Goal: Communication & Community: Answer question/provide support

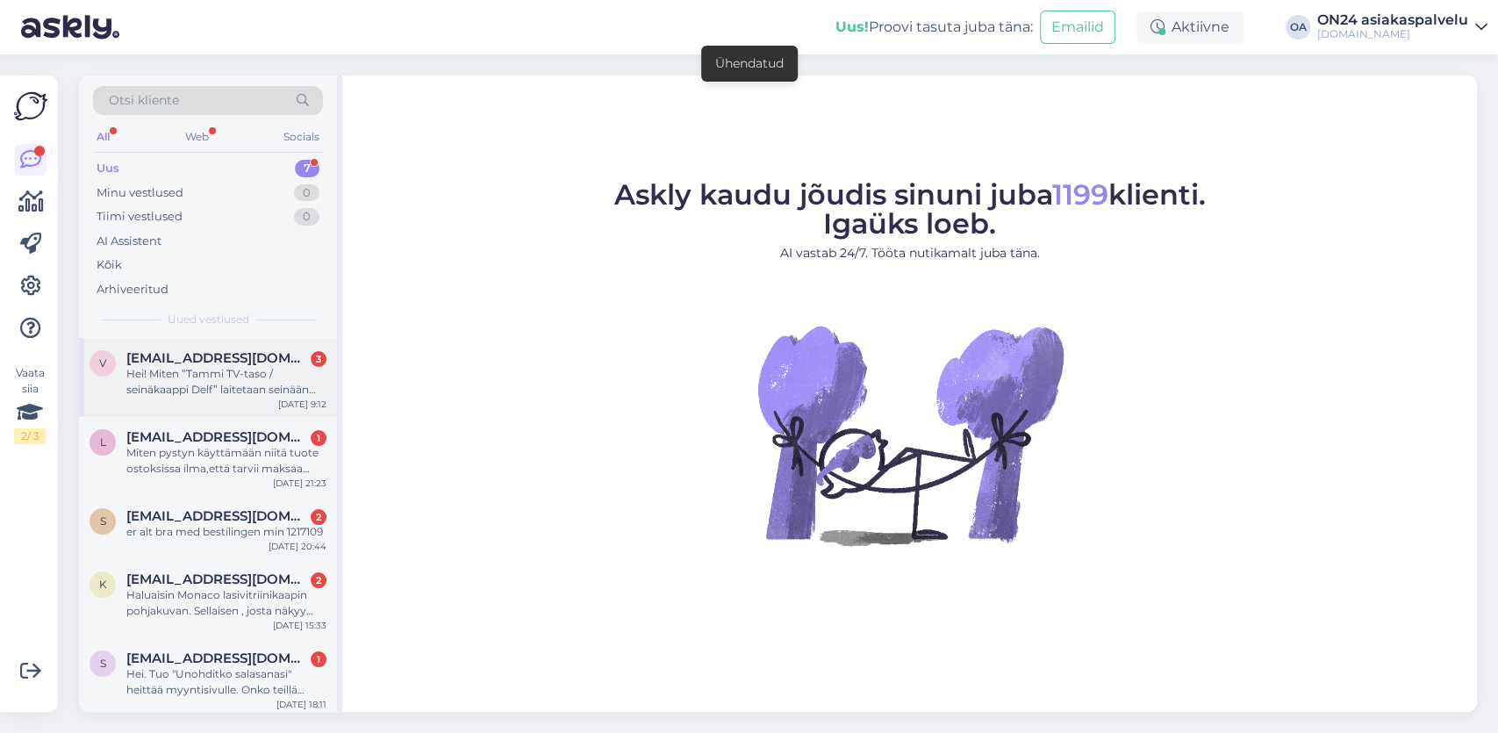
click at [200, 373] on div "Hei! Miten ”Tammi TV-taso / seinäkaappi Delf” laitetaan seinään kiinni?" at bounding box center [226, 382] width 200 height 32
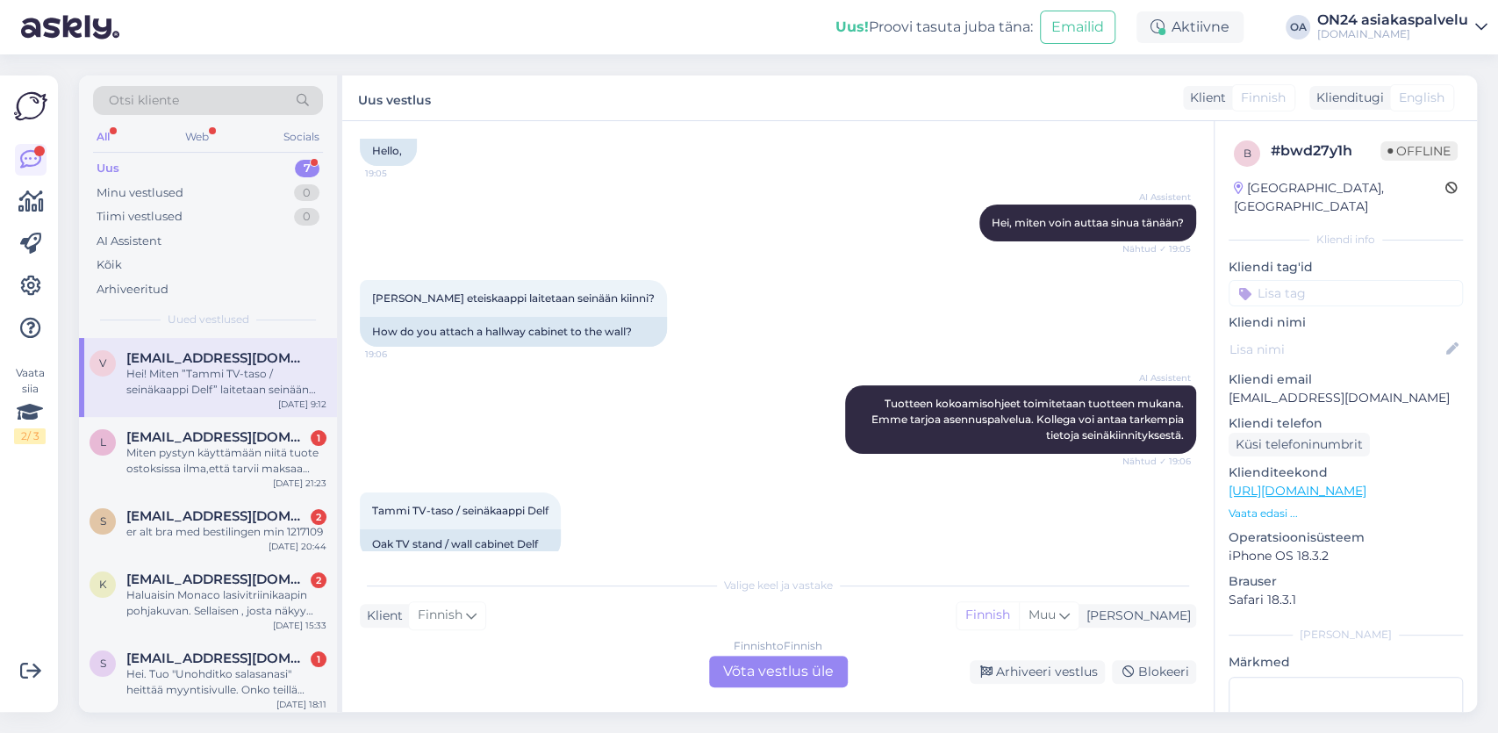
scroll to position [234, 0]
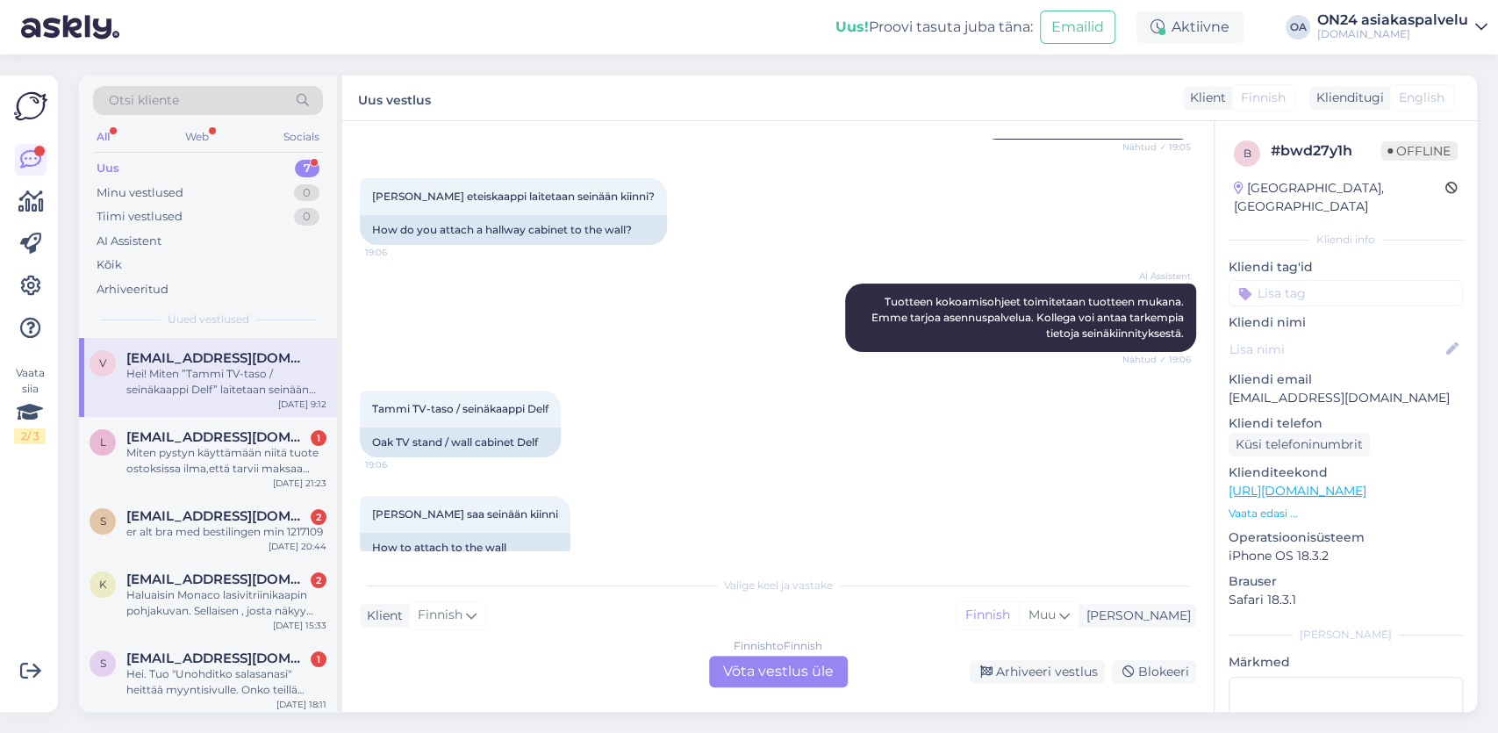
click at [775, 670] on div "Finnish to Finnish Võta vestlus üle" at bounding box center [778, 672] width 139 height 32
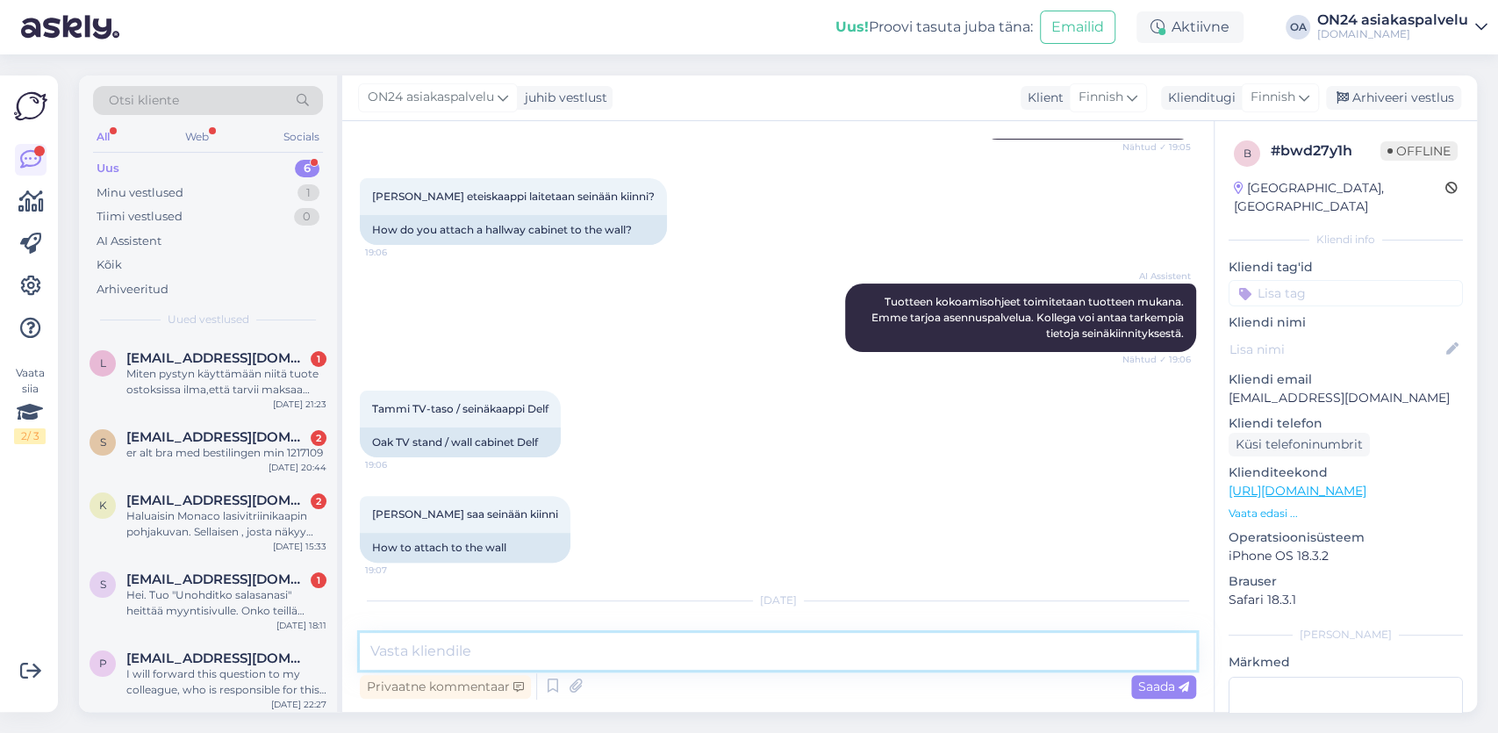
click at [483, 657] on textarea at bounding box center [778, 651] width 836 height 37
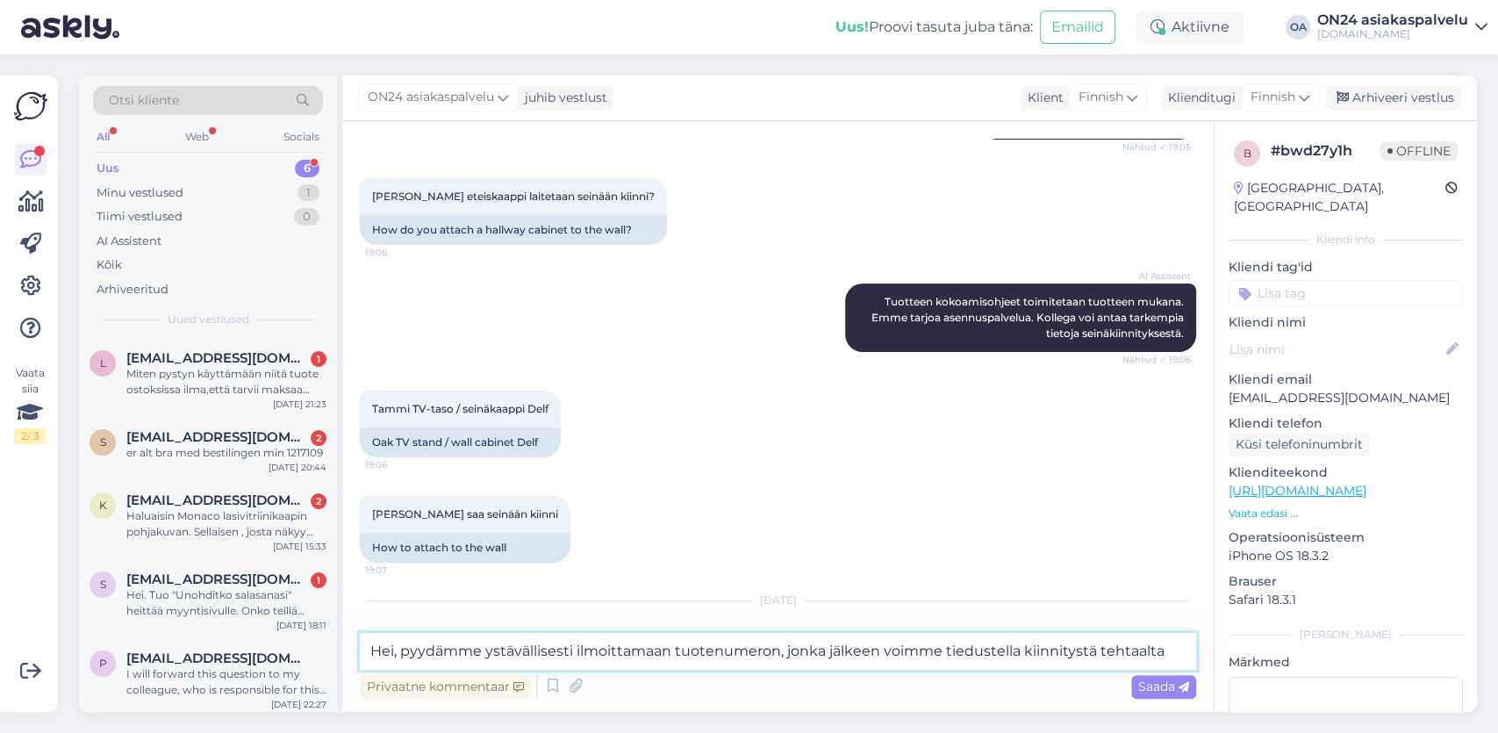
type textarea "Hei, pyydämme ystävällisesti ilmoittamaan tuotenumeron, jonka jälkeen voimme ti…"
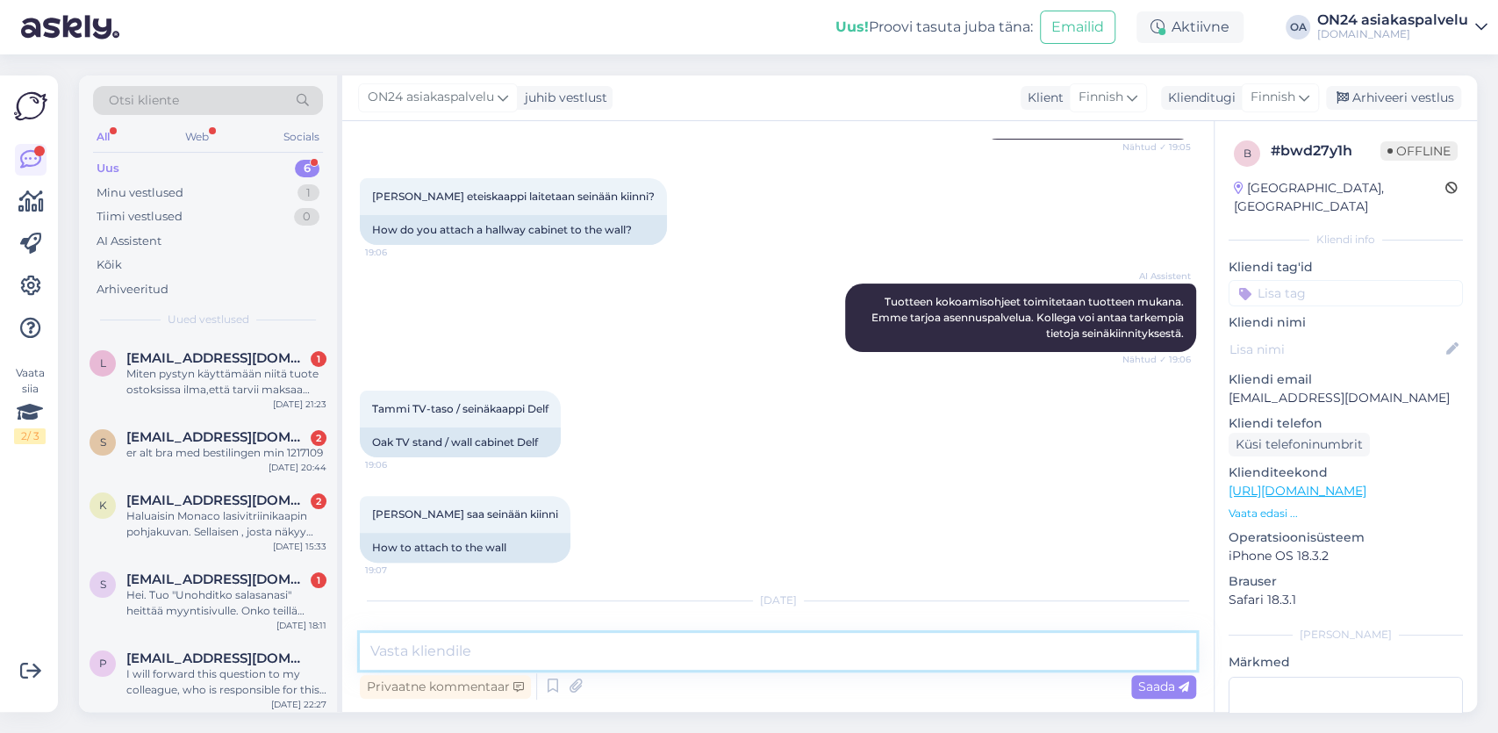
scroll to position [463, 0]
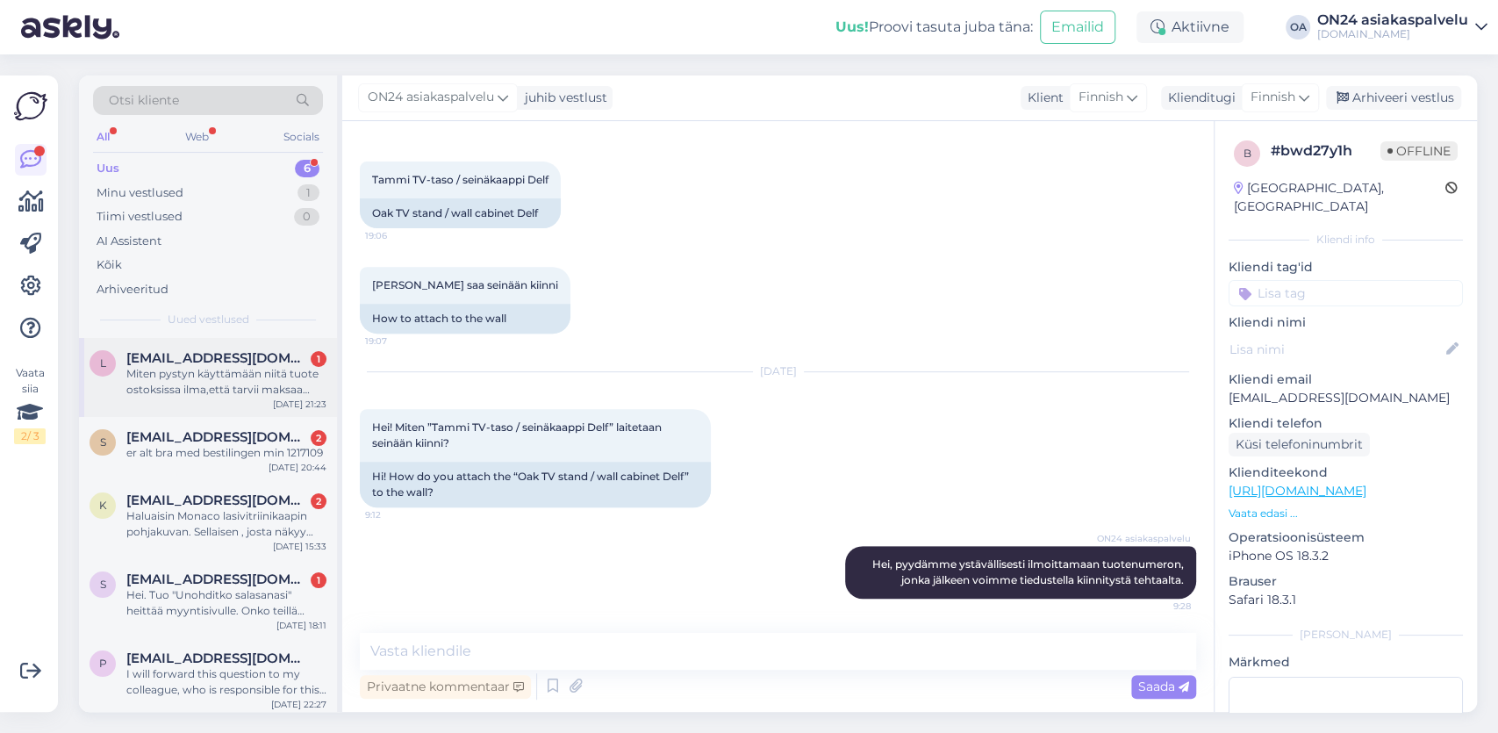
click at [202, 385] on div "Miten pystyn käyttämään niitä tuote ostoksissa ilma,että tarvii maksaa mitää om…" at bounding box center [226, 382] width 200 height 32
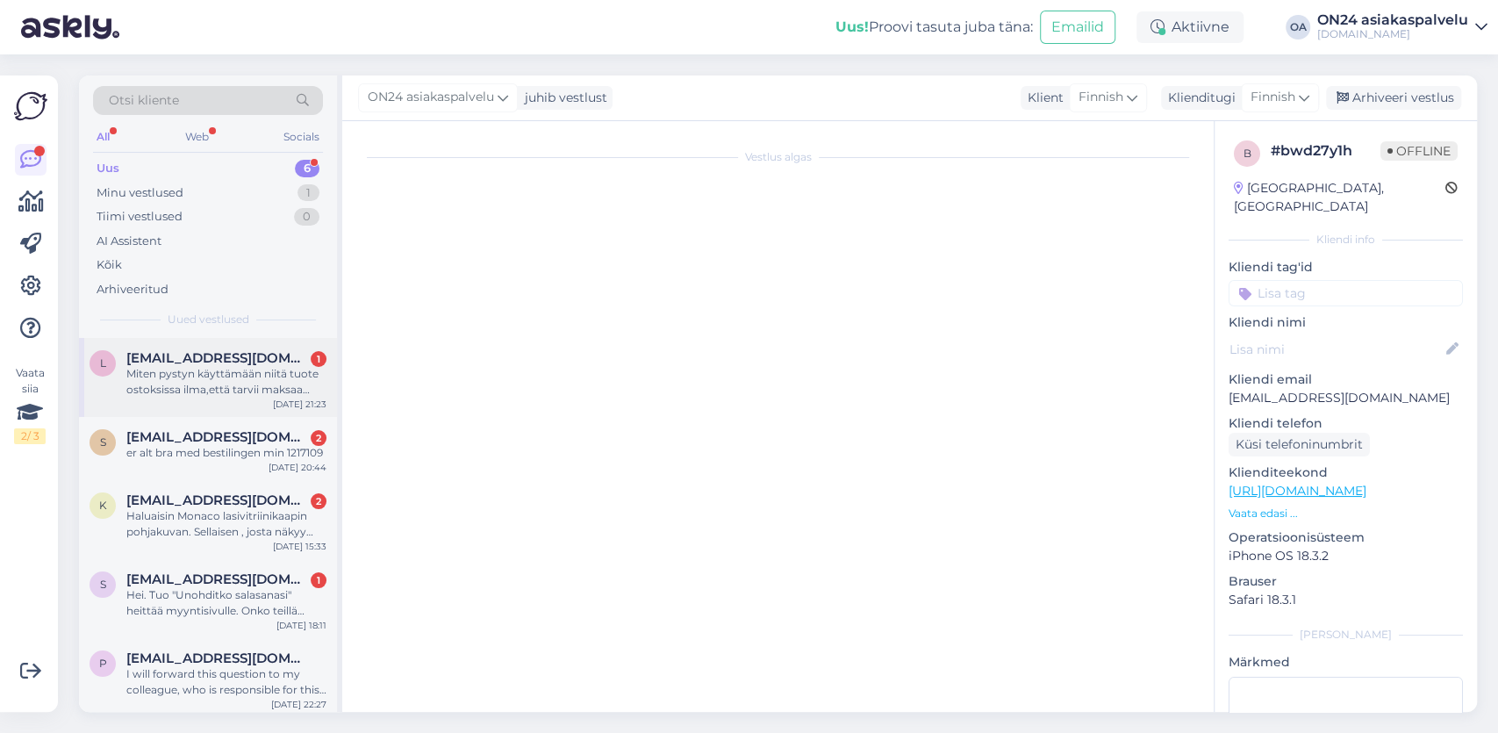
scroll to position [55, 0]
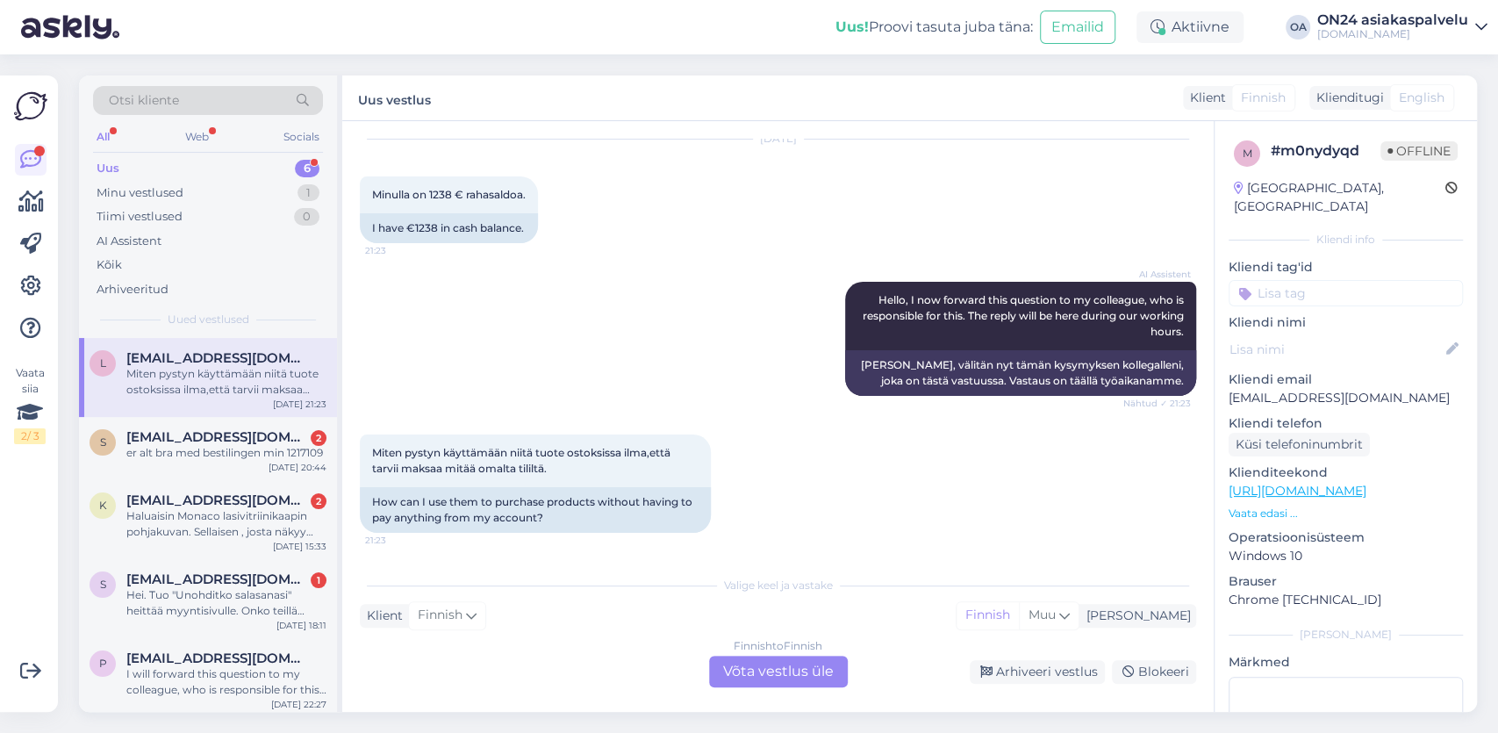
click at [763, 671] on div "Finnish to Finnish Võta vestlus üle" at bounding box center [778, 672] width 139 height 32
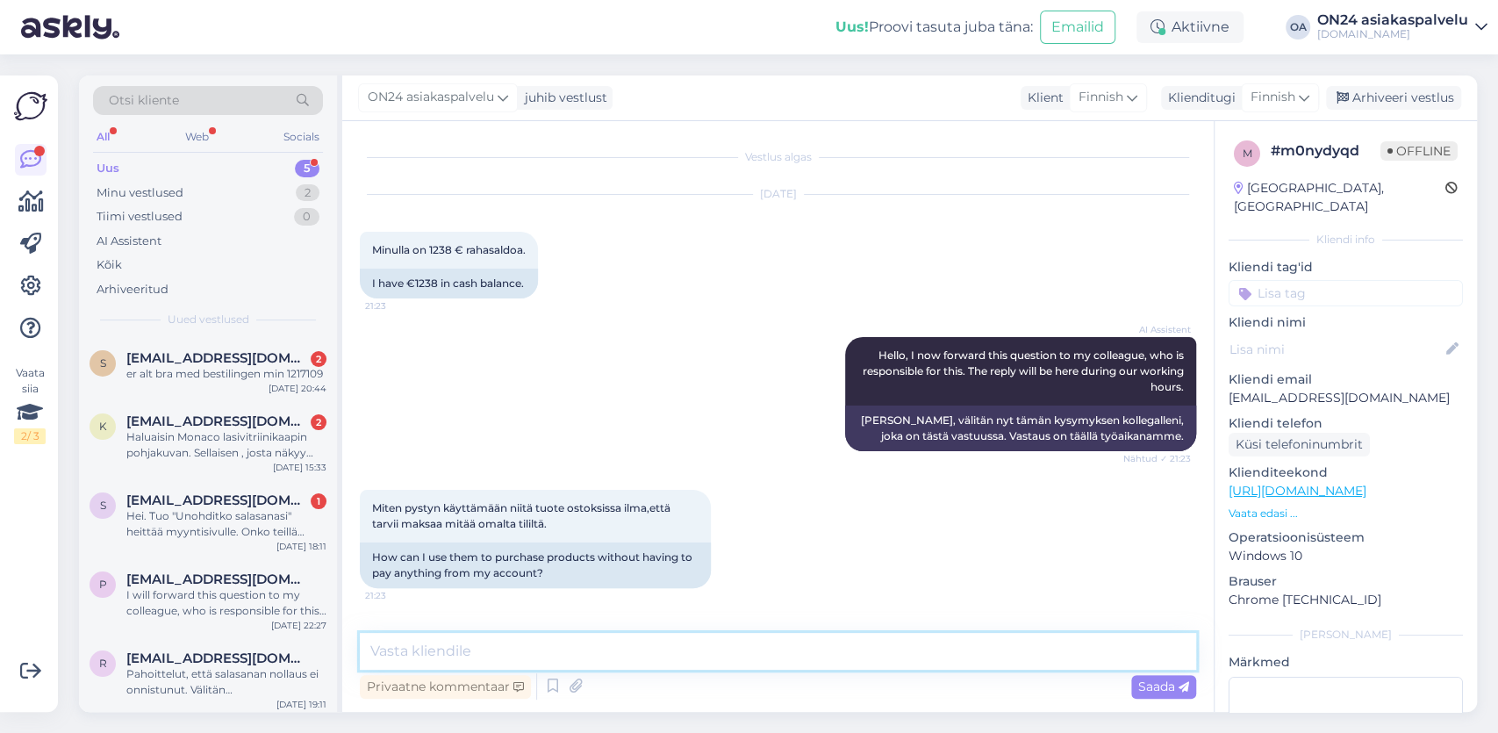
click at [426, 647] on textarea at bounding box center [778, 651] width 836 height 37
paste textarea "Kiitos viestistä. ON24 rahalla saat alennusta ON24 Sisustustavaratalon hinnoist…"
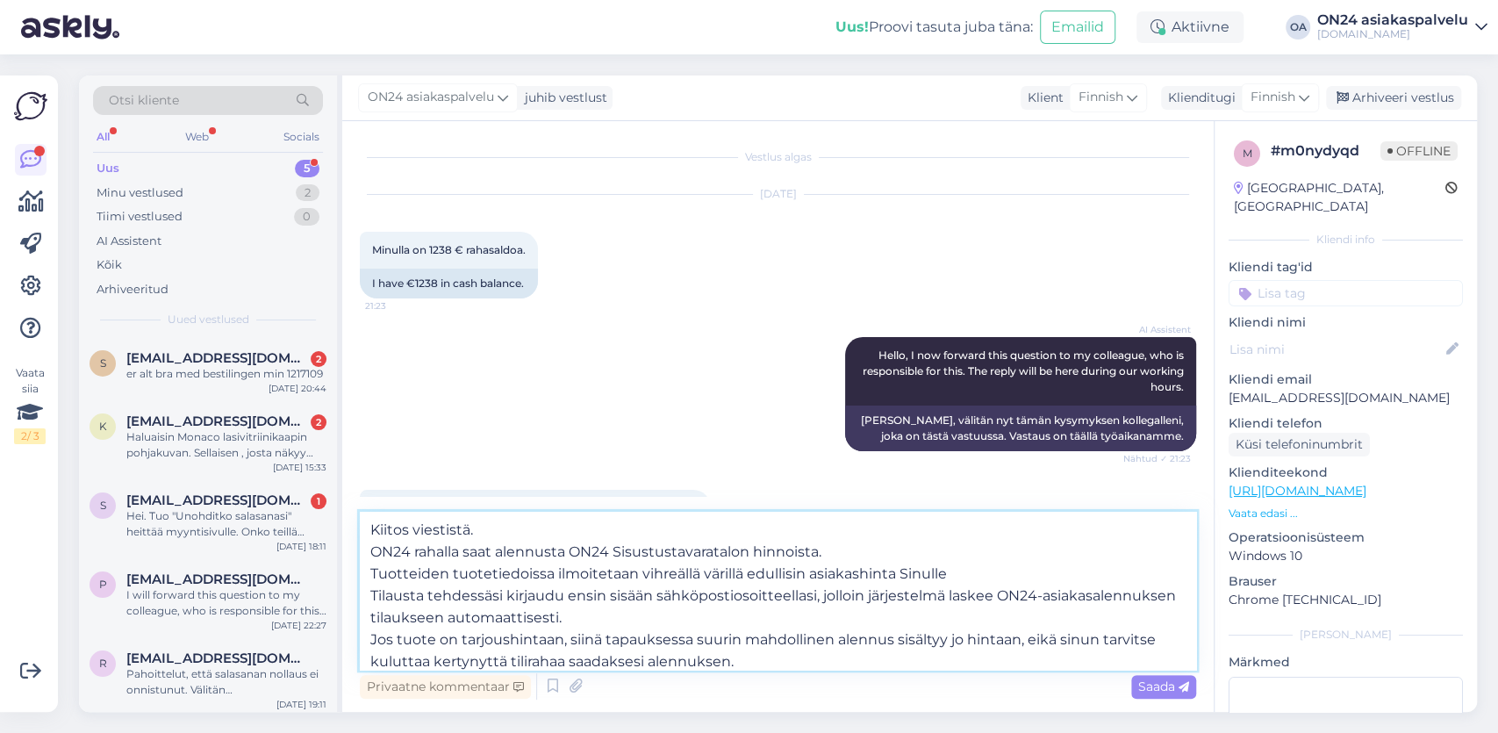
scroll to position [134, 0]
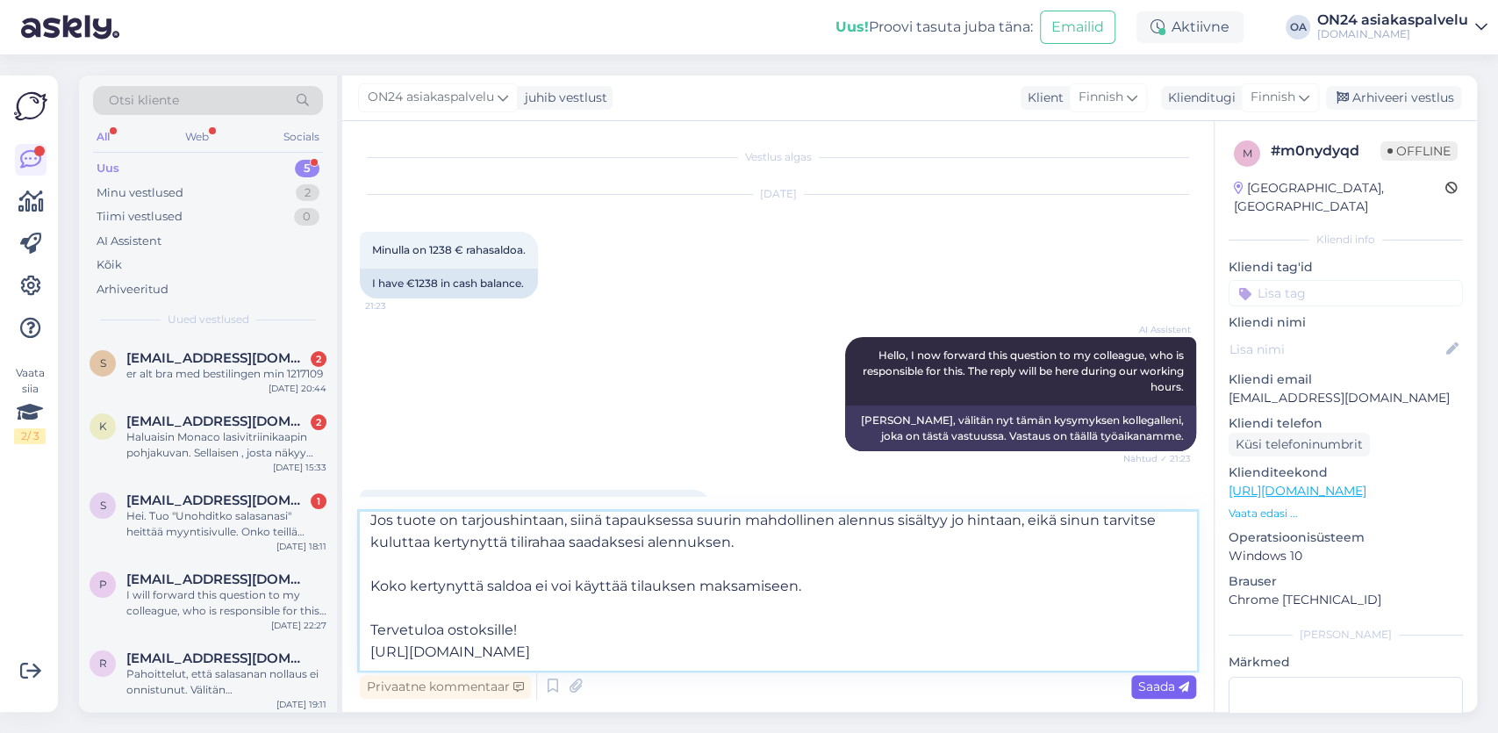
type textarea "Kiitos viestistä. ON24 rahalla saat alennusta ON24 Sisustustavaratalon hinnoist…"
click at [1179, 689] on icon at bounding box center [1184, 687] width 11 height 11
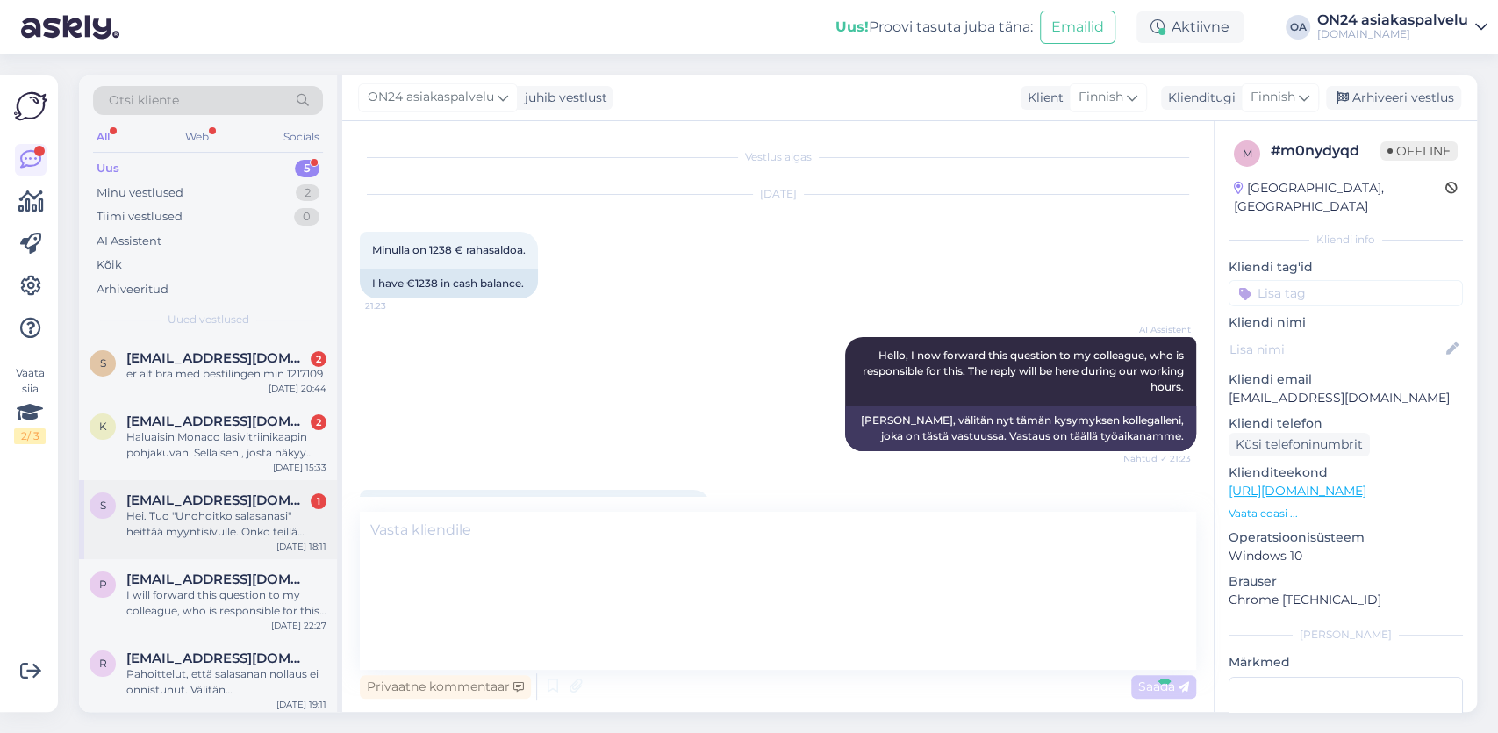
scroll to position [0, 0]
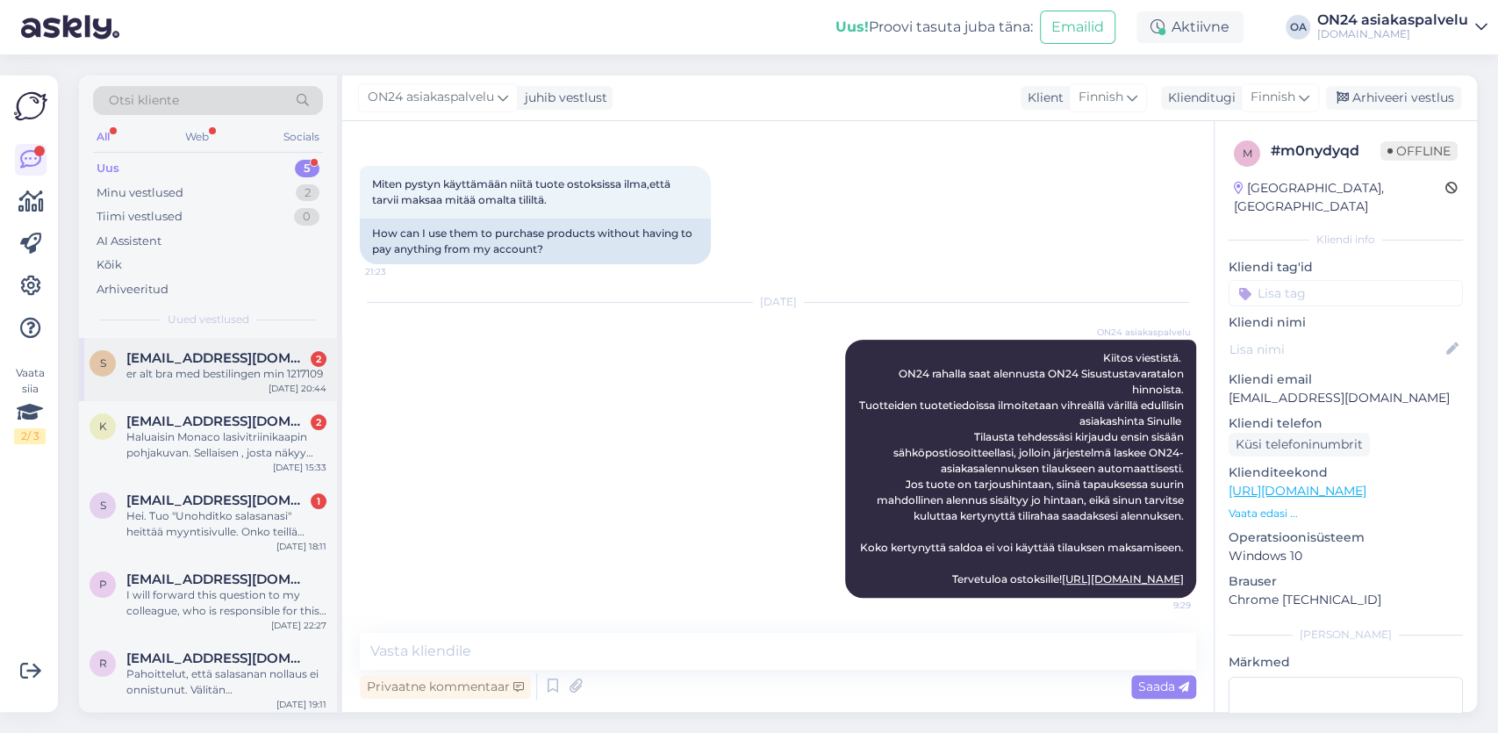
click at [232, 359] on span "[EMAIL_ADDRESS][DOMAIN_NAME]" at bounding box center [217, 358] width 183 height 16
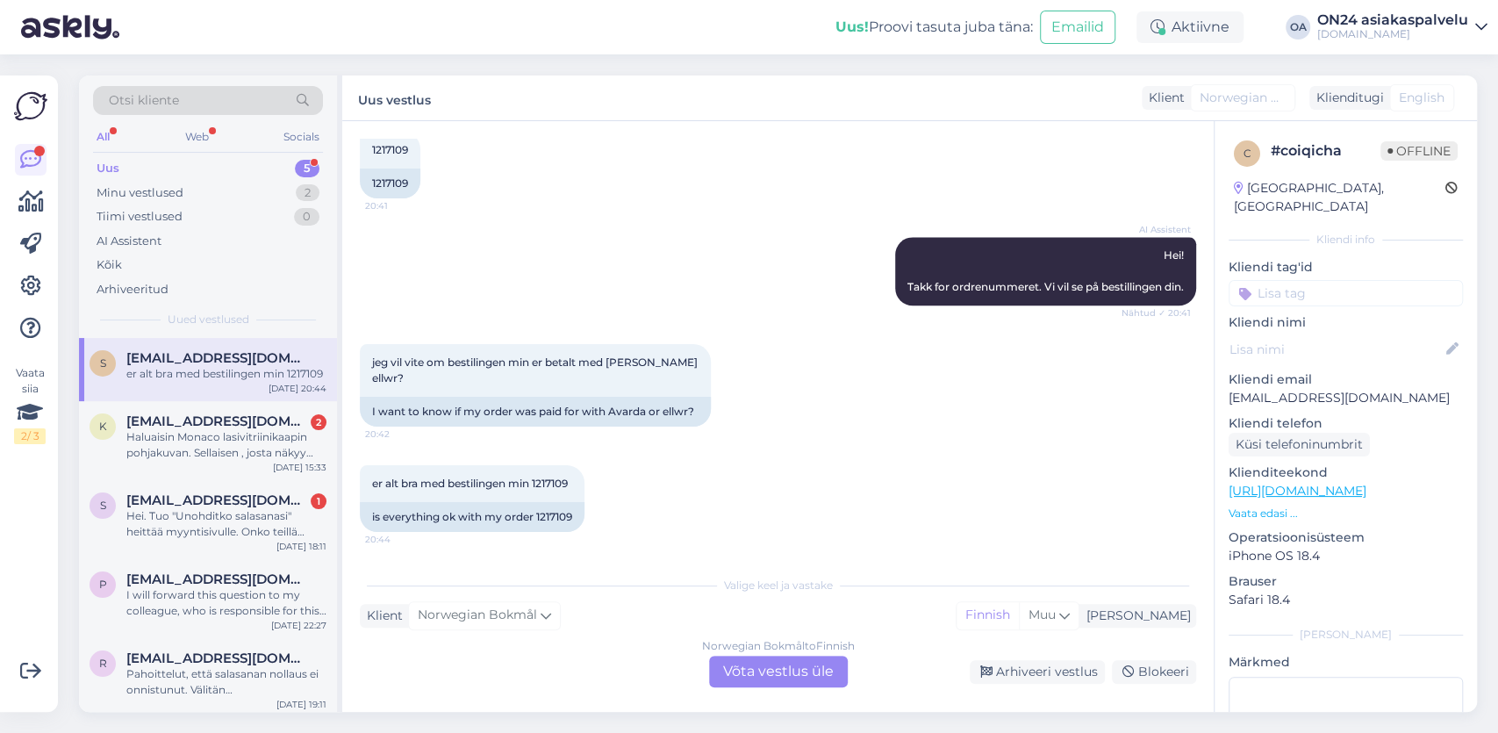
scroll to position [1174, 0]
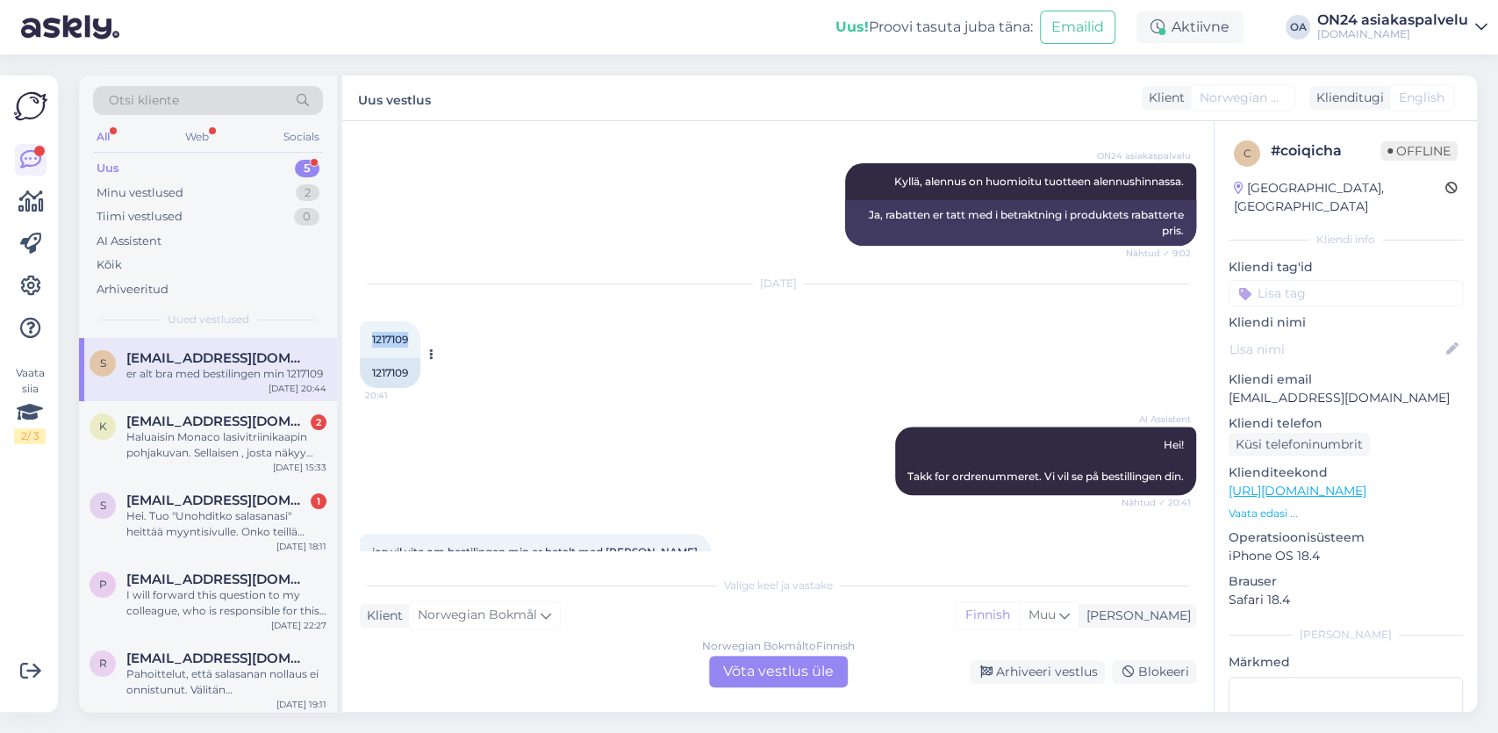
drag, startPoint x: 412, startPoint y: 366, endPoint x: 371, endPoint y: 366, distance: 40.4
click at [371, 358] on div "1217109 20:41" at bounding box center [390, 339] width 61 height 37
copy span "1217109"
click at [759, 672] on div "Norwegian Bokmål to Finnish Võta vestlus üle" at bounding box center [778, 672] width 139 height 32
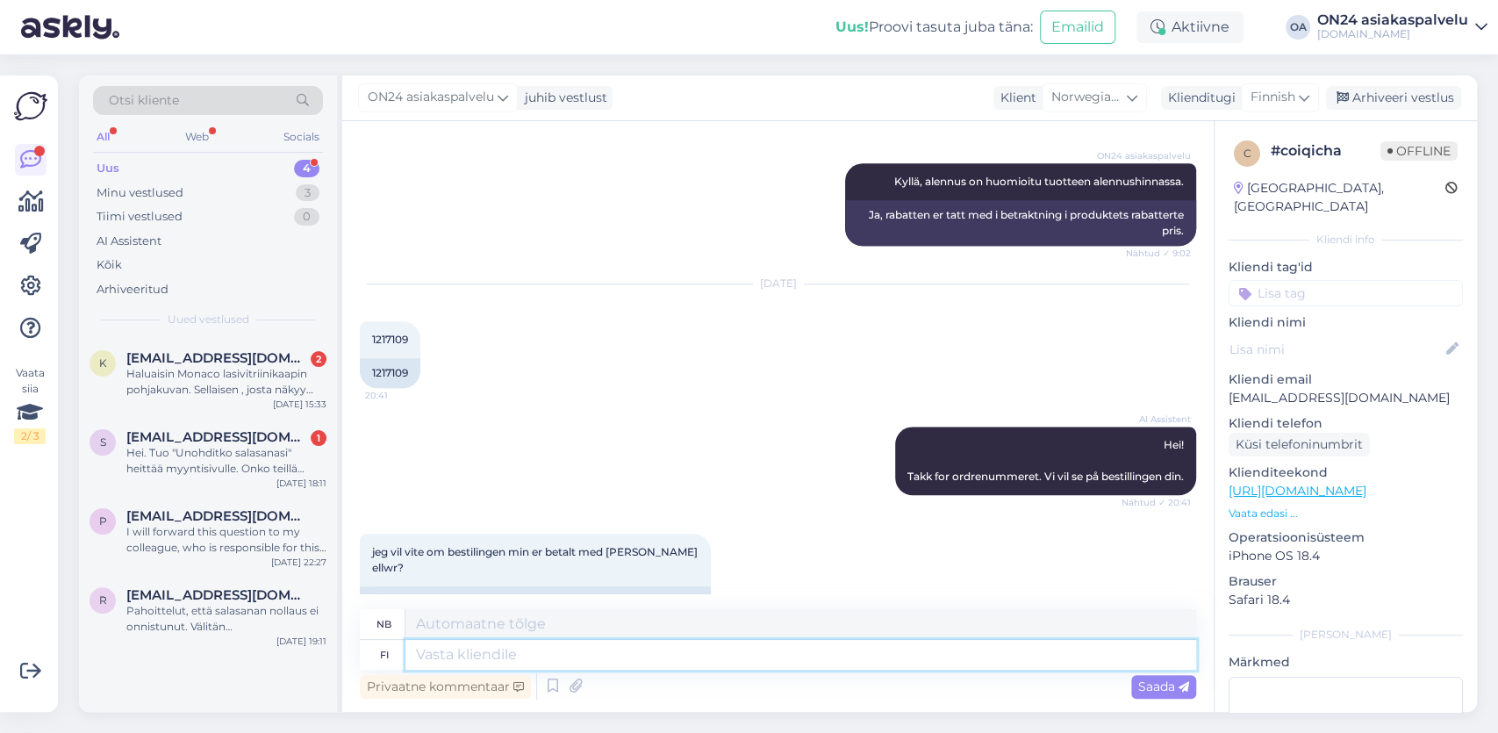
click at [455, 660] on textarea at bounding box center [800, 655] width 791 height 30
paste textarea "[PERSON_NAME] Noori Tilauksesi voit tarkistaa ja maksaa tästä: [URL][DOMAIN_NAM…"
type textarea "[PERSON_NAME] Noori Tilauksesi voit tarkistaa ja maksaa tästä: [URL][DOMAIN_NAM…"
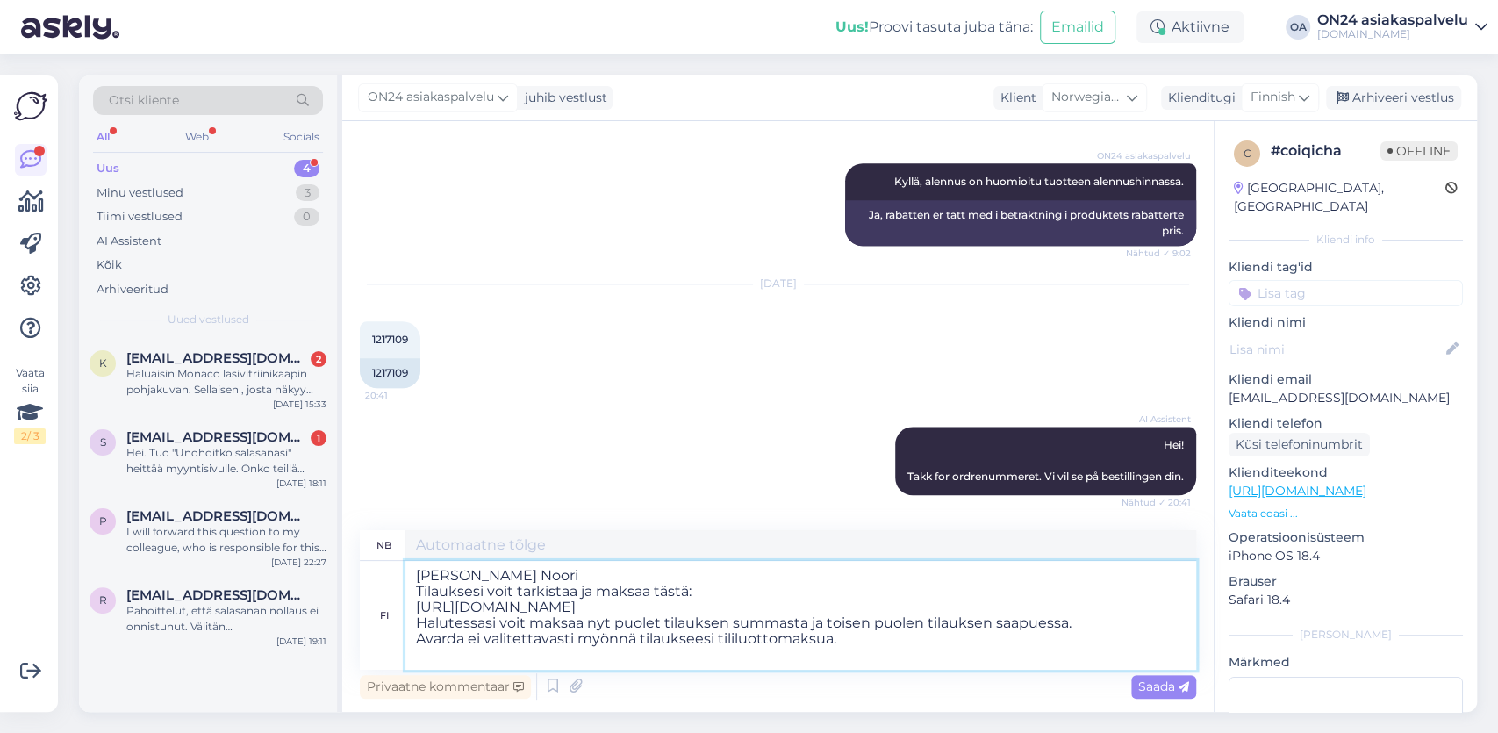
type textarea "[PERSON_NAME] Noori Du kan sjekke og betale for bestillingen din her: [URL][DOM…"
type textarea "[PERSON_NAME] Noori Tilauksesi voit tarkistaa ja maksaa tästä: [URL][DOMAIN_NAM…"
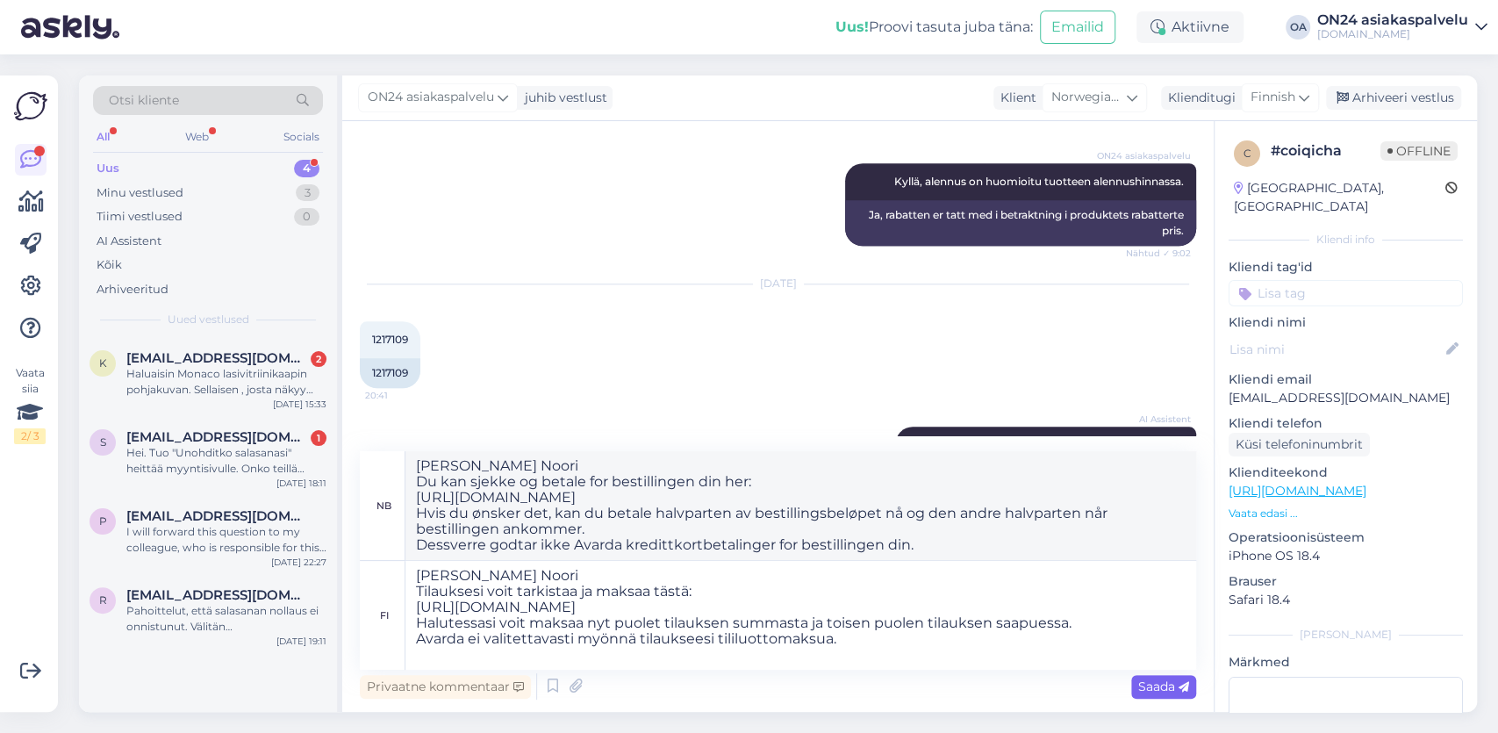
click at [1156, 684] on span "Saada" at bounding box center [1163, 686] width 51 height 16
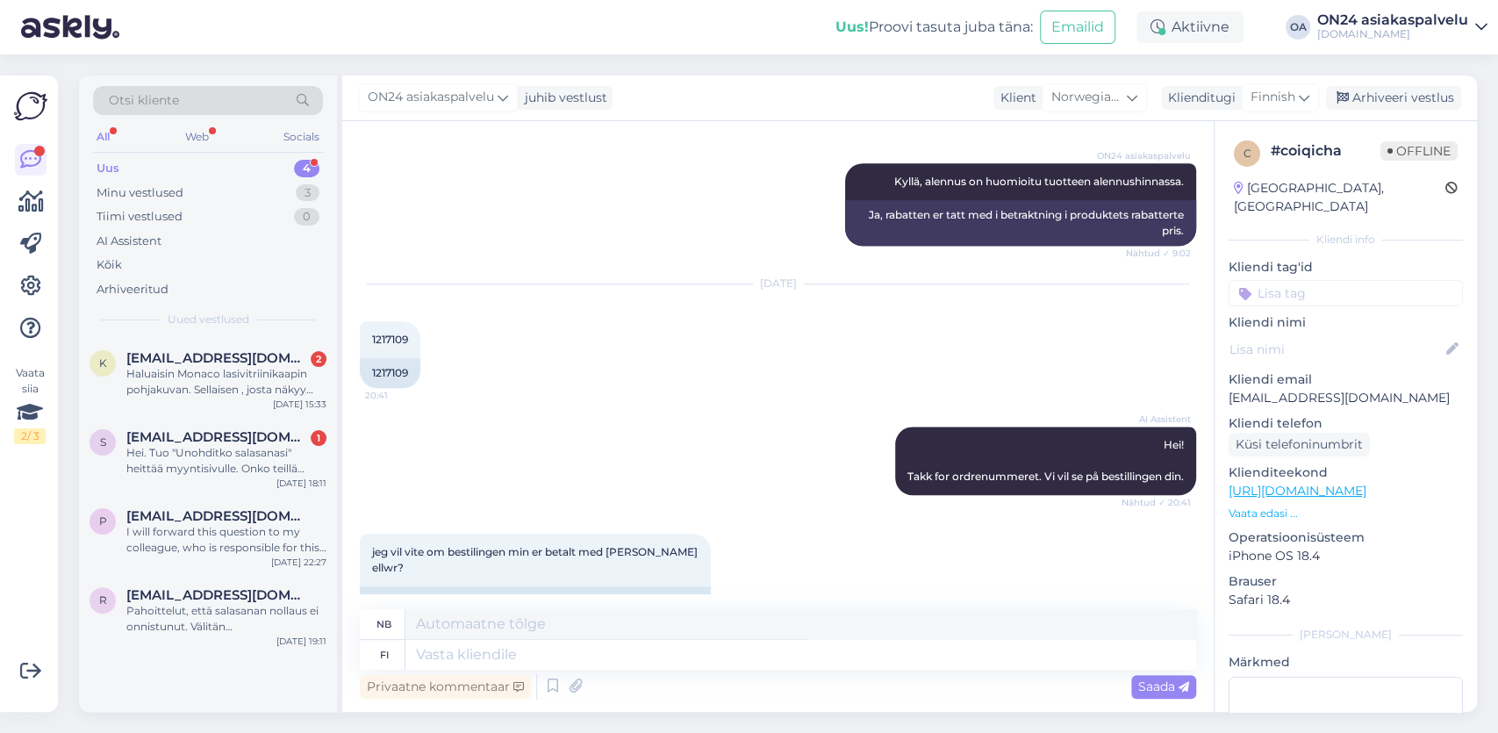
scroll to position [1667, 0]
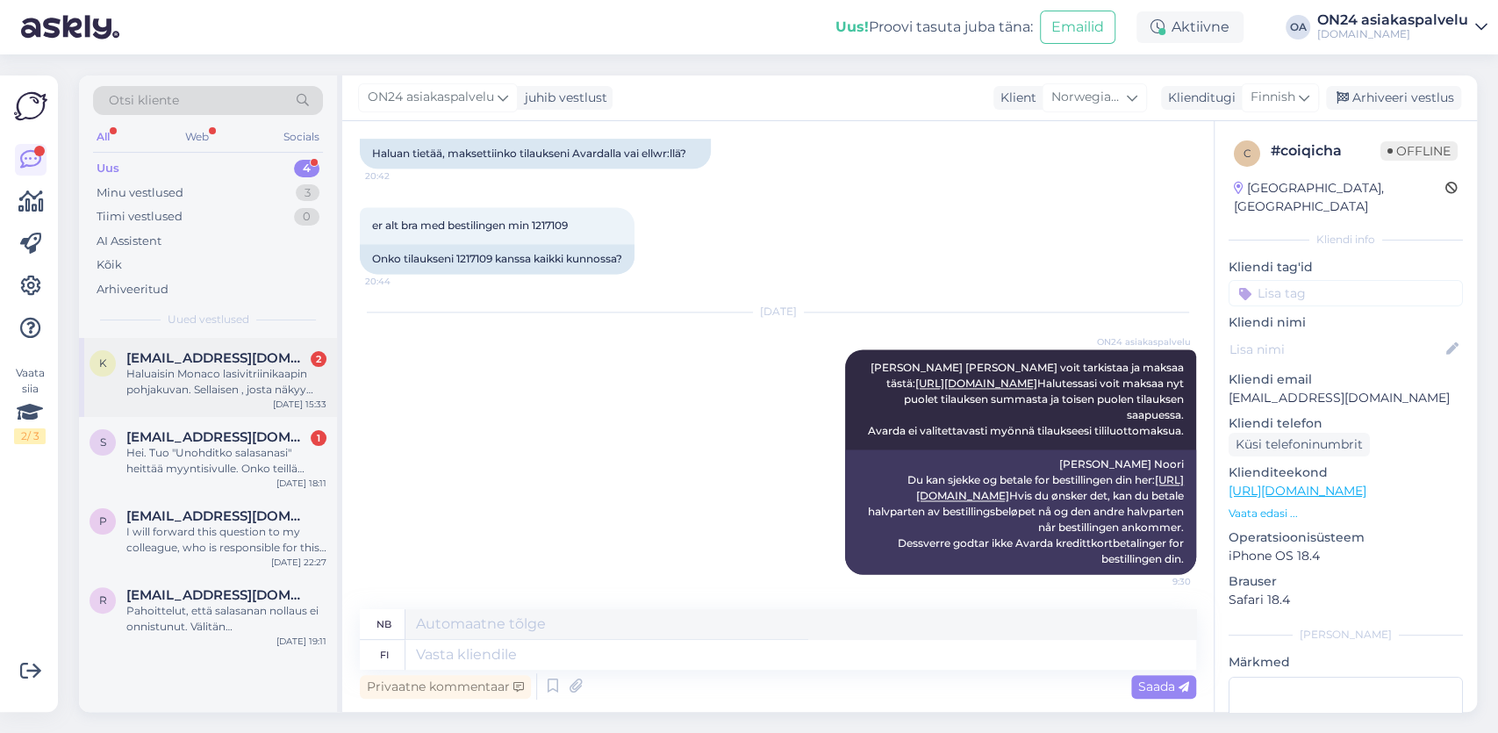
click at [216, 378] on div "Haluaisin Monaco lasivitriinikaapin pohjakuvan. Sellaisen , josta näkyy kaapin …" at bounding box center [226, 382] width 200 height 32
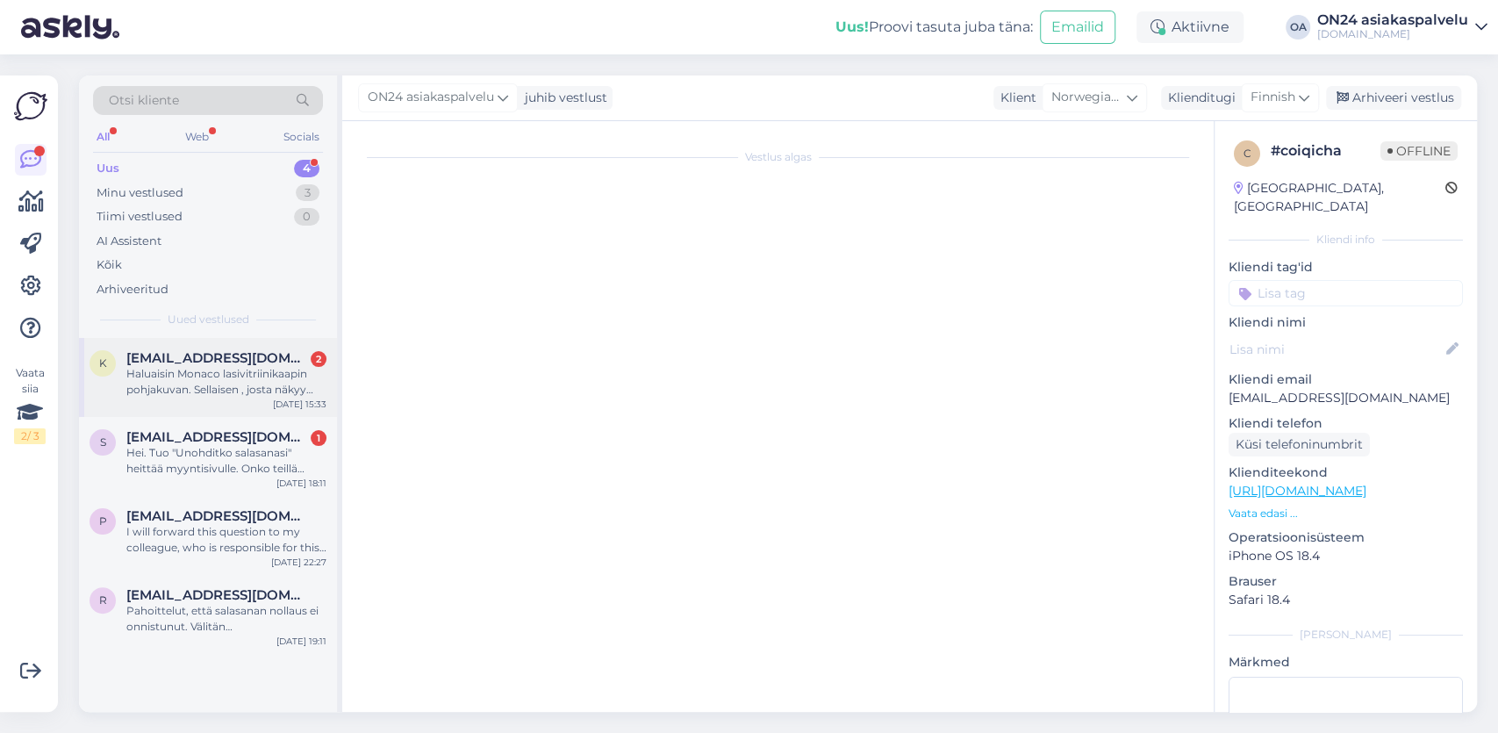
scroll to position [183, 0]
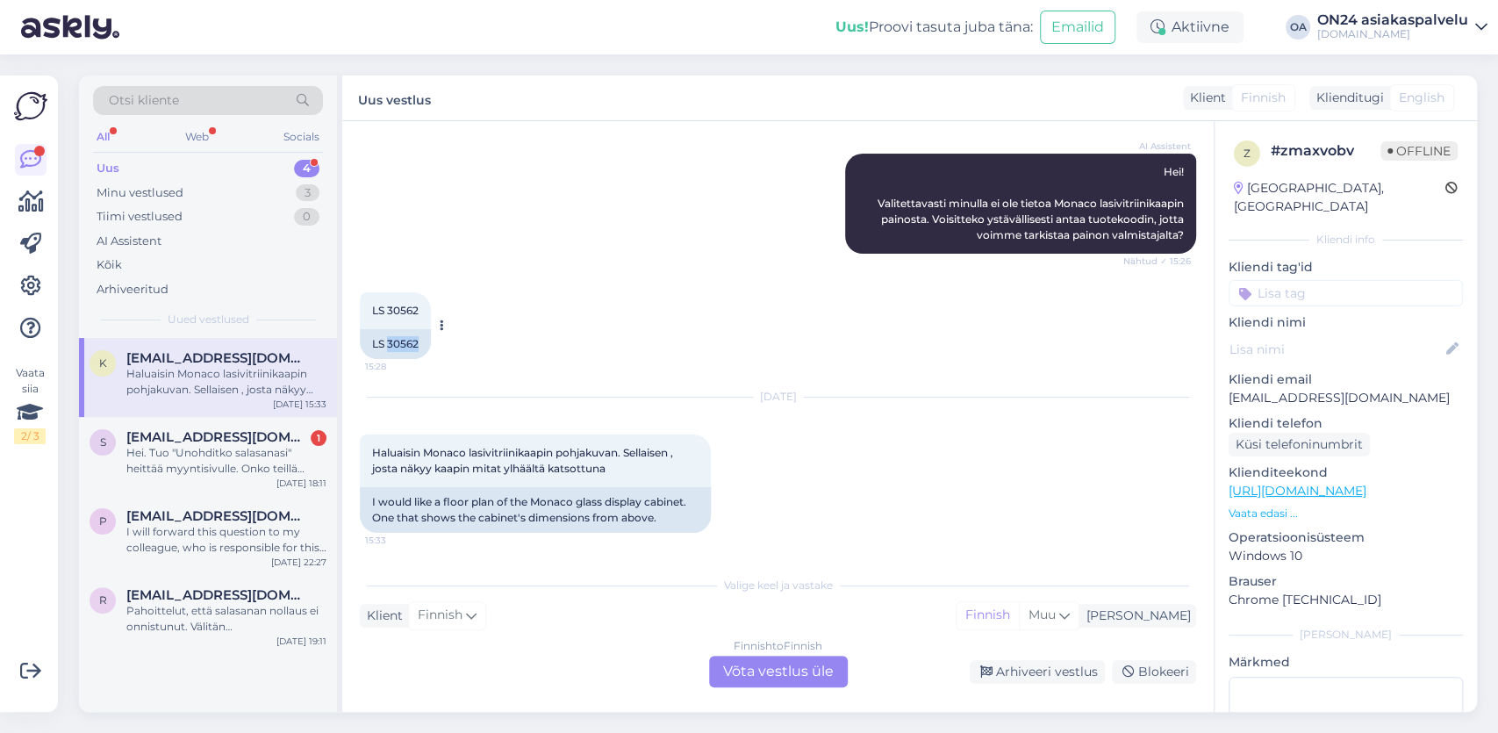
drag, startPoint x: 423, startPoint y: 341, endPoint x: 387, endPoint y: 340, distance: 36.0
click at [387, 340] on div "LS 30562" at bounding box center [395, 344] width 71 height 30
copy div "30562"
click at [783, 669] on div "Finnish to Finnish Võta vestlus üle" at bounding box center [778, 672] width 139 height 32
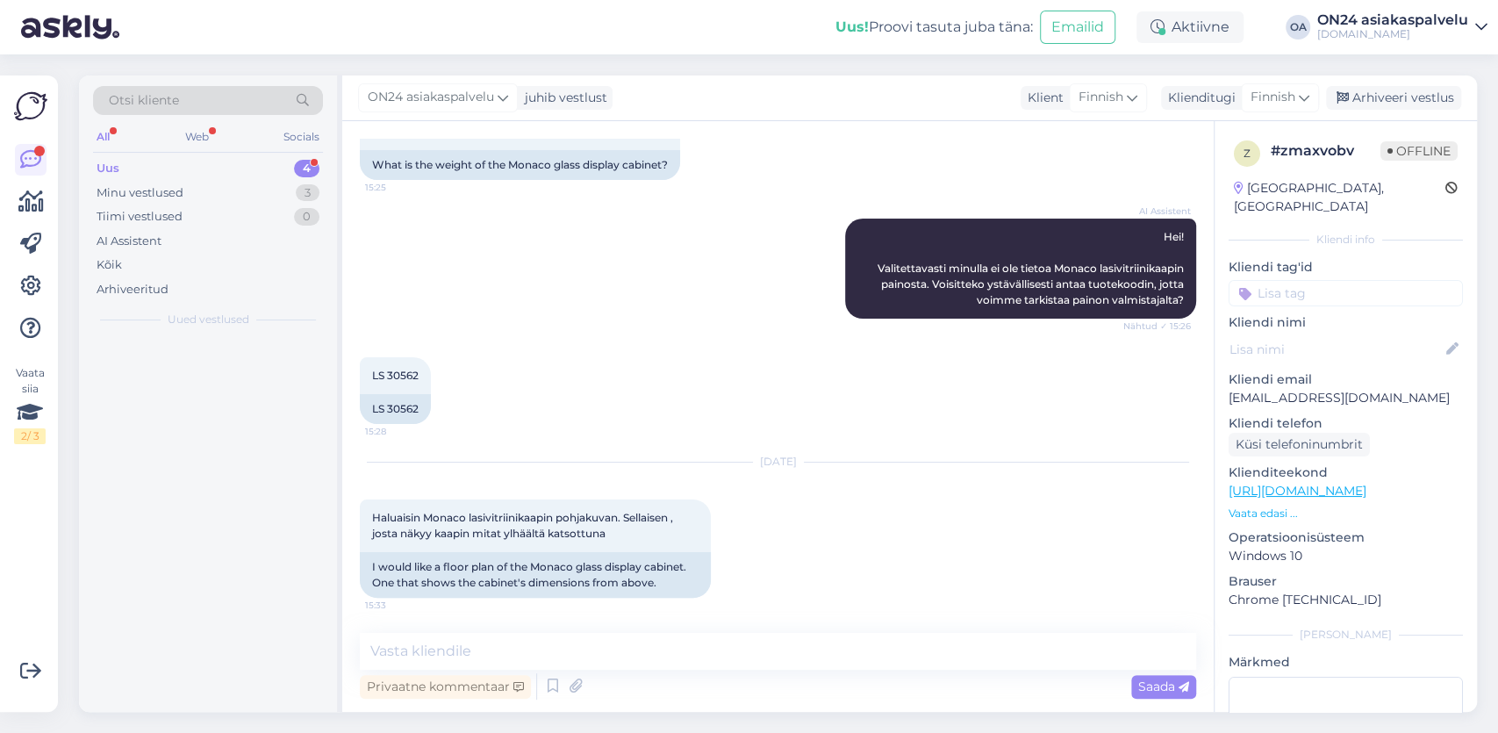
scroll to position [118, 0]
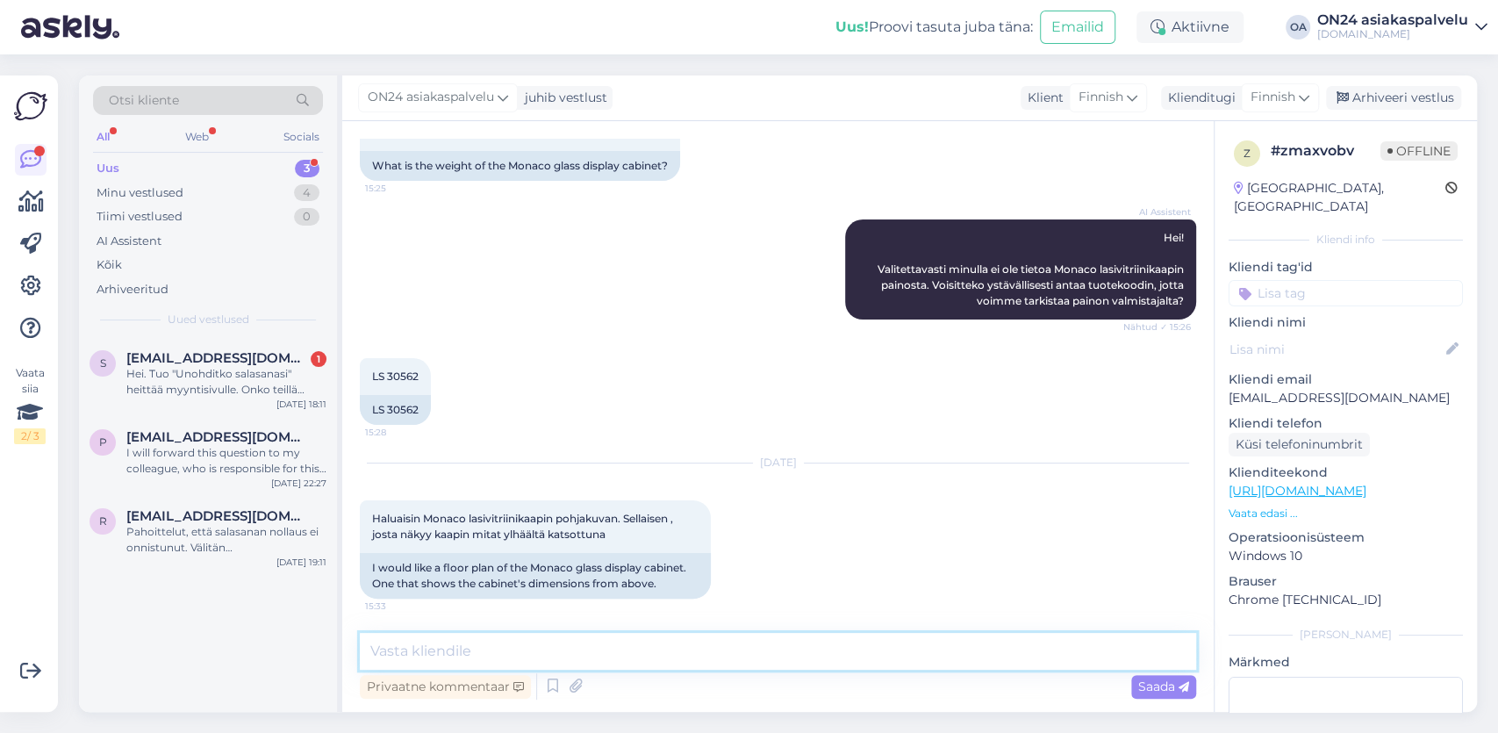
click at [406, 644] on textarea at bounding box center [778, 651] width 836 height 37
paste textarea "[URL][DOMAIN_NAME]"
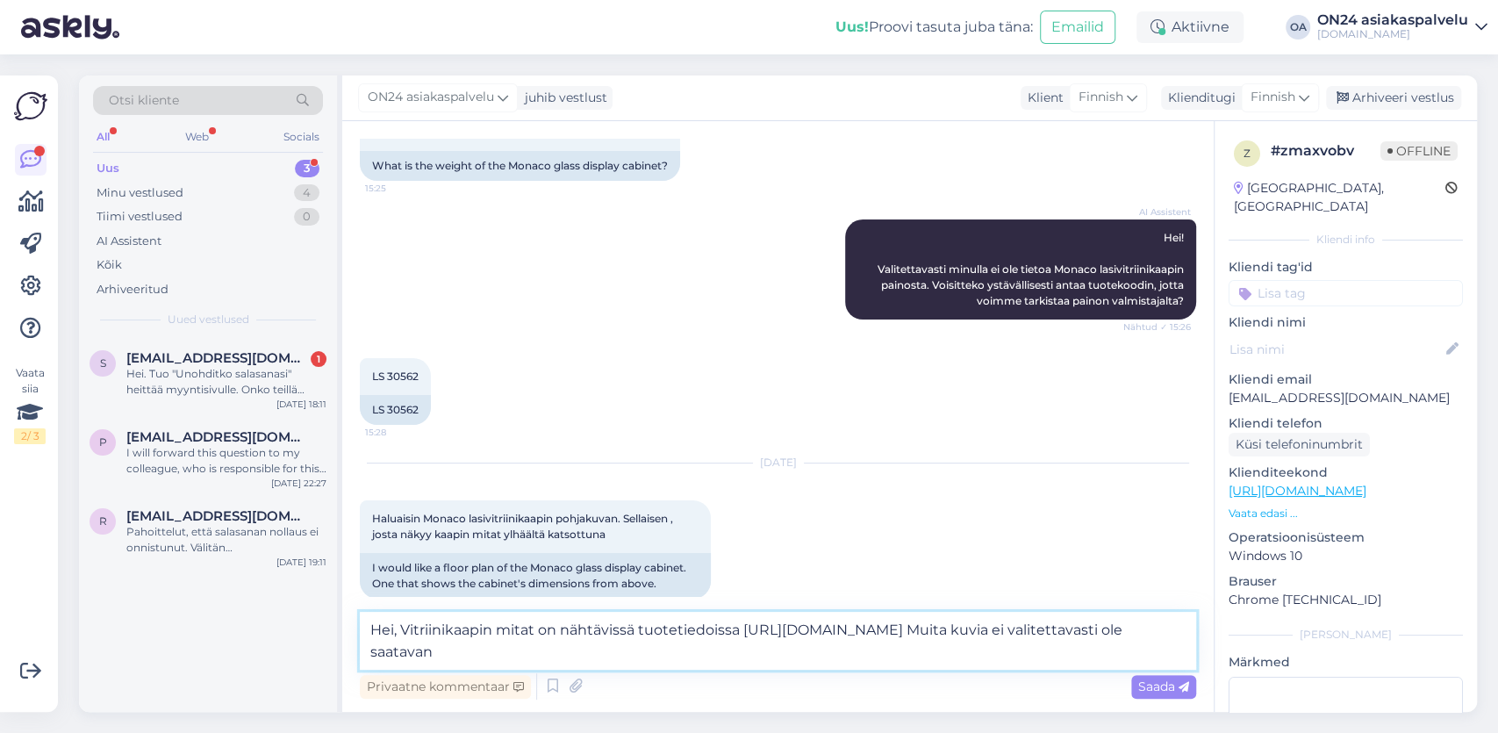
type textarea "Hei, Vitriinikaapin mitat on nähtävissä tuotetiedoissa [URL][DOMAIN_NAME] Muita…"
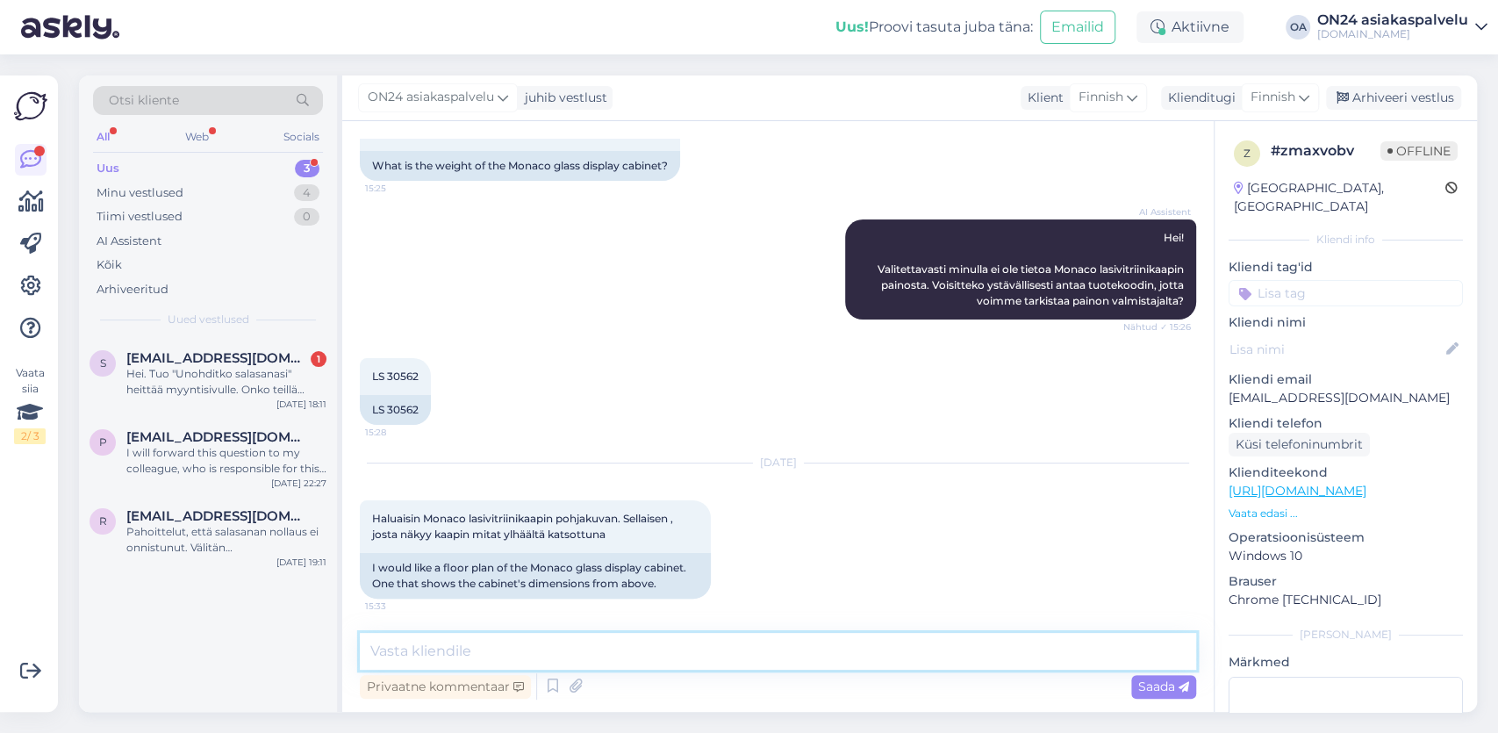
scroll to position [262, 0]
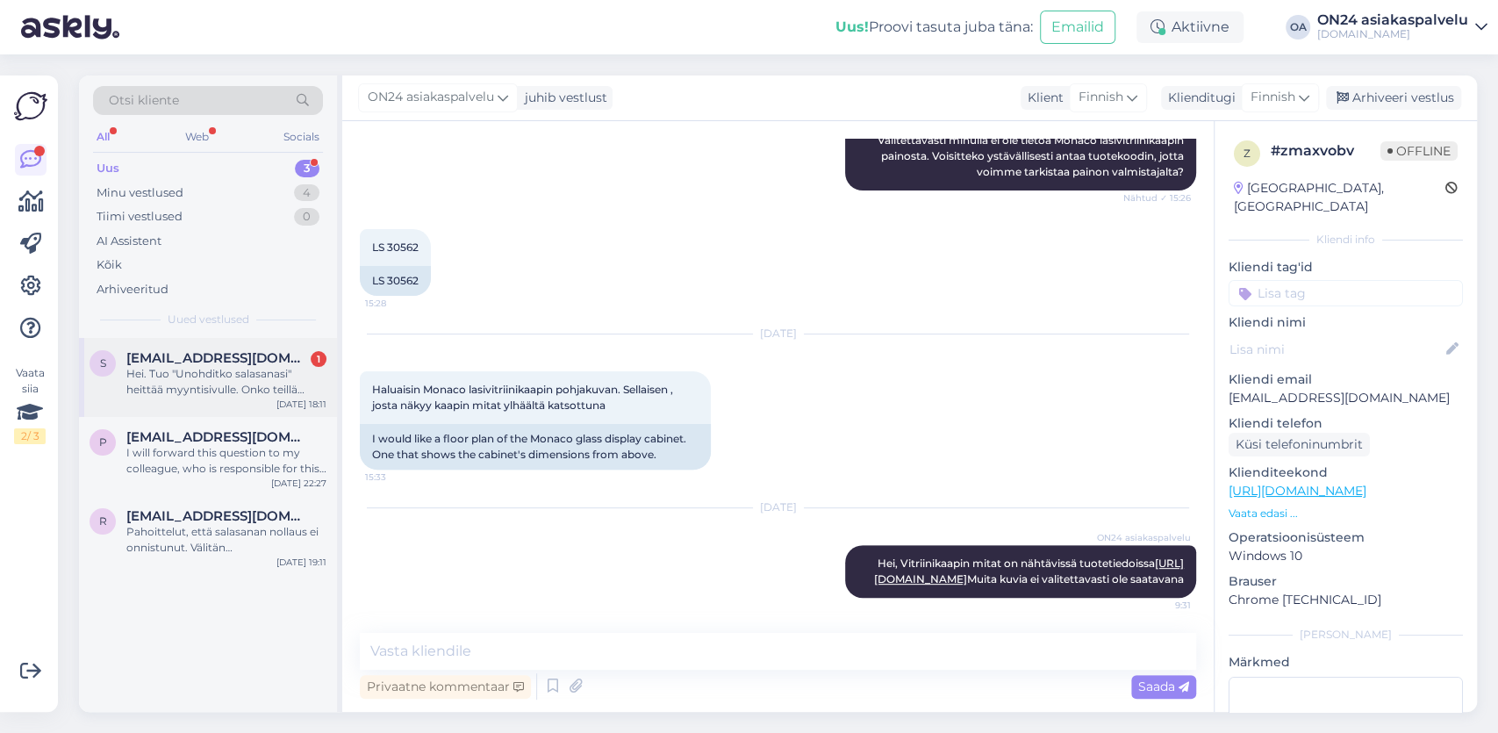
click at [206, 384] on div "Hei. Tuo "Unohditko salasanasi" heittää myyntisivulle. Onko teillä linkkiä, jos…" at bounding box center [226, 382] width 200 height 32
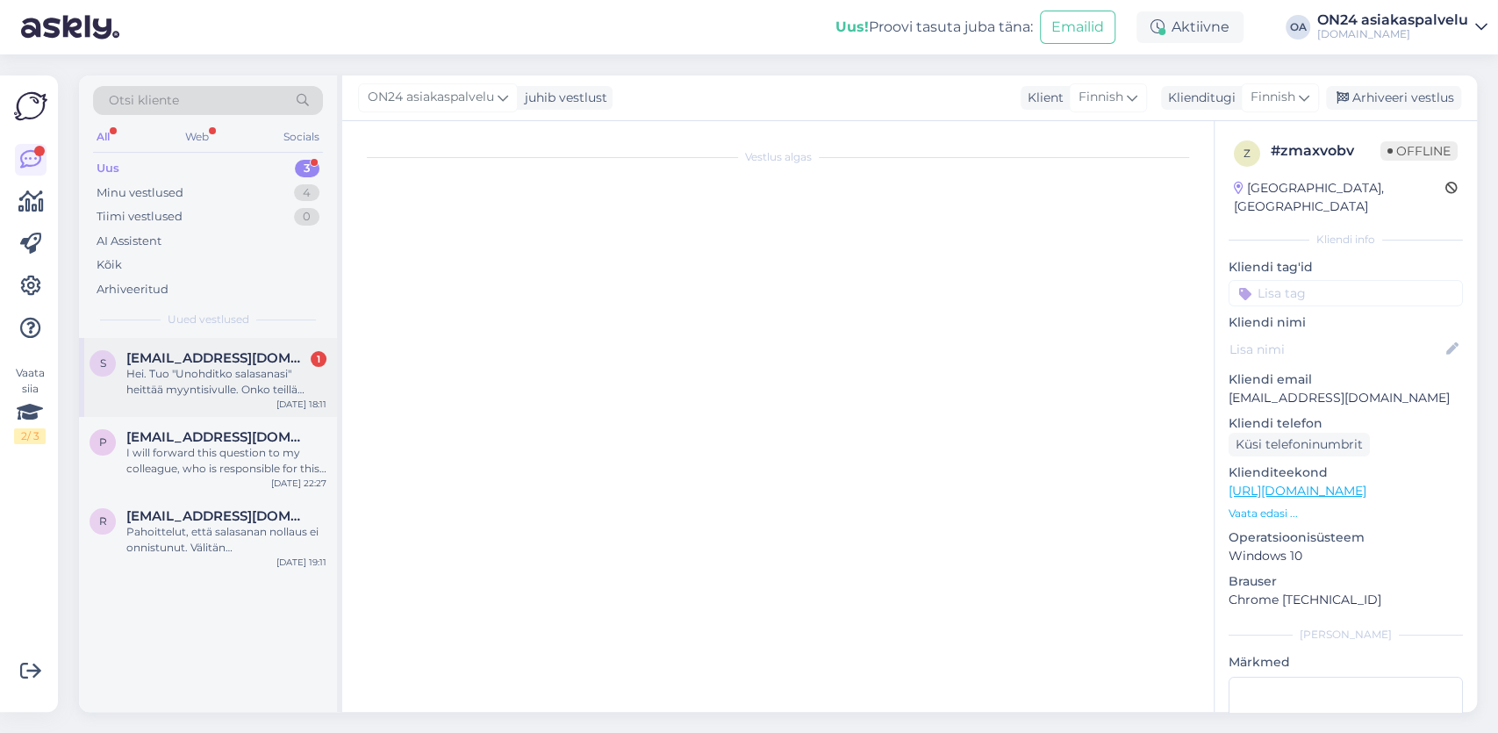
scroll to position [238, 0]
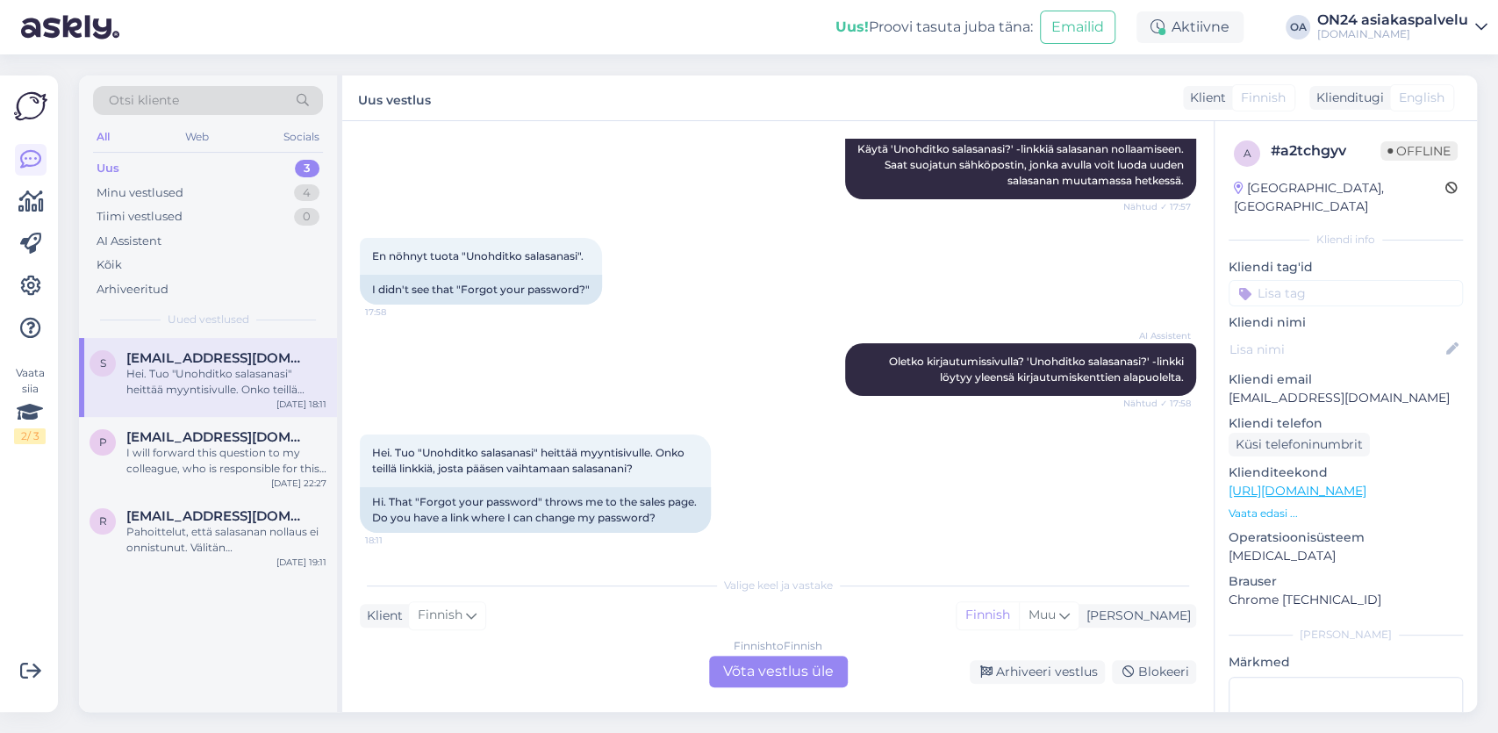
click at [750, 670] on div "Finnish to Finnish Võta vestlus üle" at bounding box center [778, 672] width 139 height 32
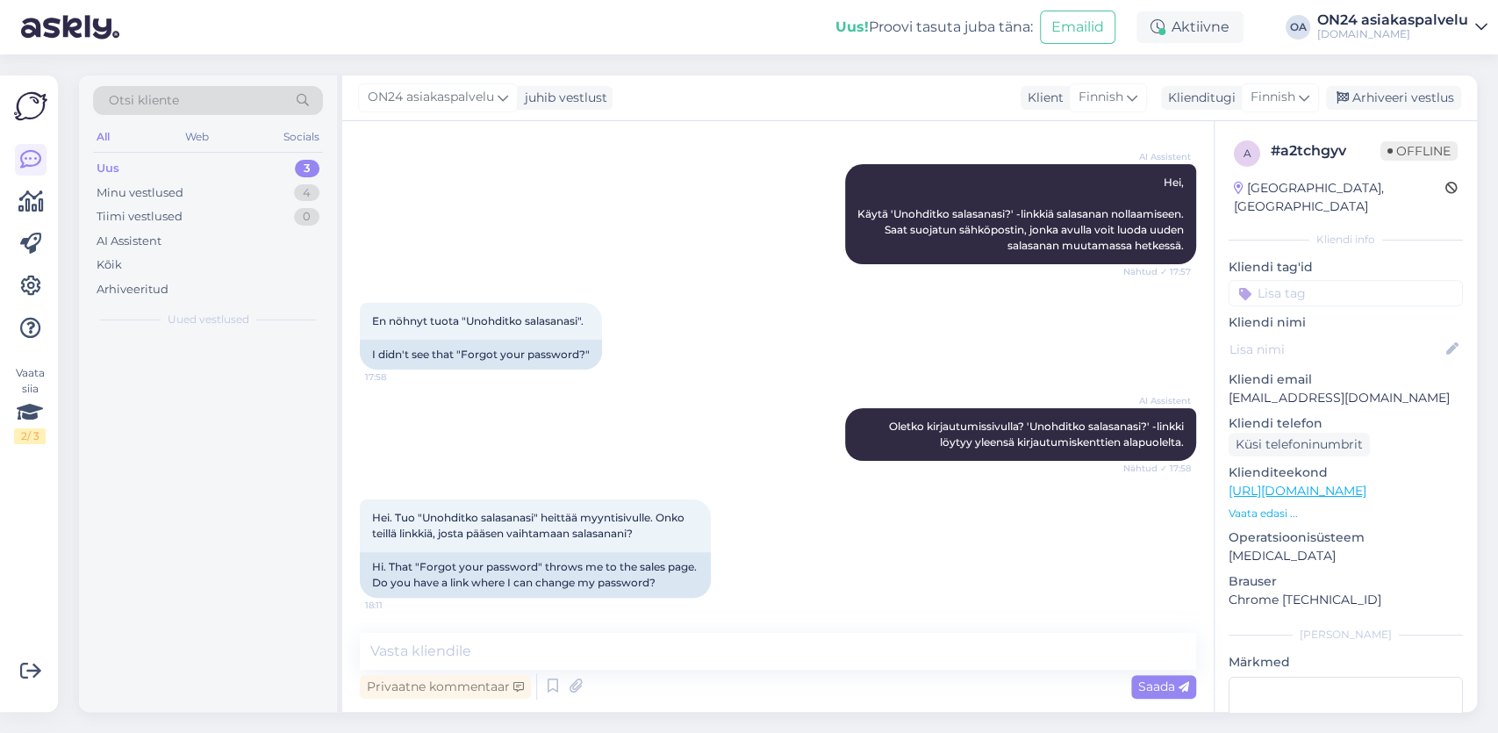
scroll to position [172, 0]
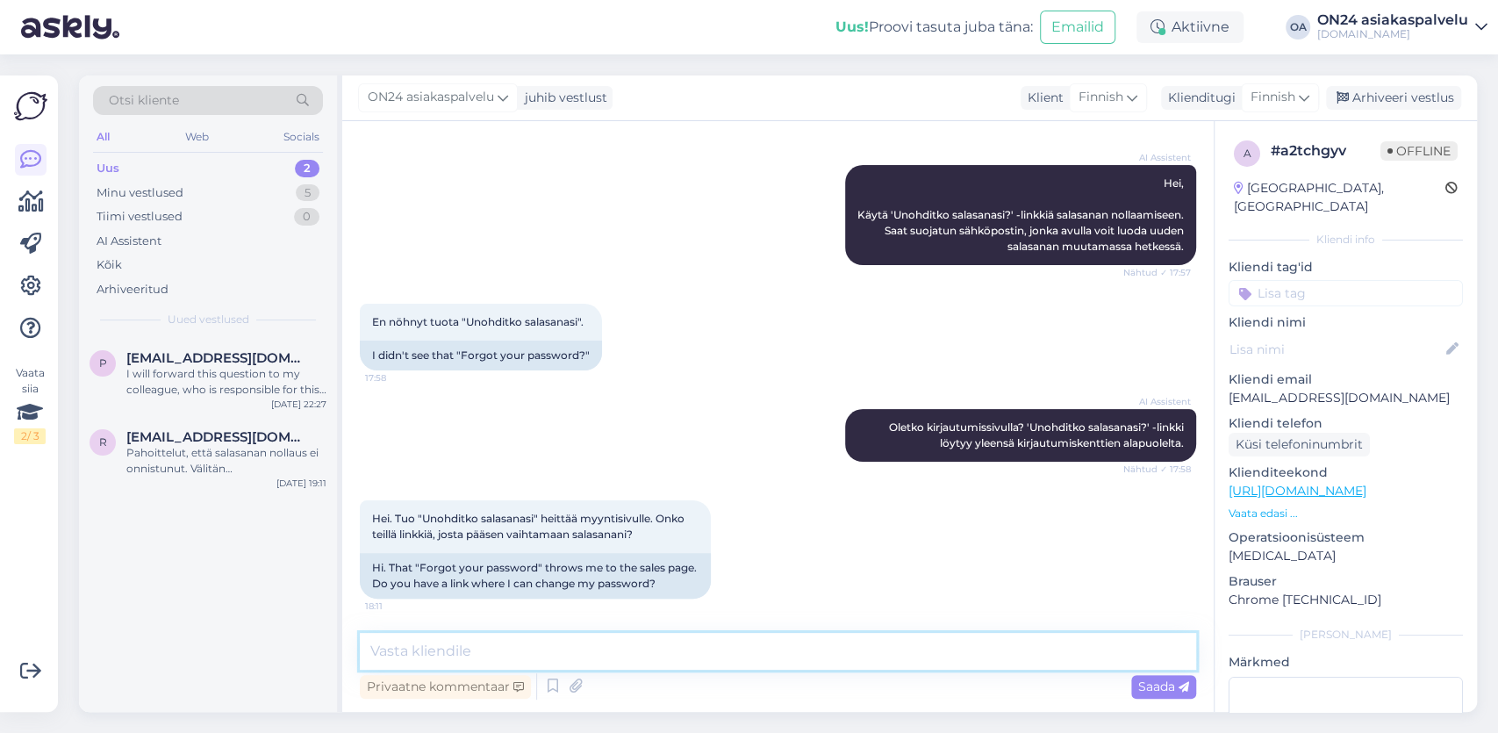
click at [424, 654] on textarea at bounding box center [778, 651] width 836 height 37
type textarea "Hei, uusi salasanasi on syksy24 Tervetuloa ostoksille!"
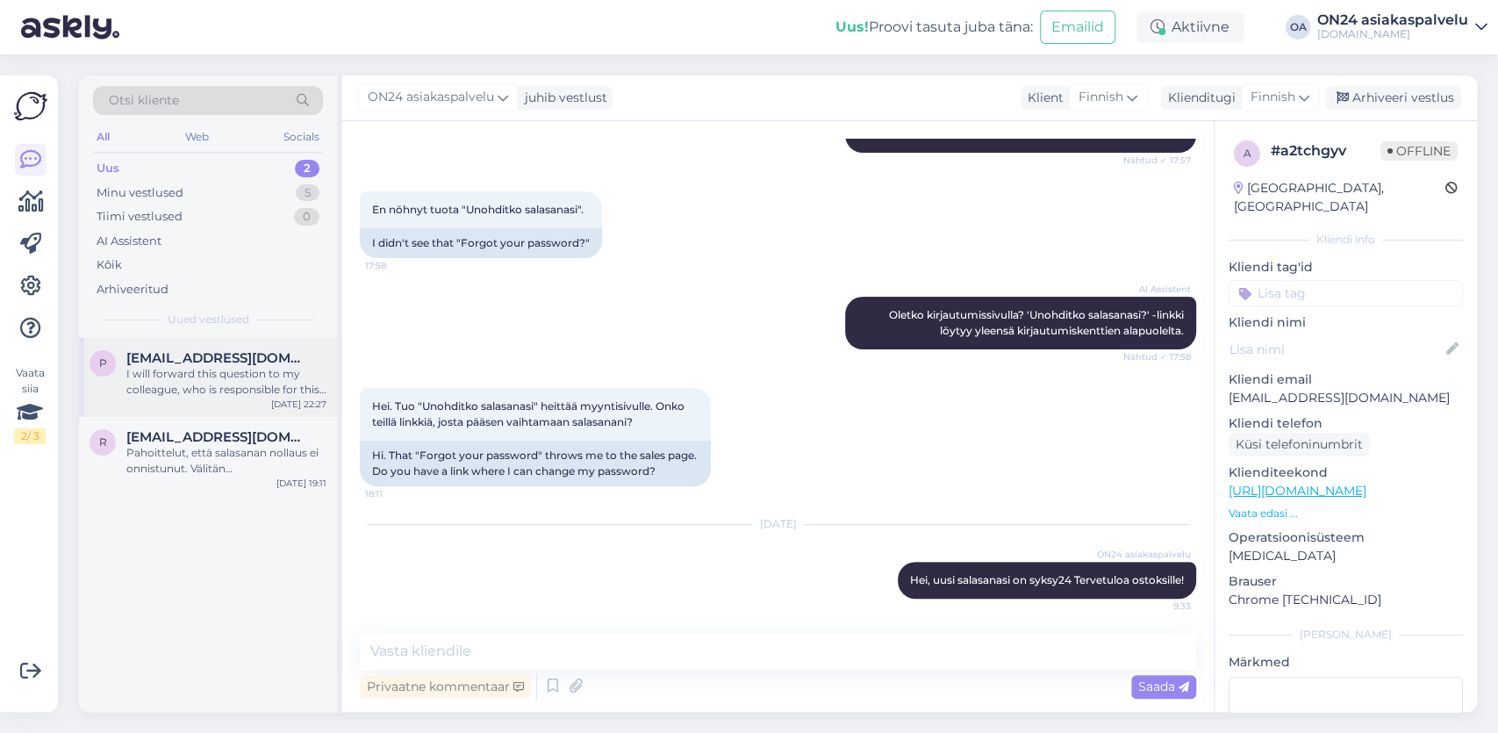
click at [241, 362] on span "[EMAIL_ADDRESS][DOMAIN_NAME]" at bounding box center [217, 358] width 183 height 16
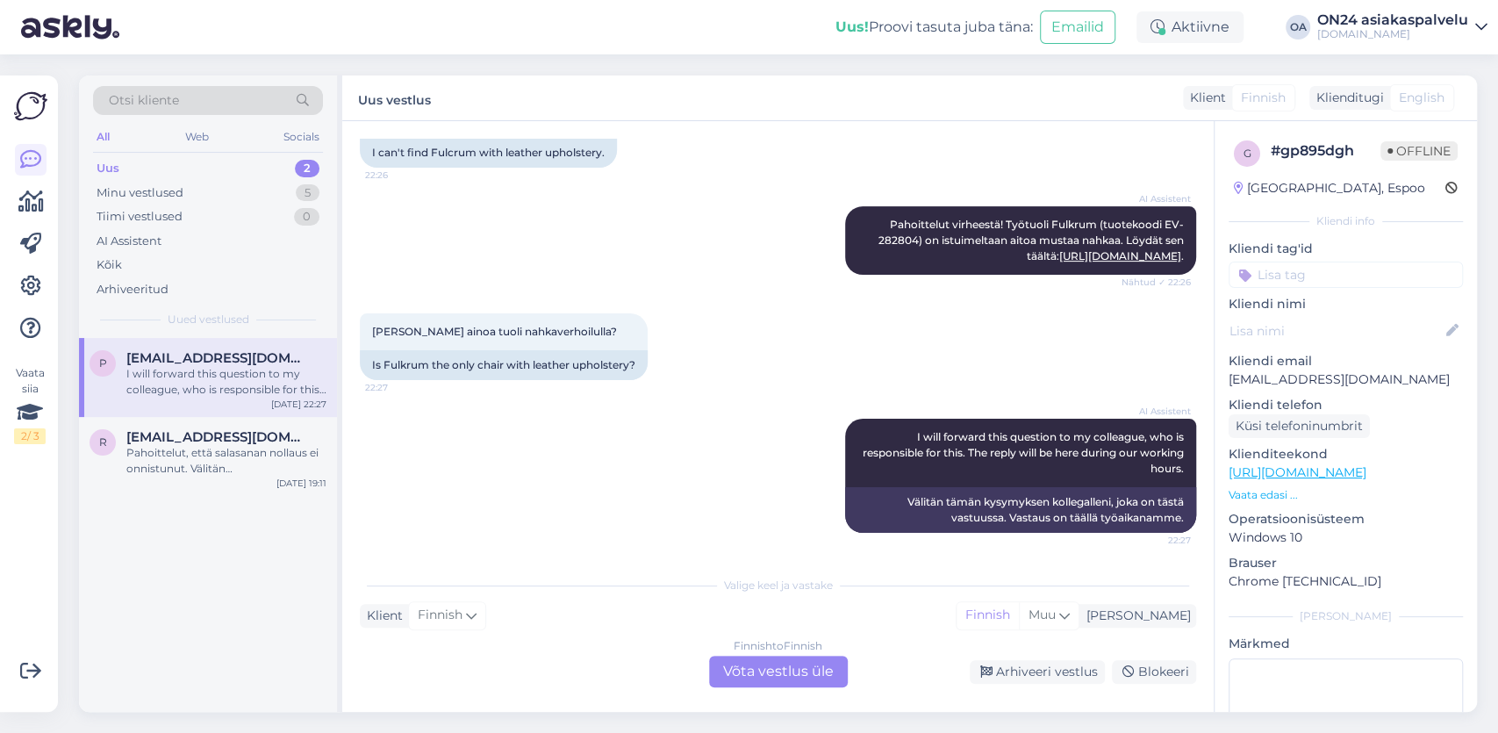
scroll to position [305, 0]
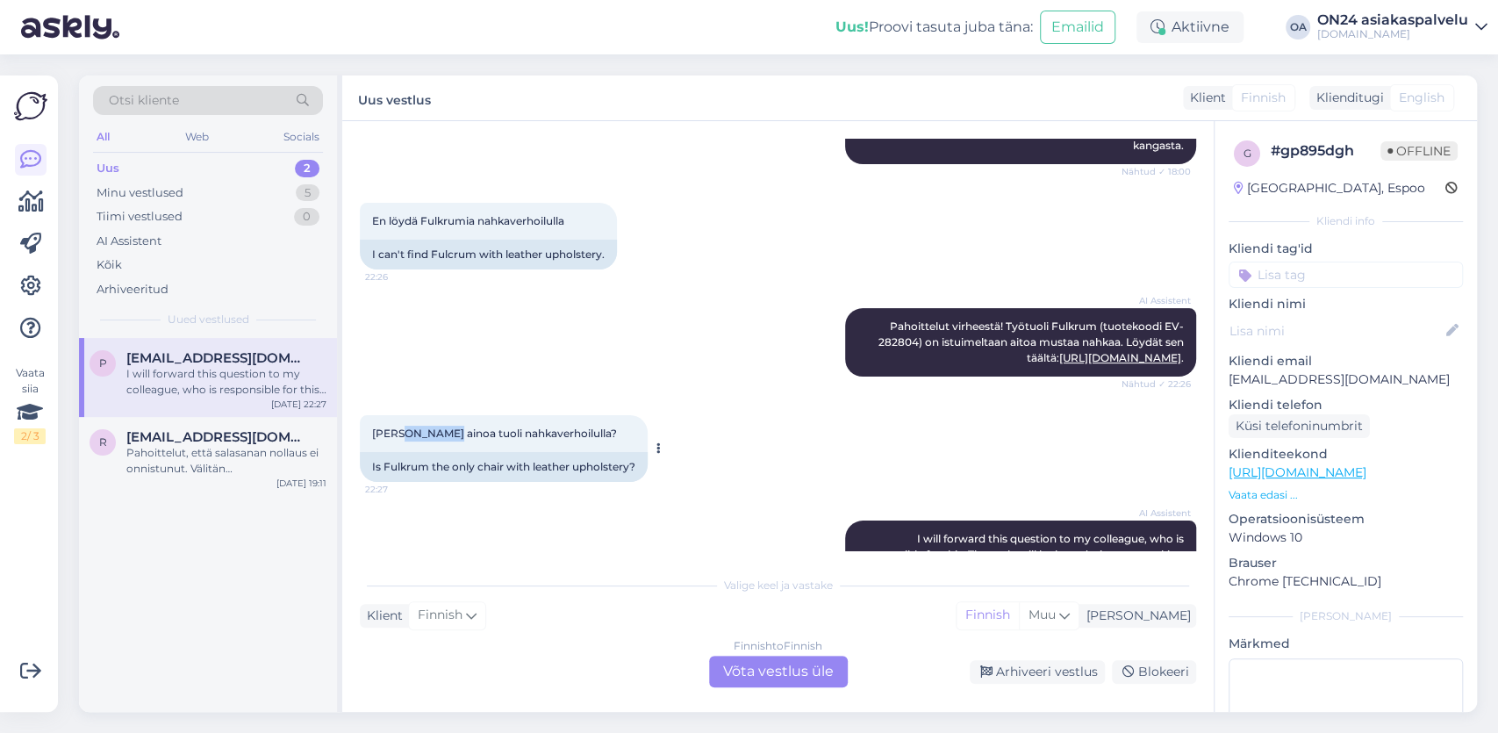
drag, startPoint x: 451, startPoint y: 433, endPoint x: 406, endPoint y: 436, distance: 44.9
click at [406, 436] on span "[PERSON_NAME] ainoa tuoli nahkaverhoilulla?" at bounding box center [494, 433] width 245 height 13
copy span "Fulkrum"
click at [462, 425] on div "[PERSON_NAME] ainoa tuoli nahkaverhoilulla? 22:27" at bounding box center [504, 433] width 288 height 37
drag, startPoint x: 449, startPoint y: 433, endPoint x: 405, endPoint y: 432, distance: 44.8
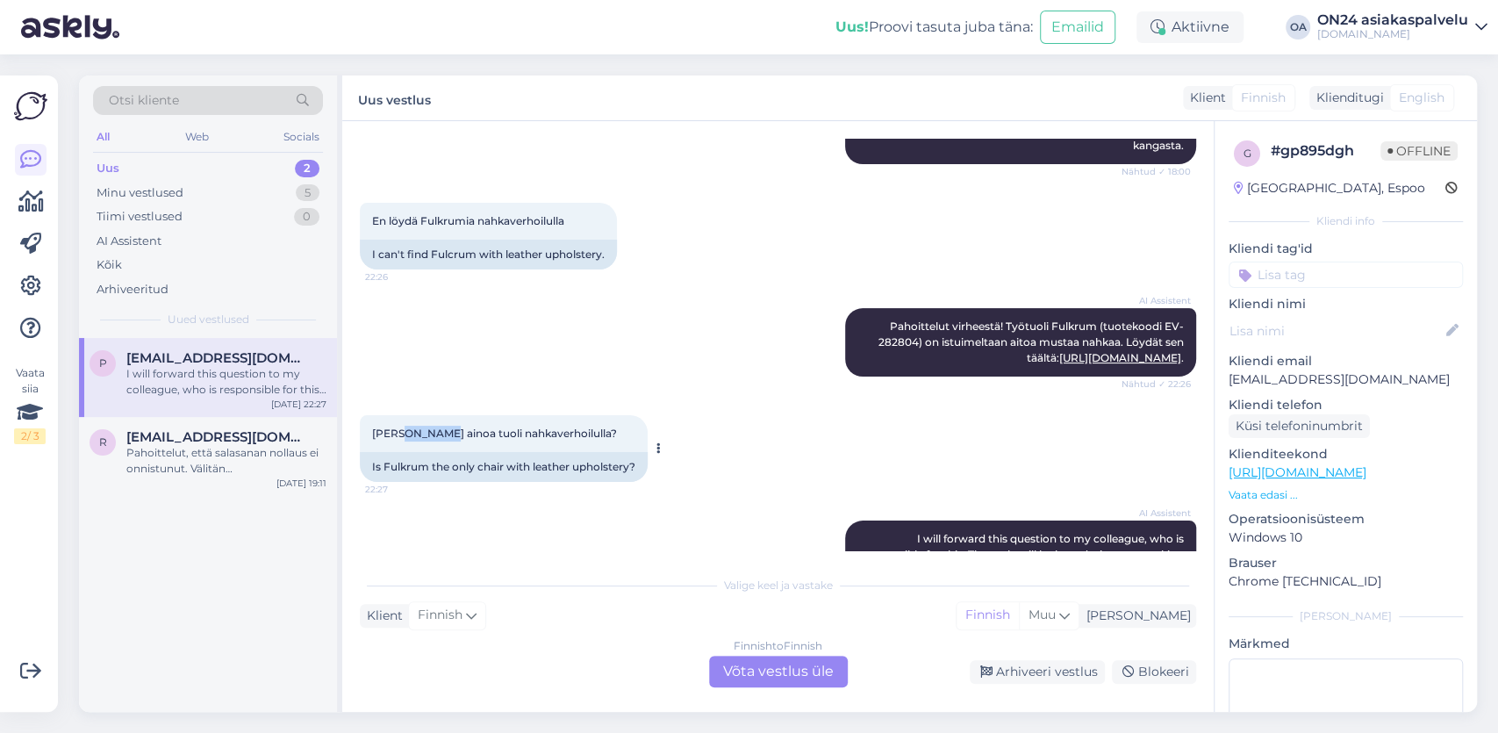
click at [405, 432] on span "[PERSON_NAME] ainoa tuoli nahkaverhoilulla?" at bounding box center [494, 433] width 245 height 13
copy span "Fulkrum"
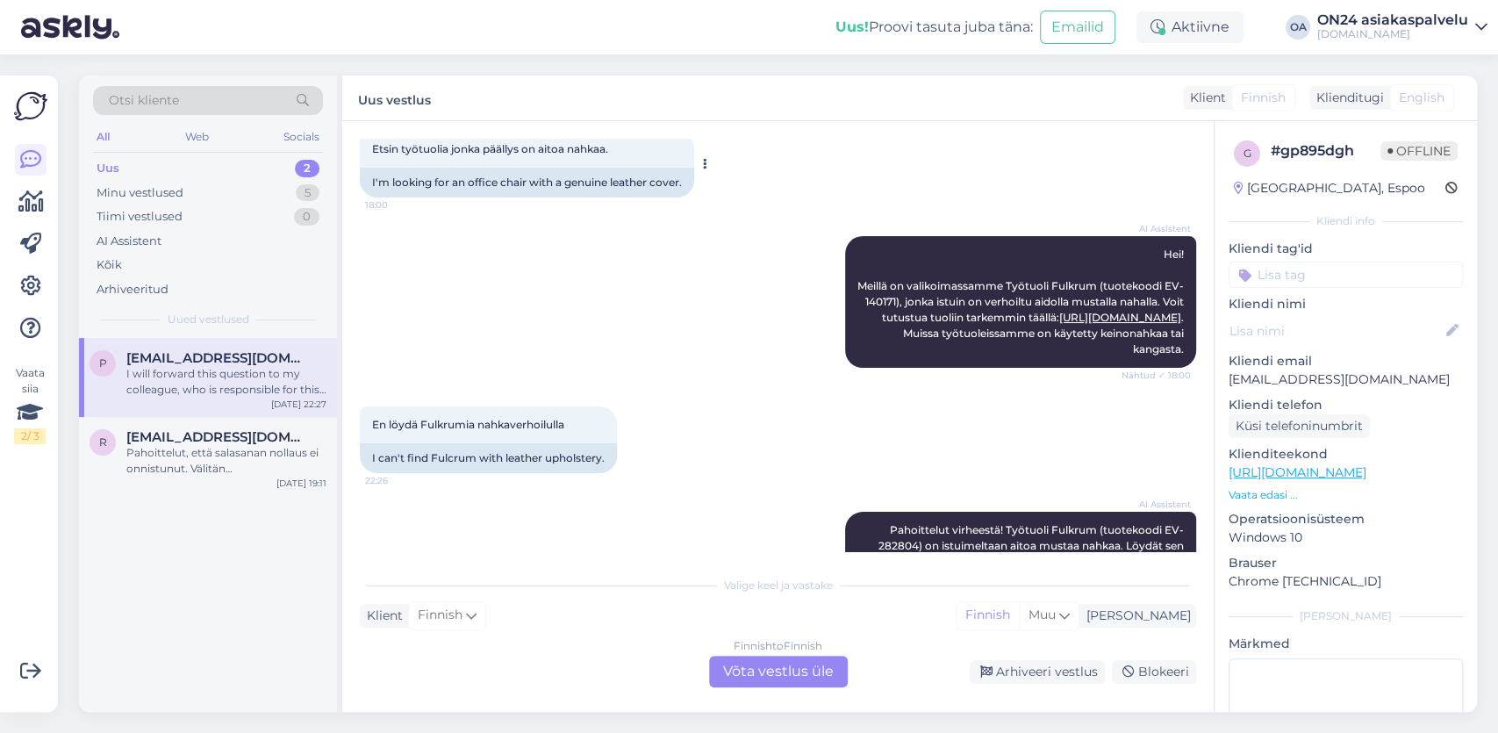
scroll to position [0, 0]
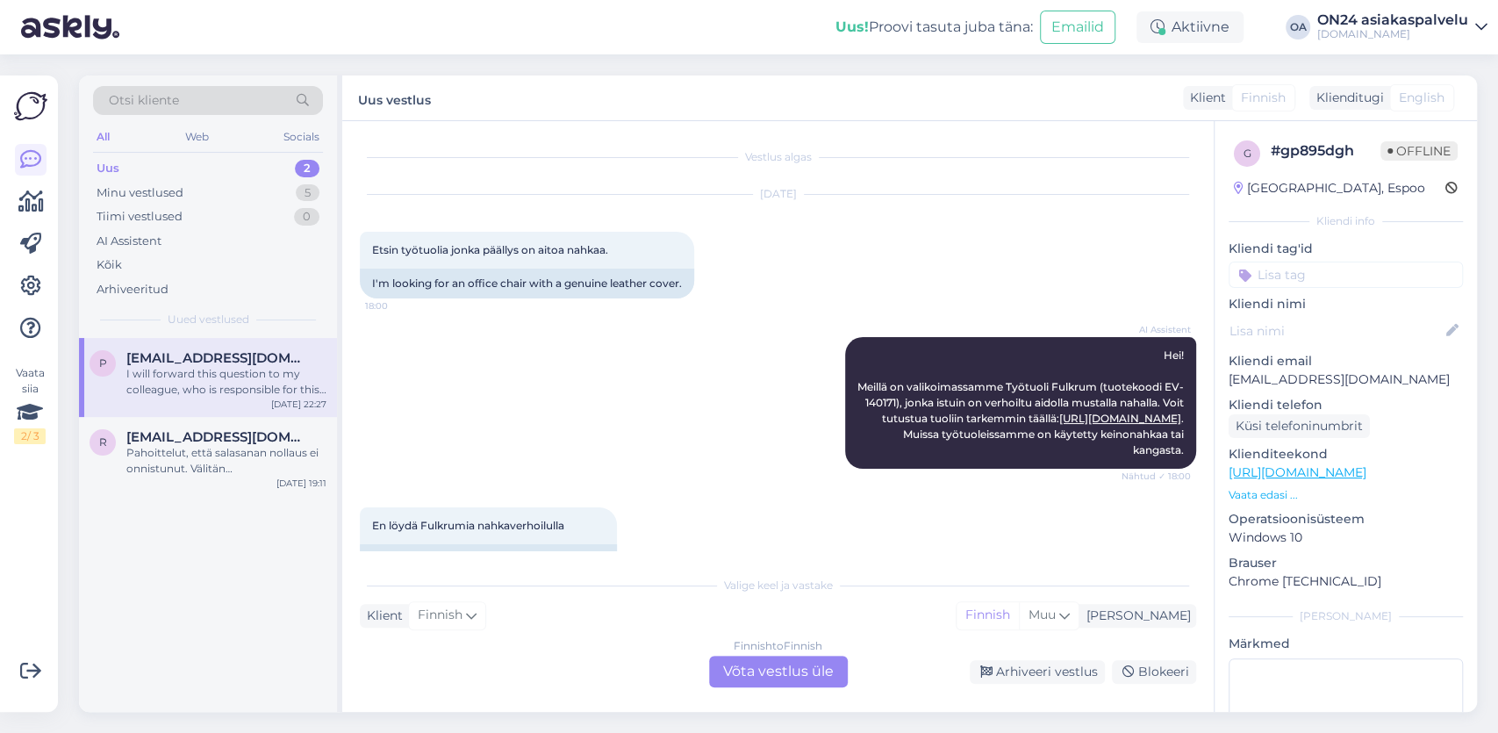
click at [775, 671] on div "Finnish to Finnish Võta vestlus üle" at bounding box center [778, 672] width 139 height 32
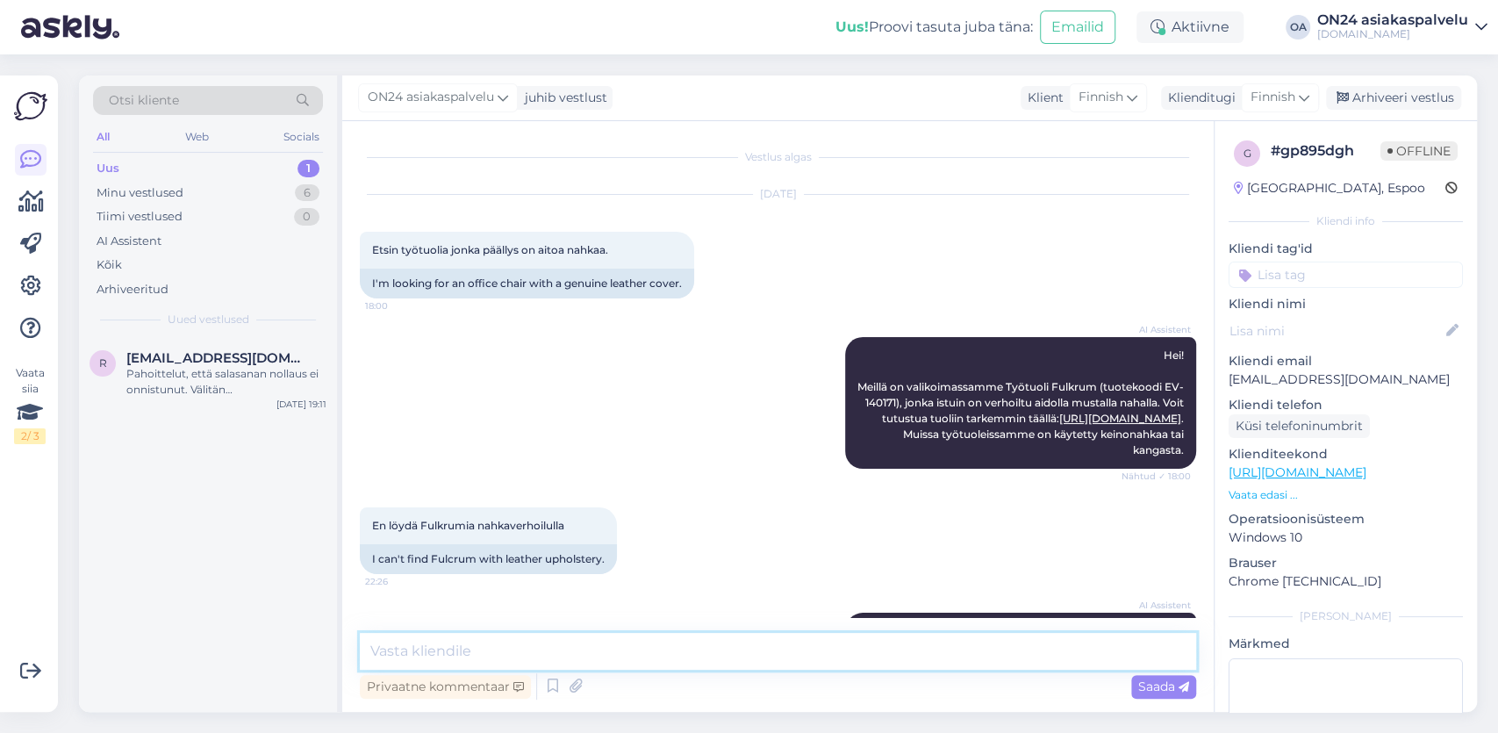
click at [422, 668] on textarea at bounding box center [778, 651] width 836 height 37
paste textarea "[URL][DOMAIN_NAME]"
type textarea "Hei, nahkaverhoilu työtuoleja löydät tästä [URL][DOMAIN_NAME]"
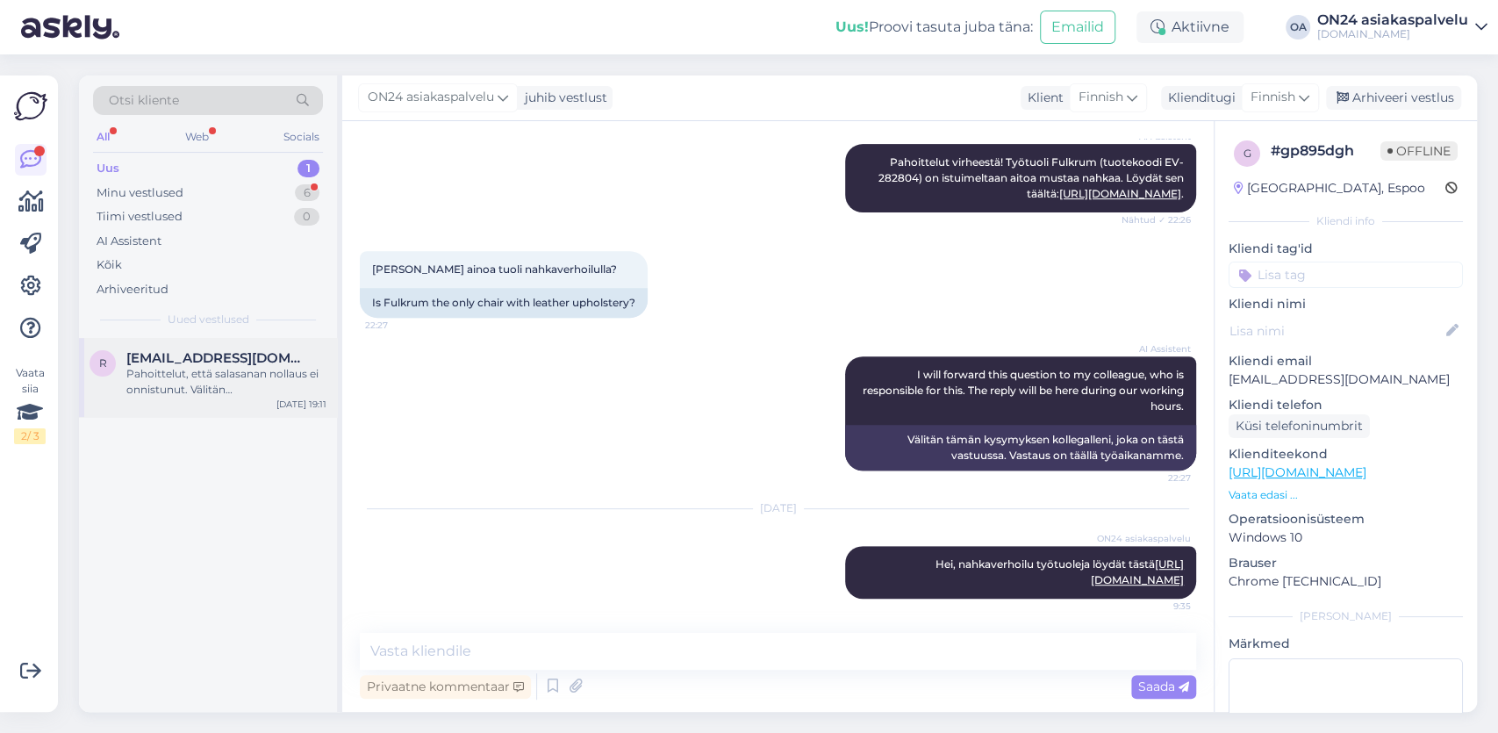
click at [154, 357] on span "[EMAIL_ADDRESS][DOMAIN_NAME]" at bounding box center [217, 358] width 183 height 16
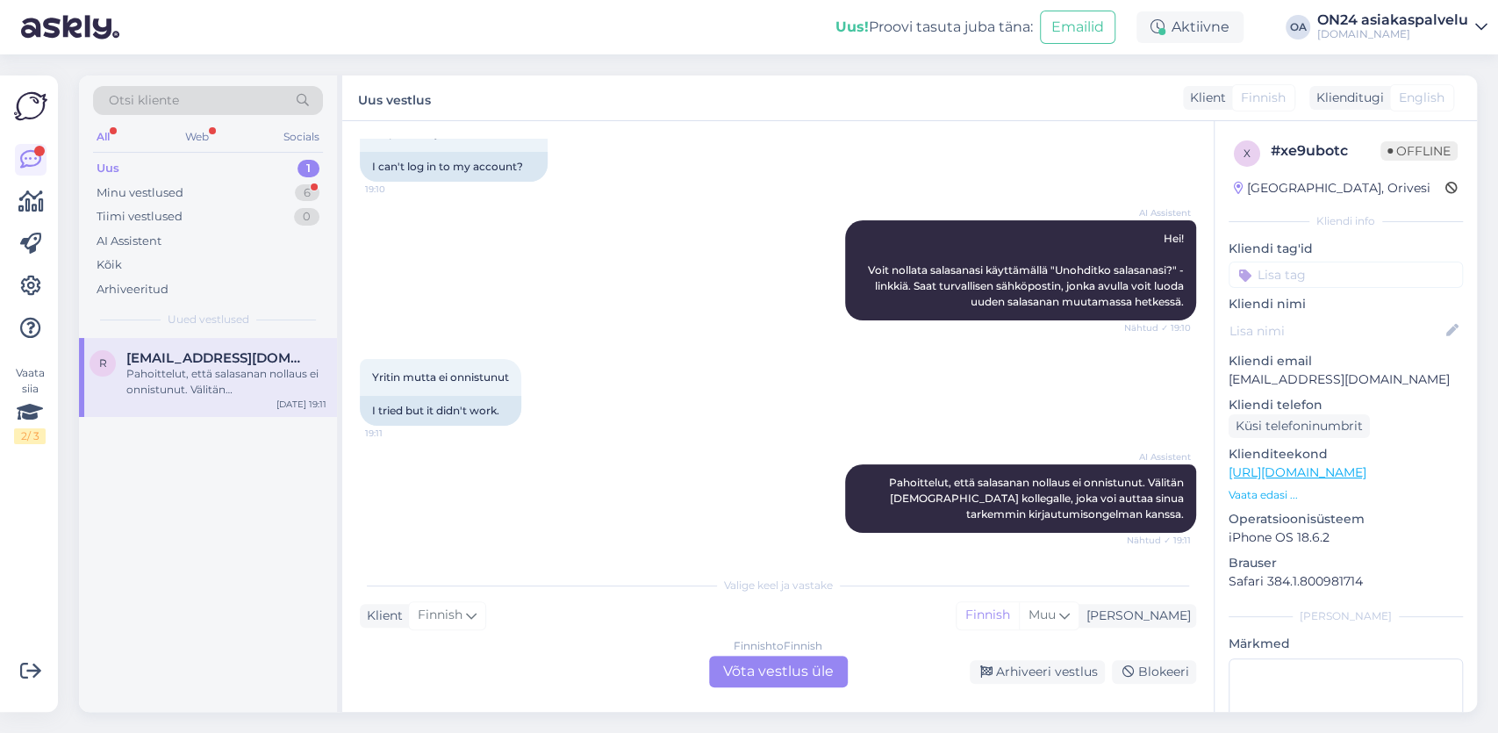
scroll to position [0, 0]
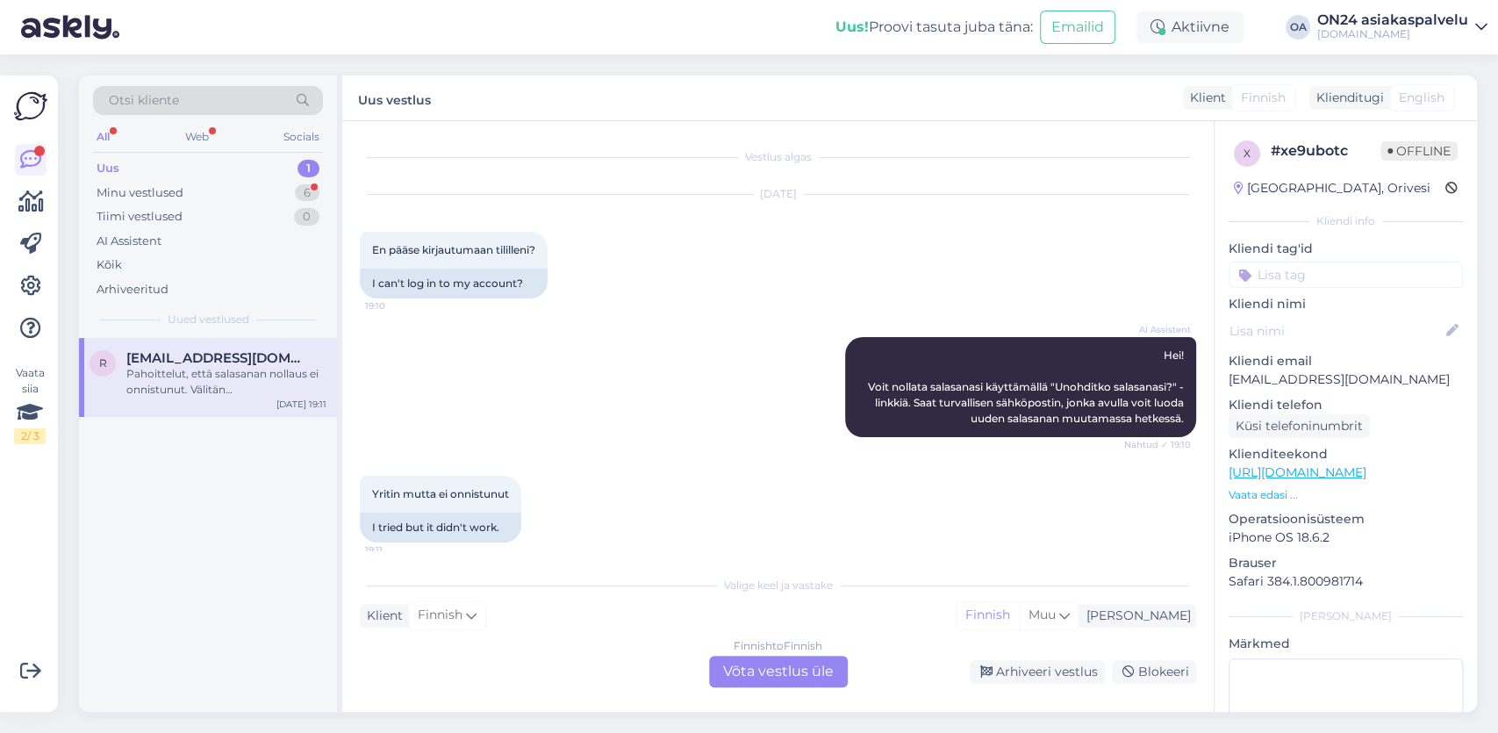
drag, startPoint x: 772, startPoint y: 667, endPoint x: 703, endPoint y: 670, distance: 69.4
click at [771, 670] on div "Finnish to Finnish Võta vestlus üle" at bounding box center [778, 672] width 139 height 32
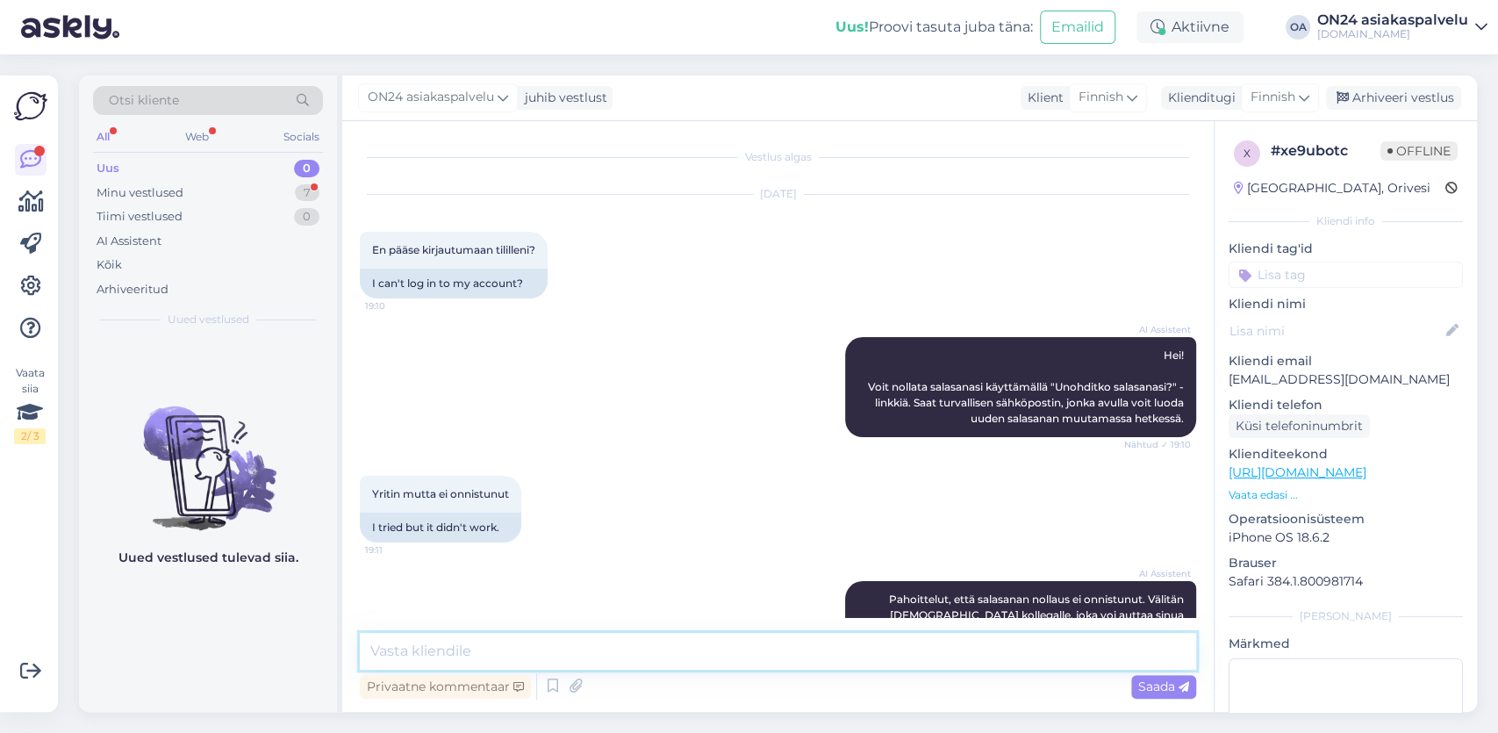
click at [460, 664] on textarea at bounding box center [778, 651] width 836 height 37
type textarea "Hei, uus, voimassa oleva salasanasi on aurinko6"
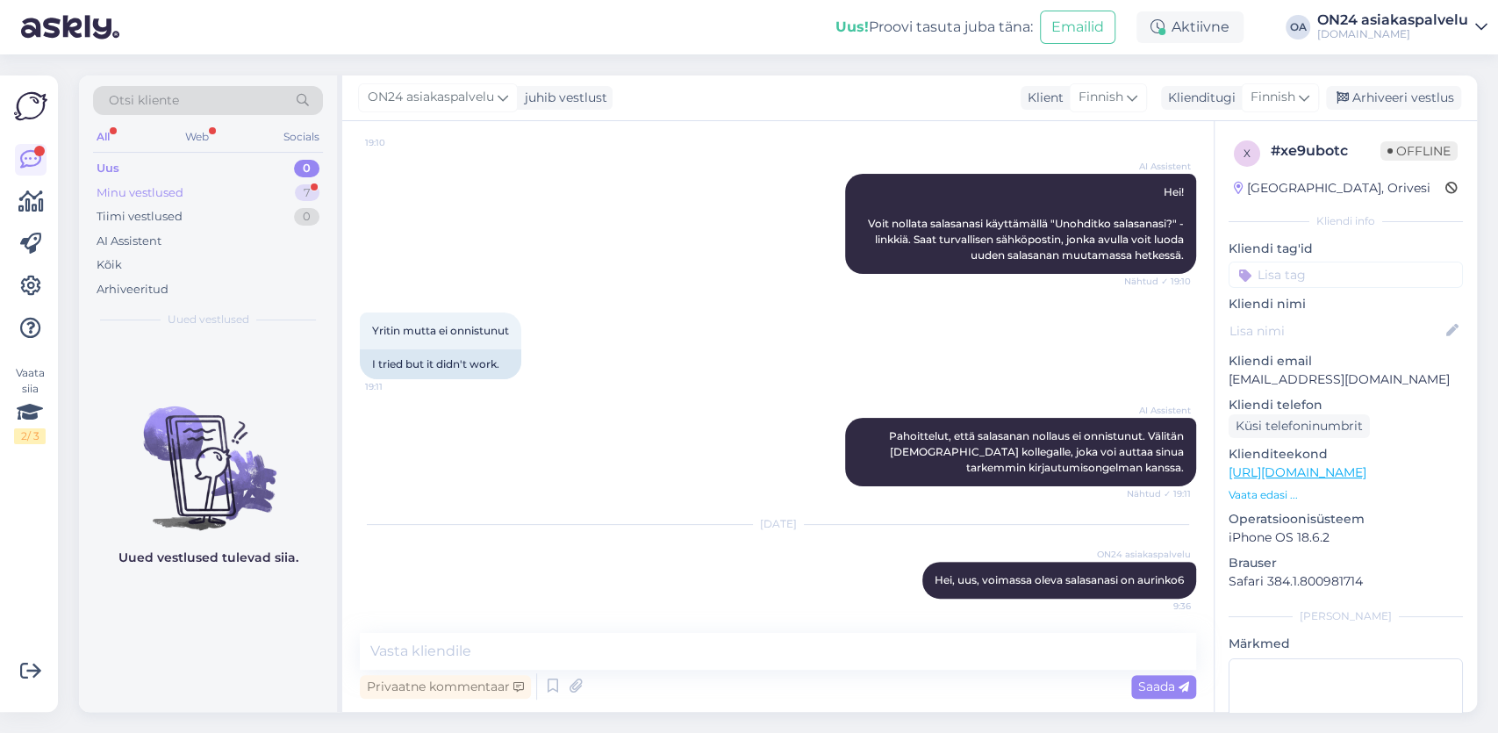
click at [181, 194] on div "Minu vestlused" at bounding box center [140, 193] width 87 height 18
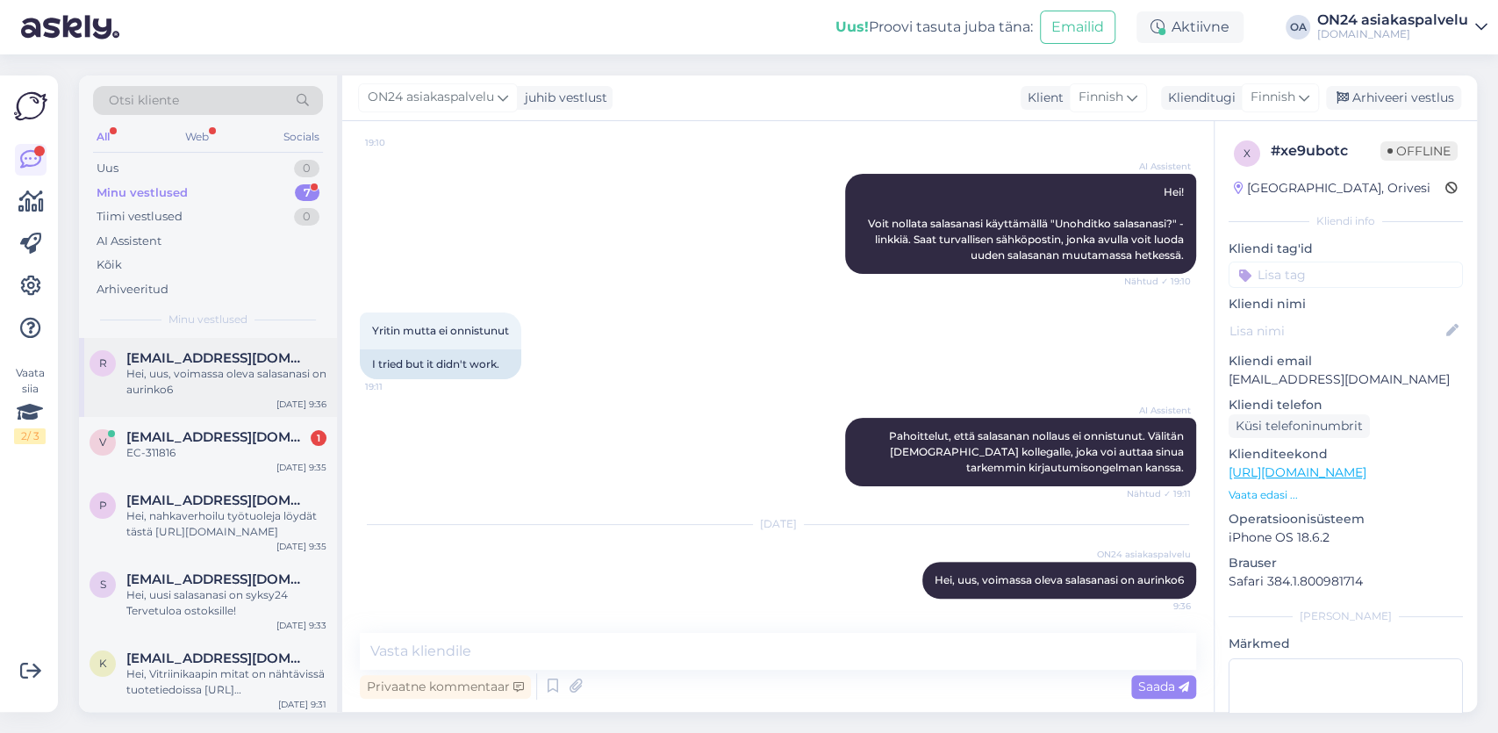
click at [217, 378] on div "Hei, uus, voimassa oleva salasanasi on aurinko6" at bounding box center [226, 382] width 200 height 32
click at [1437, 92] on div "Arhiveeri vestlus" at bounding box center [1393, 98] width 135 height 24
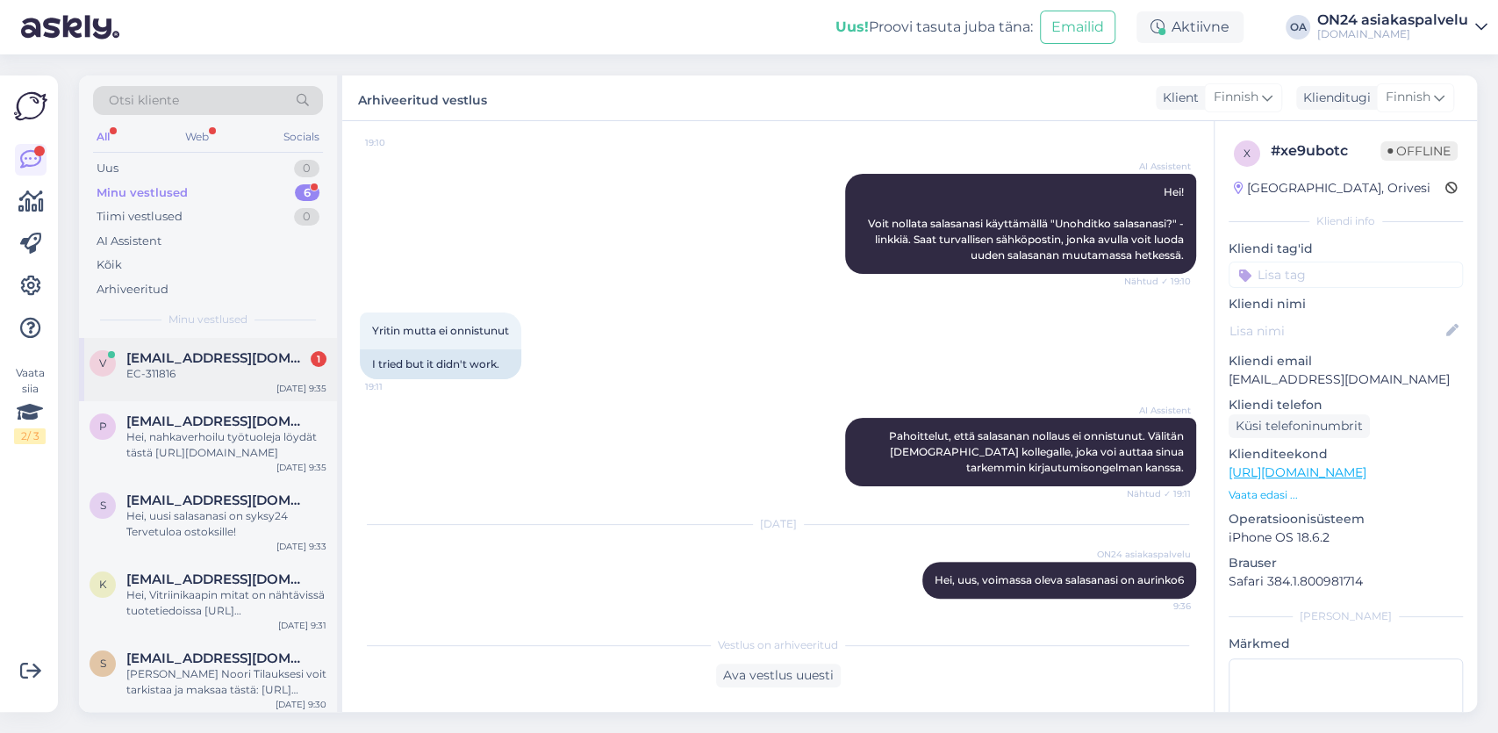
click at [197, 375] on div "EC-311816" at bounding box center [226, 374] width 200 height 16
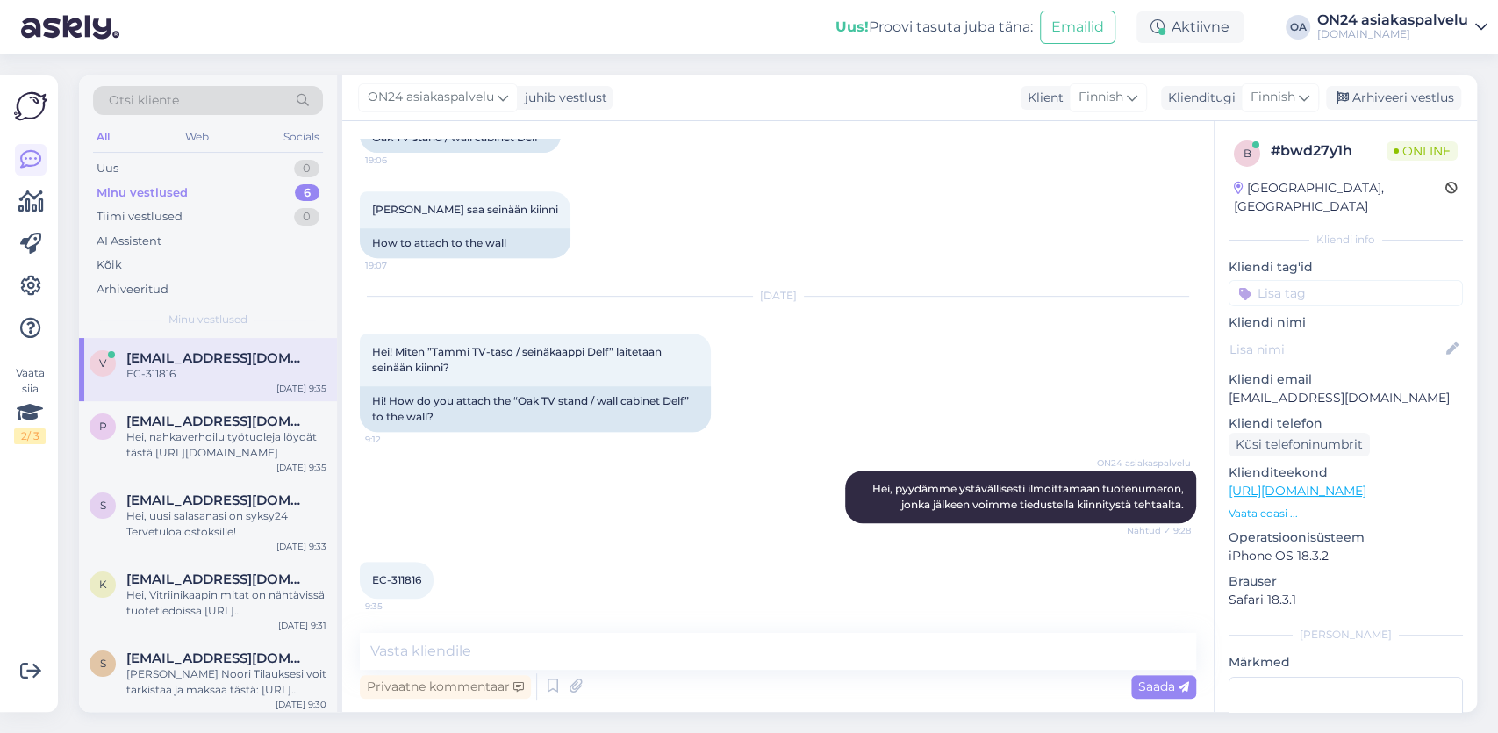
drag, startPoint x: 414, startPoint y: 580, endPoint x: 447, endPoint y: 577, distance: 32.6
click at [434, 577] on div "EC-311816 9:35" at bounding box center [397, 580] width 74 height 37
copy span "311816"
click at [408, 650] on textarea at bounding box center [778, 651] width 836 height 37
paste textarea "Seinälle ripustamista varten on kiinnitystelineet. Mukana on seinään kiinnittäm…"
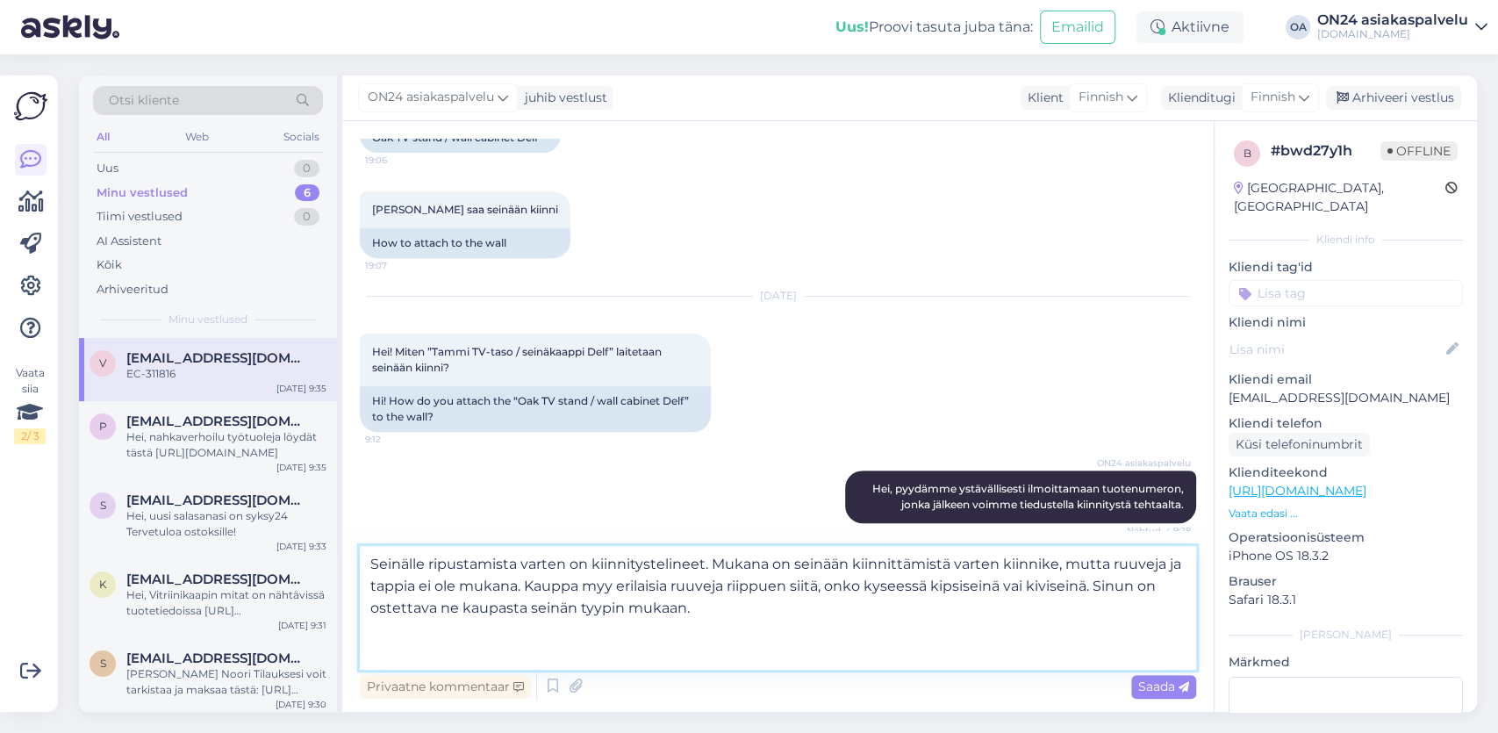
drag, startPoint x: 526, startPoint y: 592, endPoint x: 637, endPoint y: 582, distance: 112.0
click at [637, 582] on textarea "Seinälle ripustamista varten on kiinnitystelineet. Mukana on seinään kiinnittäm…" at bounding box center [778, 608] width 836 height 124
type textarea "Seinälle ripustamista varten on kiinnitystelineet. Mukana on seinään kiinnittäm…"
click at [1152, 677] on div "Saada" at bounding box center [1163, 687] width 65 height 24
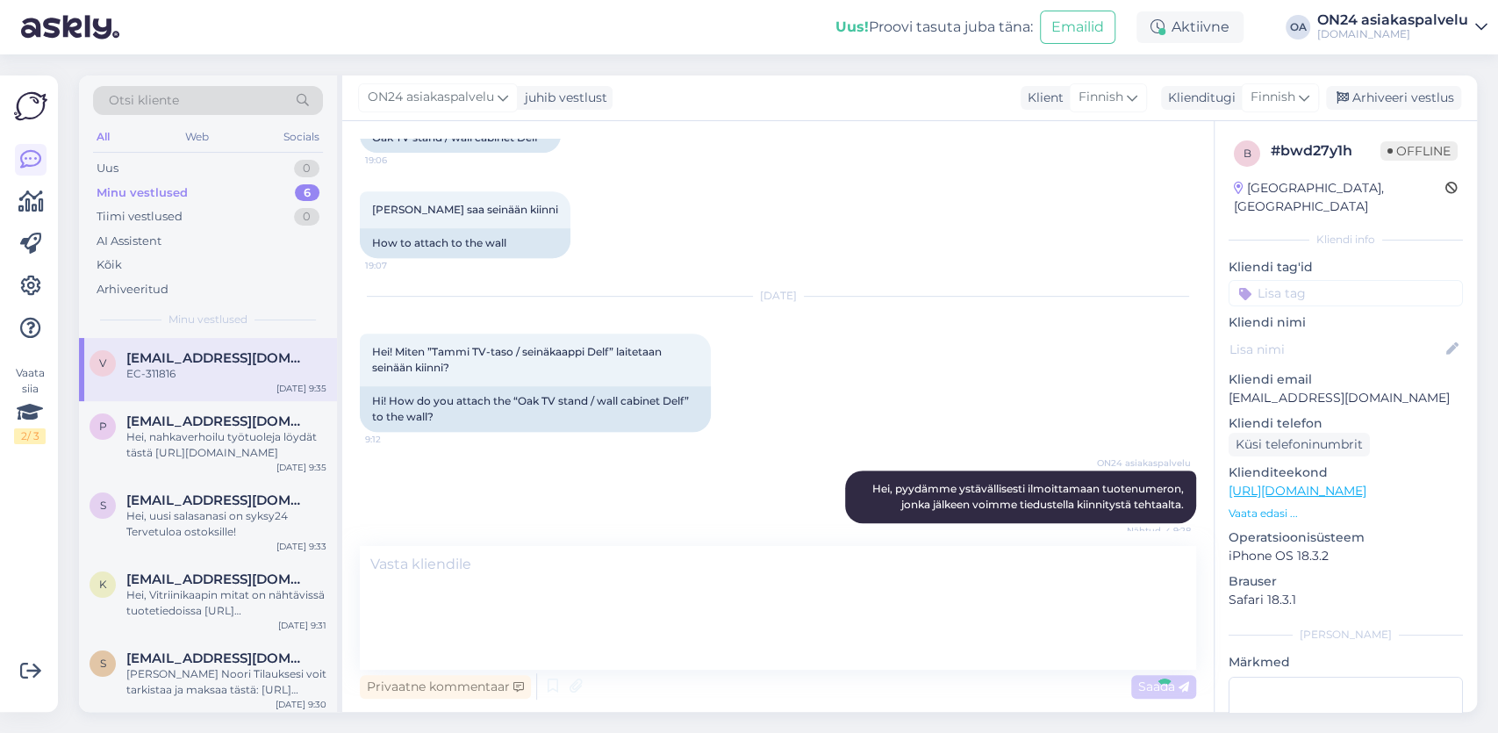
scroll to position [693, 0]
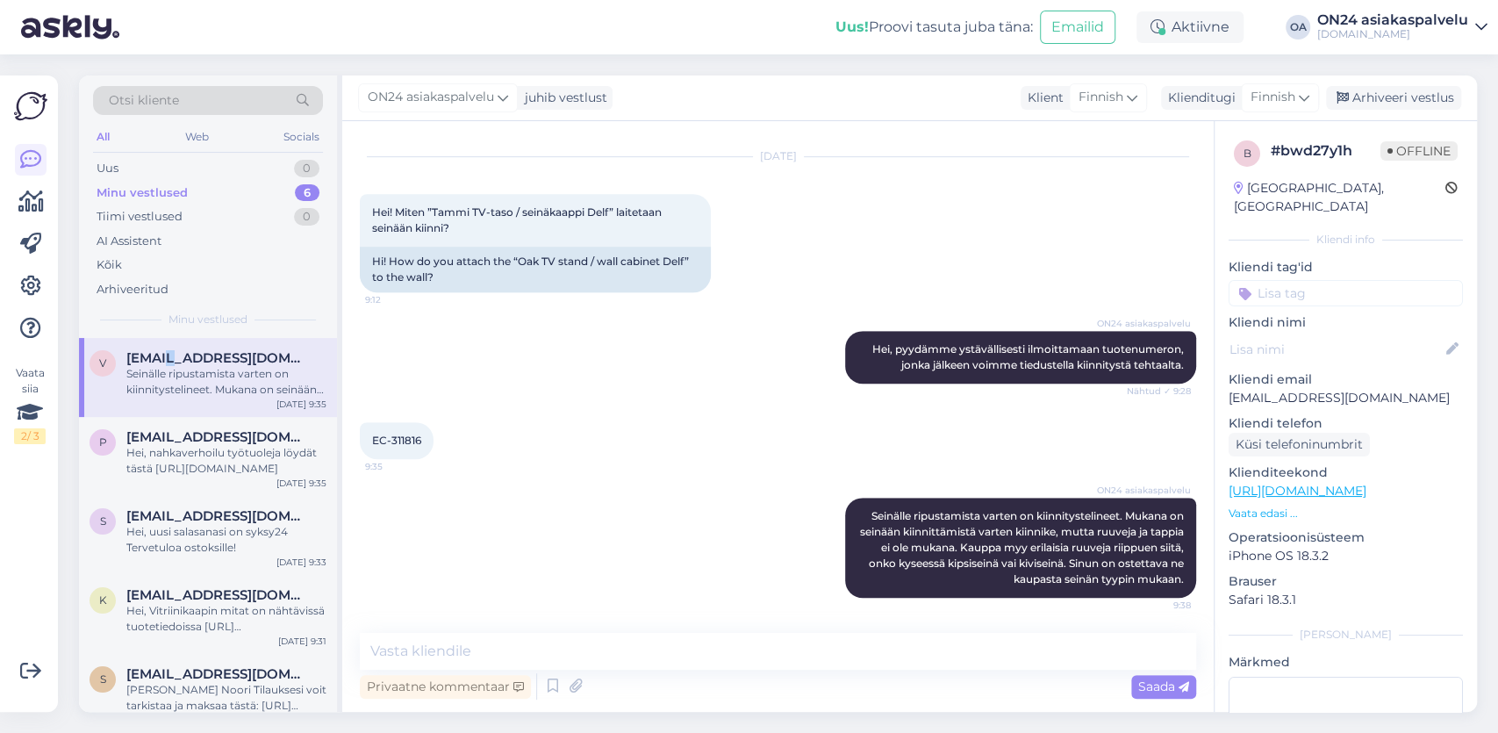
click at [157, 362] on span "[EMAIL_ADDRESS][DOMAIN_NAME]" at bounding box center [217, 358] width 183 height 16
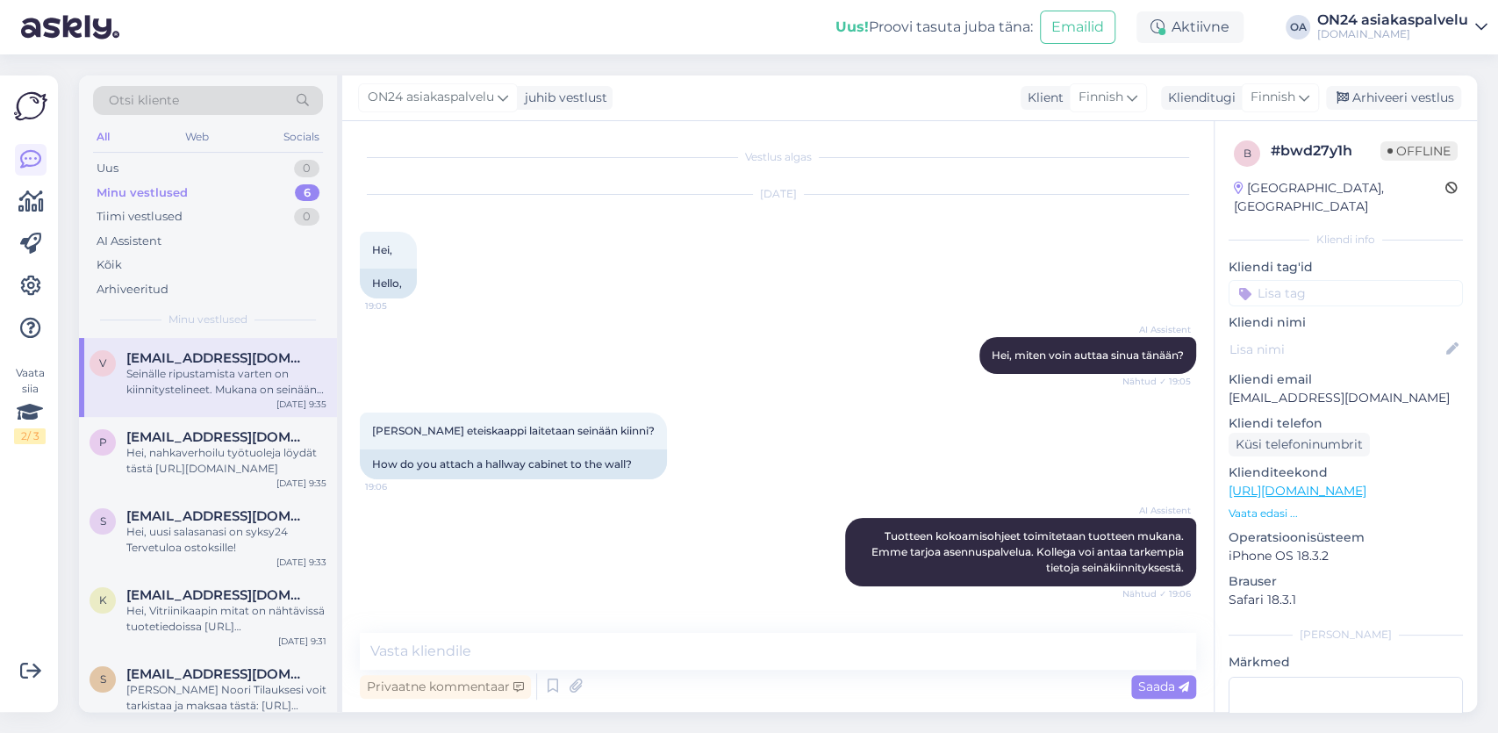
click at [164, 366] on div "Seinälle ripustamista varten on kiinnitystelineet. Mukana on seinään kiinnittäm…" at bounding box center [226, 382] width 200 height 32
click at [1417, 97] on div "Arhiveeri vestlus" at bounding box center [1393, 98] width 135 height 24
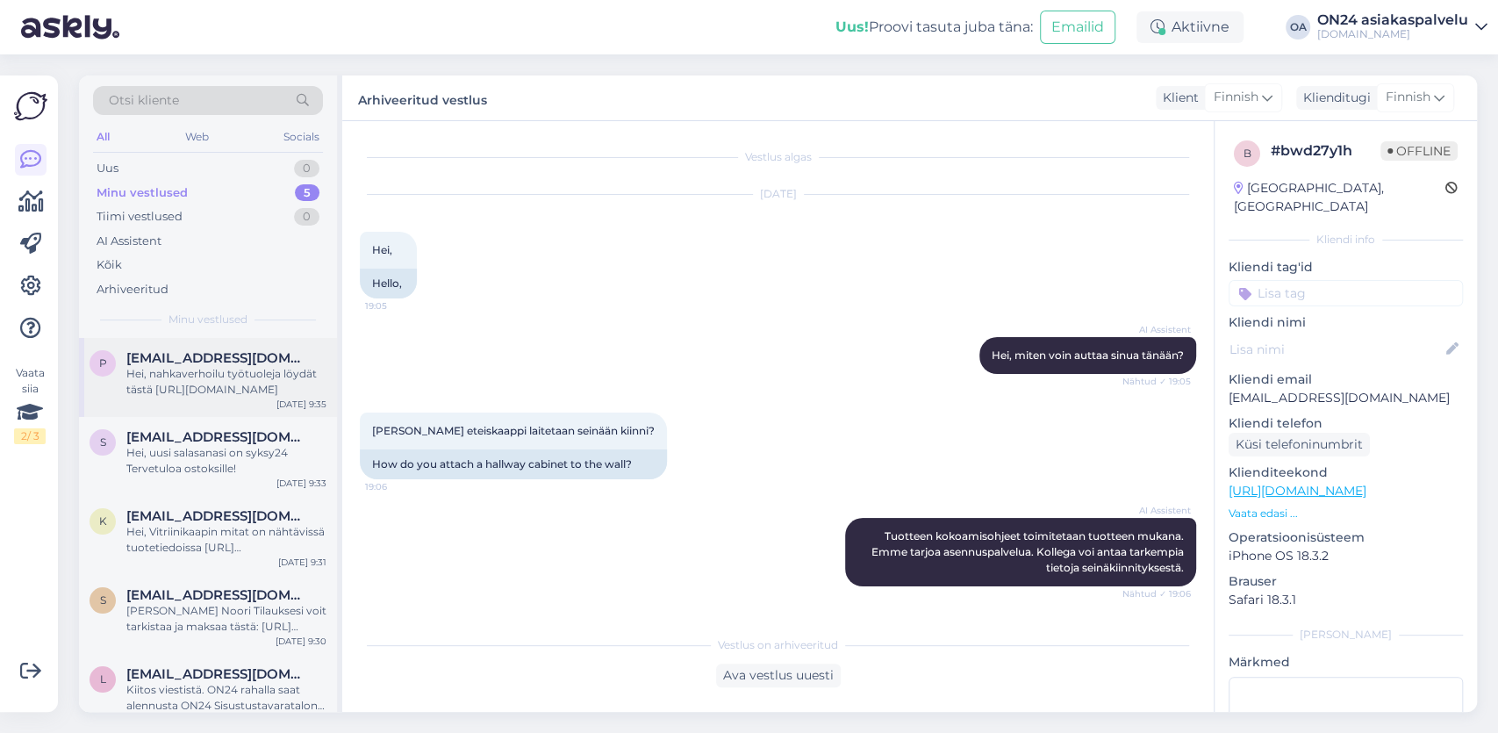
click at [208, 385] on div "Hei, nahkaverhoilu työtuoleja löydät tästä [URL][DOMAIN_NAME]" at bounding box center [226, 382] width 200 height 32
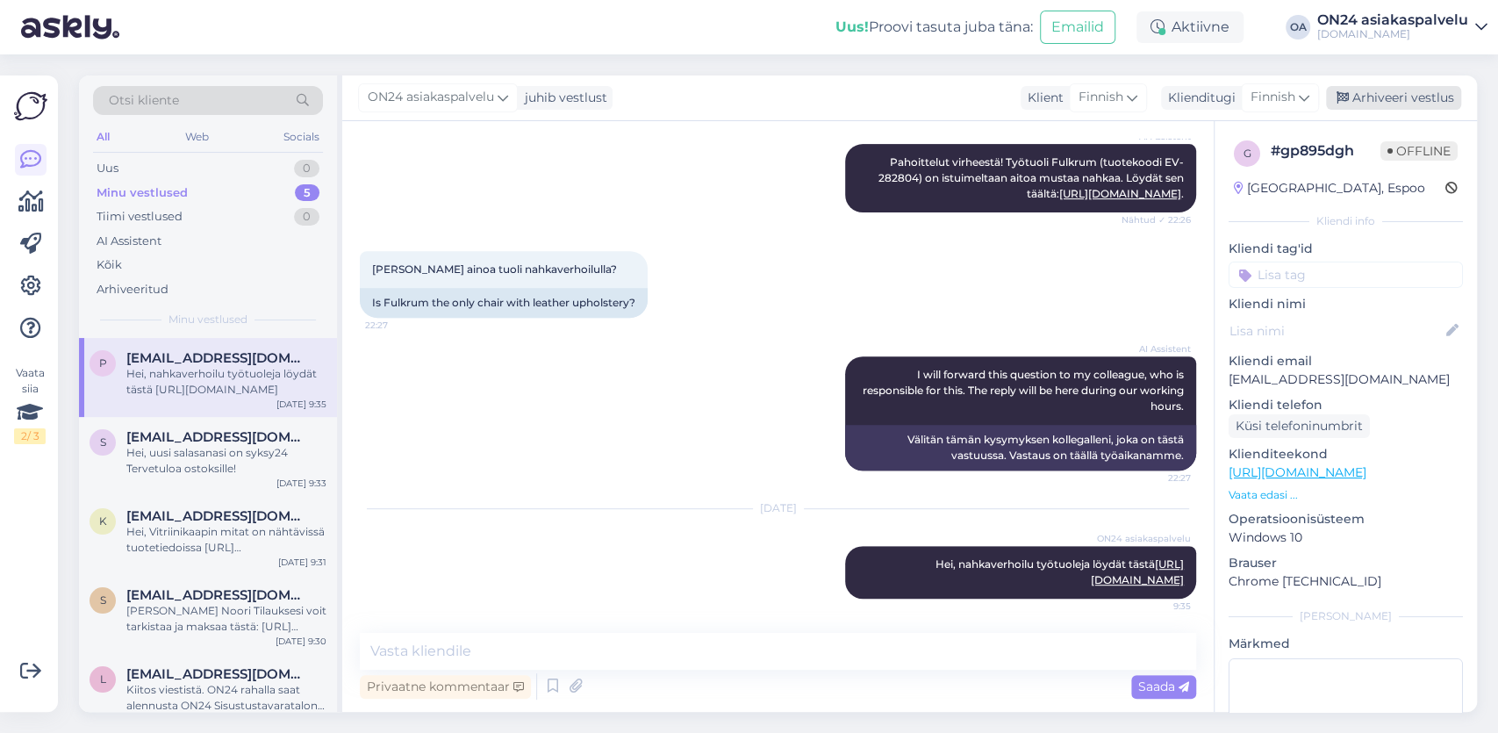
click at [1405, 99] on div "Arhiveeri vestlus" at bounding box center [1393, 98] width 135 height 24
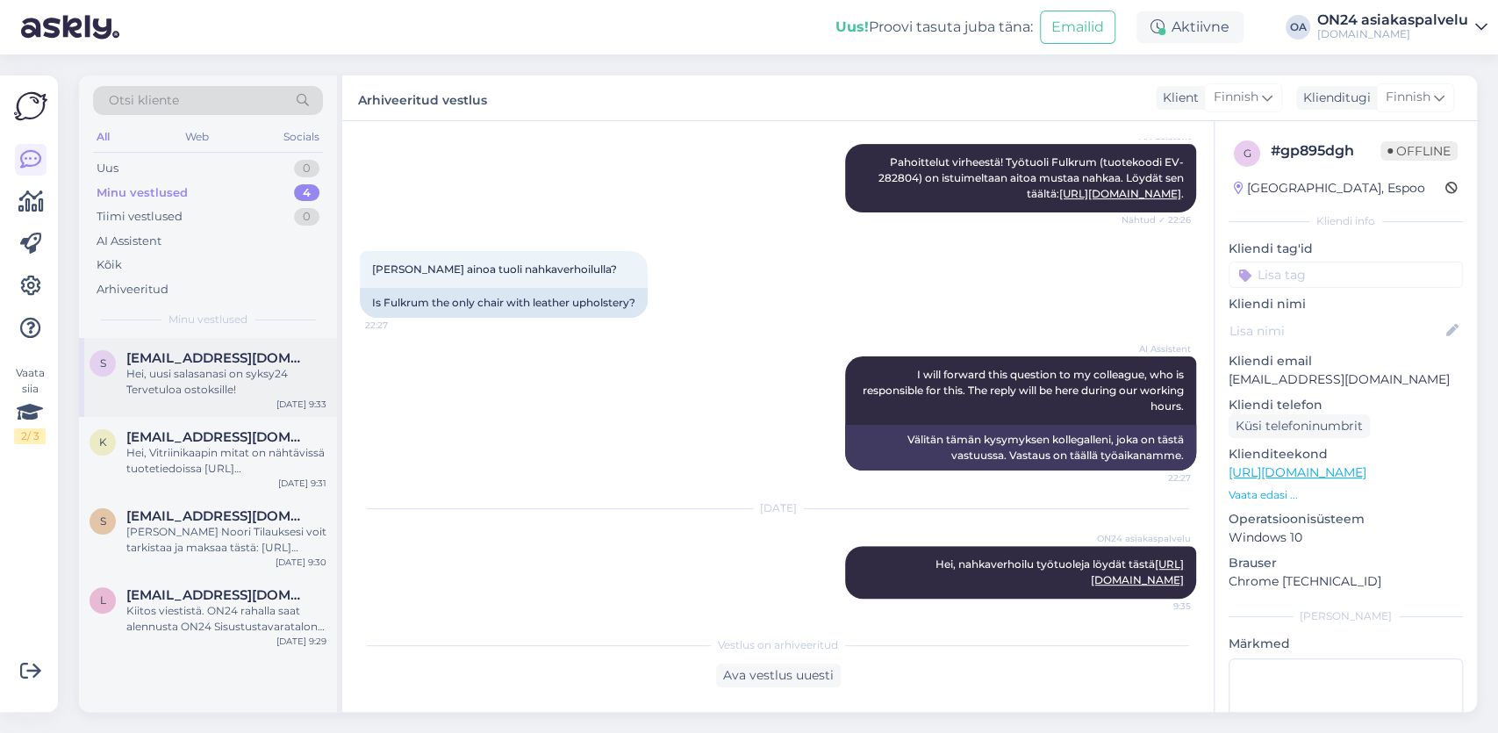
click at [234, 380] on div "Hei, uusi salasanasi on syksy24 Tervetuloa ostoksille!" at bounding box center [226, 382] width 200 height 32
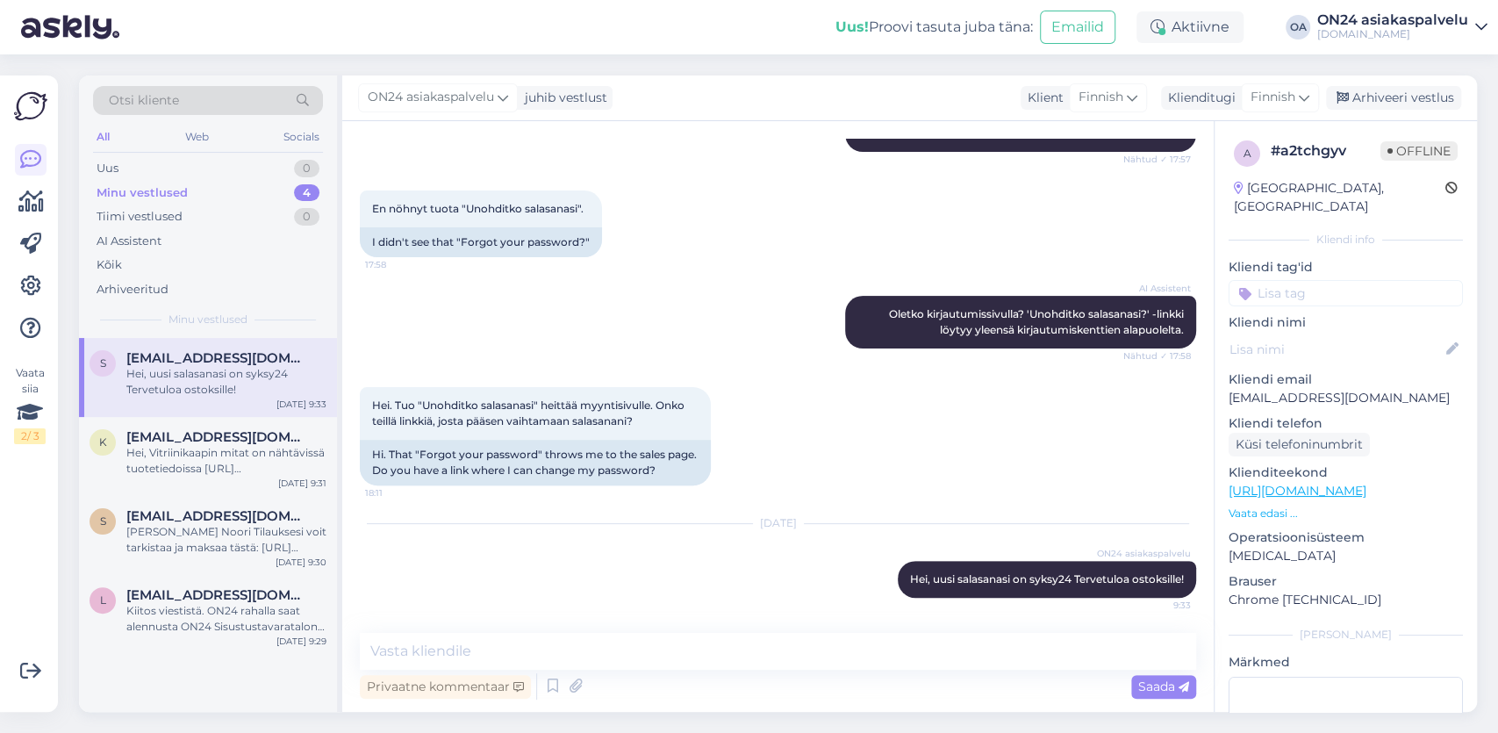
scroll to position [284, 0]
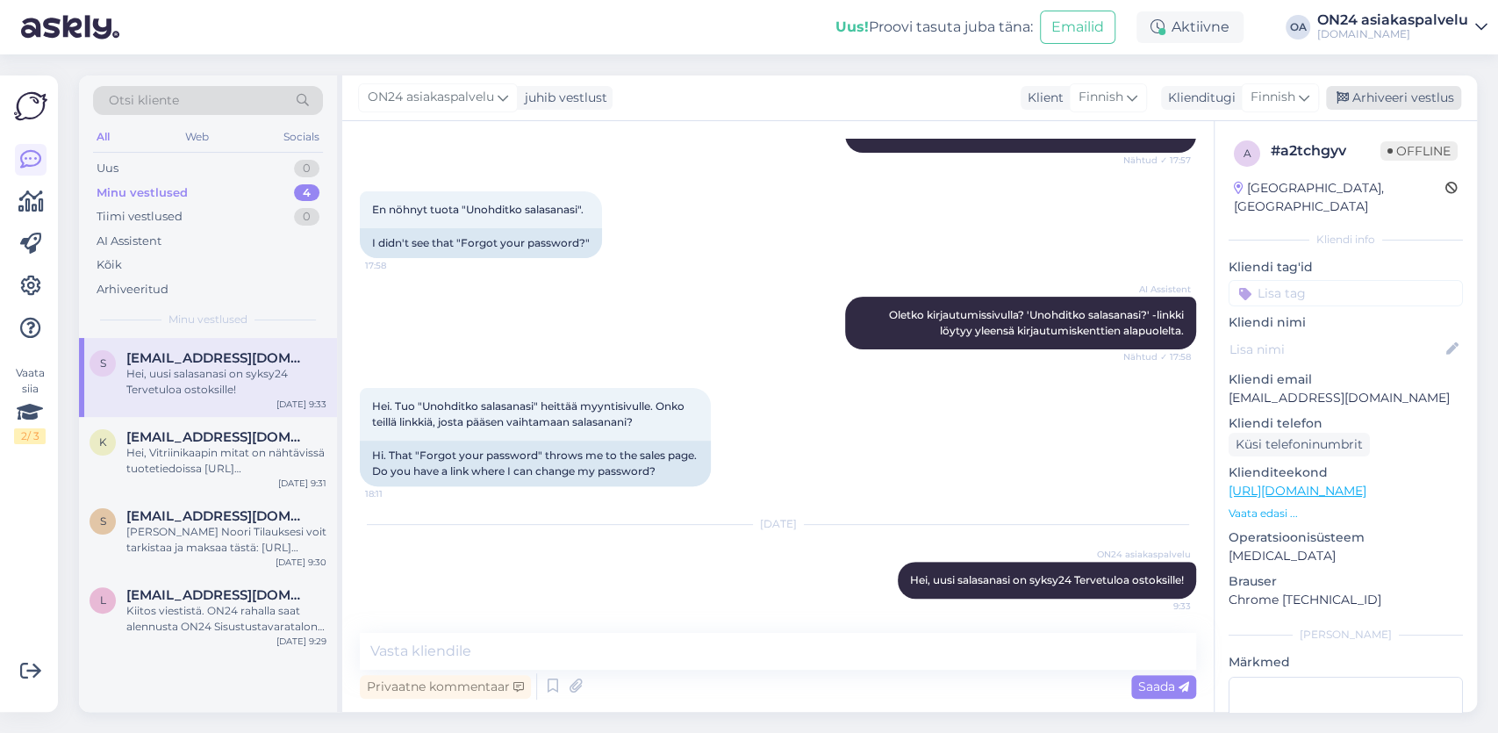
click at [1438, 89] on div "Arhiveeri vestlus" at bounding box center [1393, 98] width 135 height 24
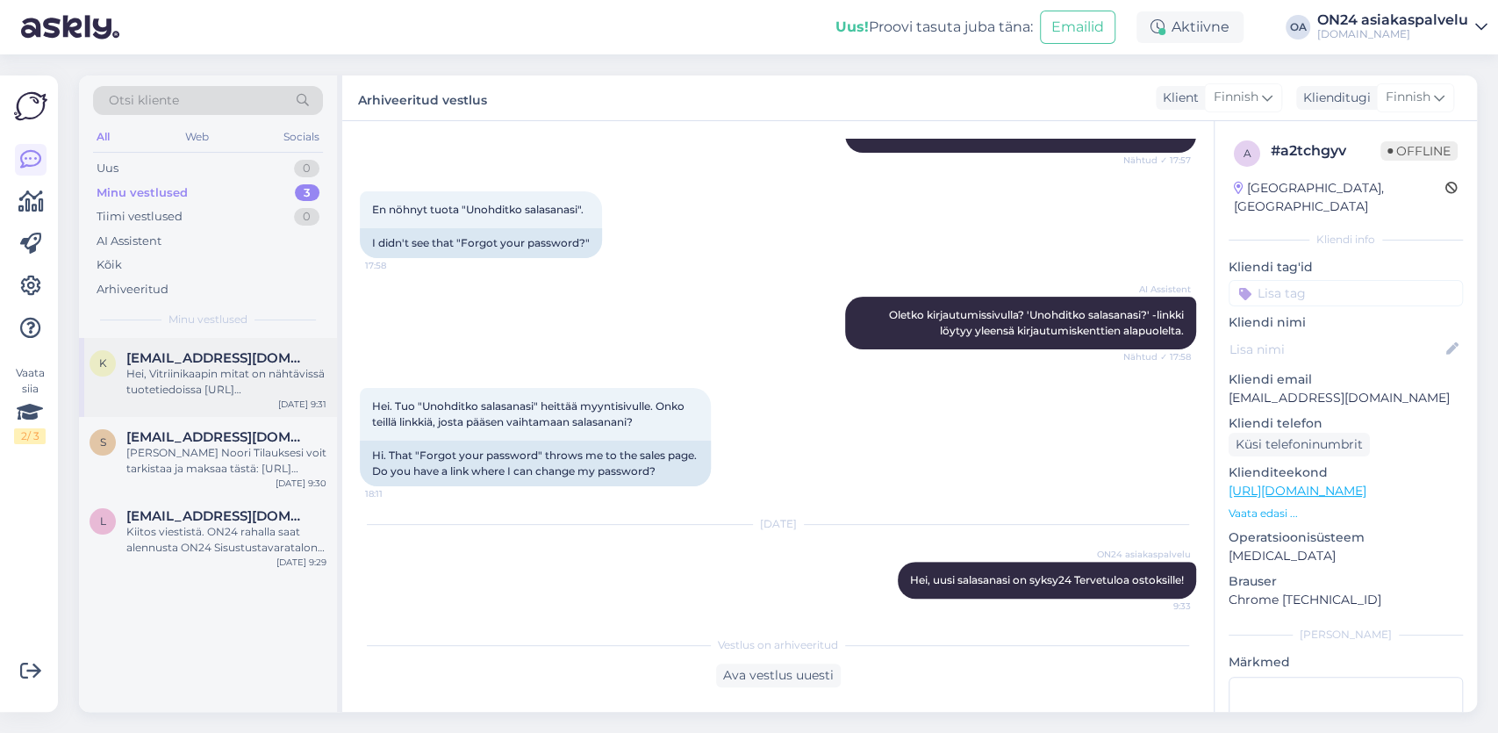
click at [212, 385] on div "Hei, Vitriinikaapin mitat on nähtävissä tuotetiedoissa [URL][DOMAIN_NAME] Muita…" at bounding box center [226, 382] width 200 height 32
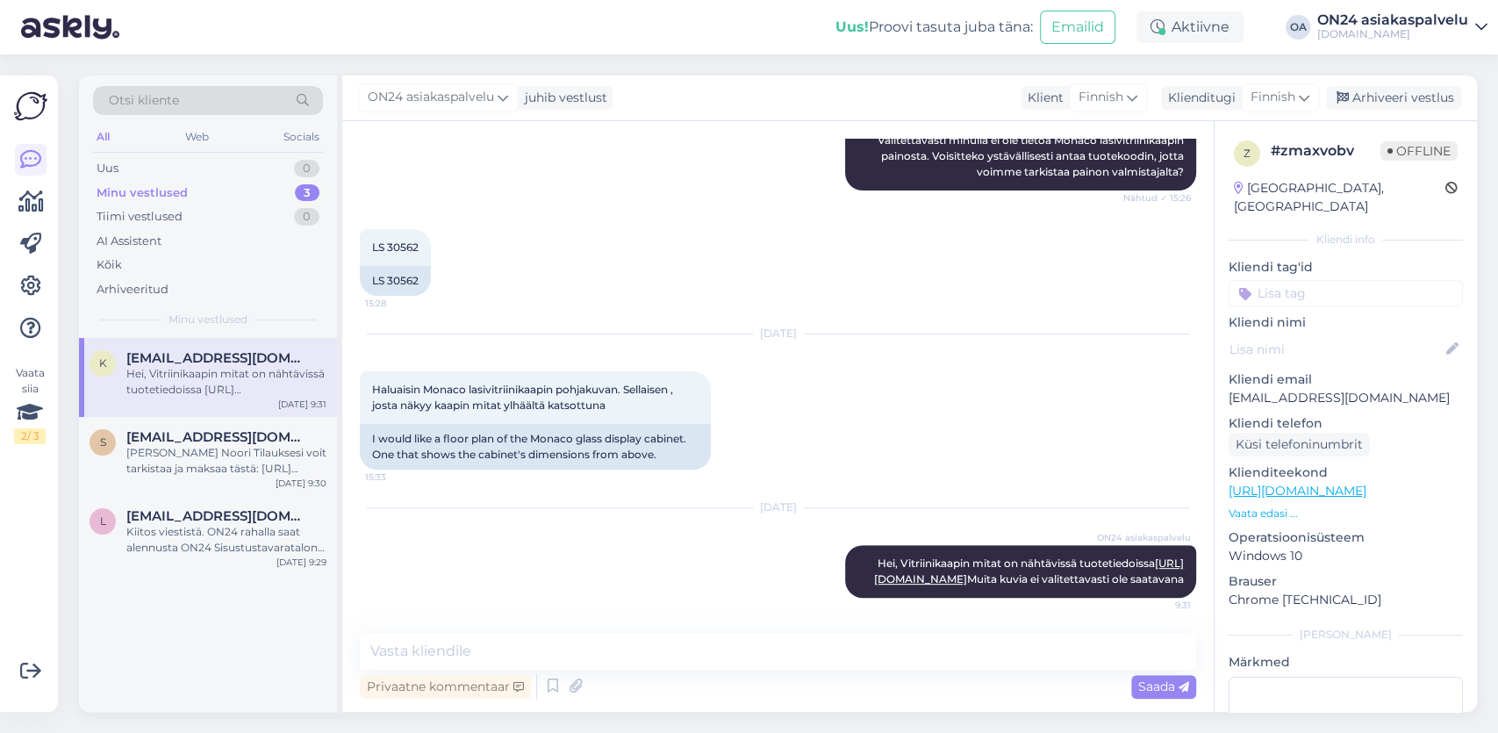
scroll to position [262, 0]
drag, startPoint x: 1395, startPoint y: 97, endPoint x: 585, endPoint y: 328, distance: 841.4
click at [1394, 97] on div "Arhiveeri vestlus" at bounding box center [1393, 98] width 135 height 24
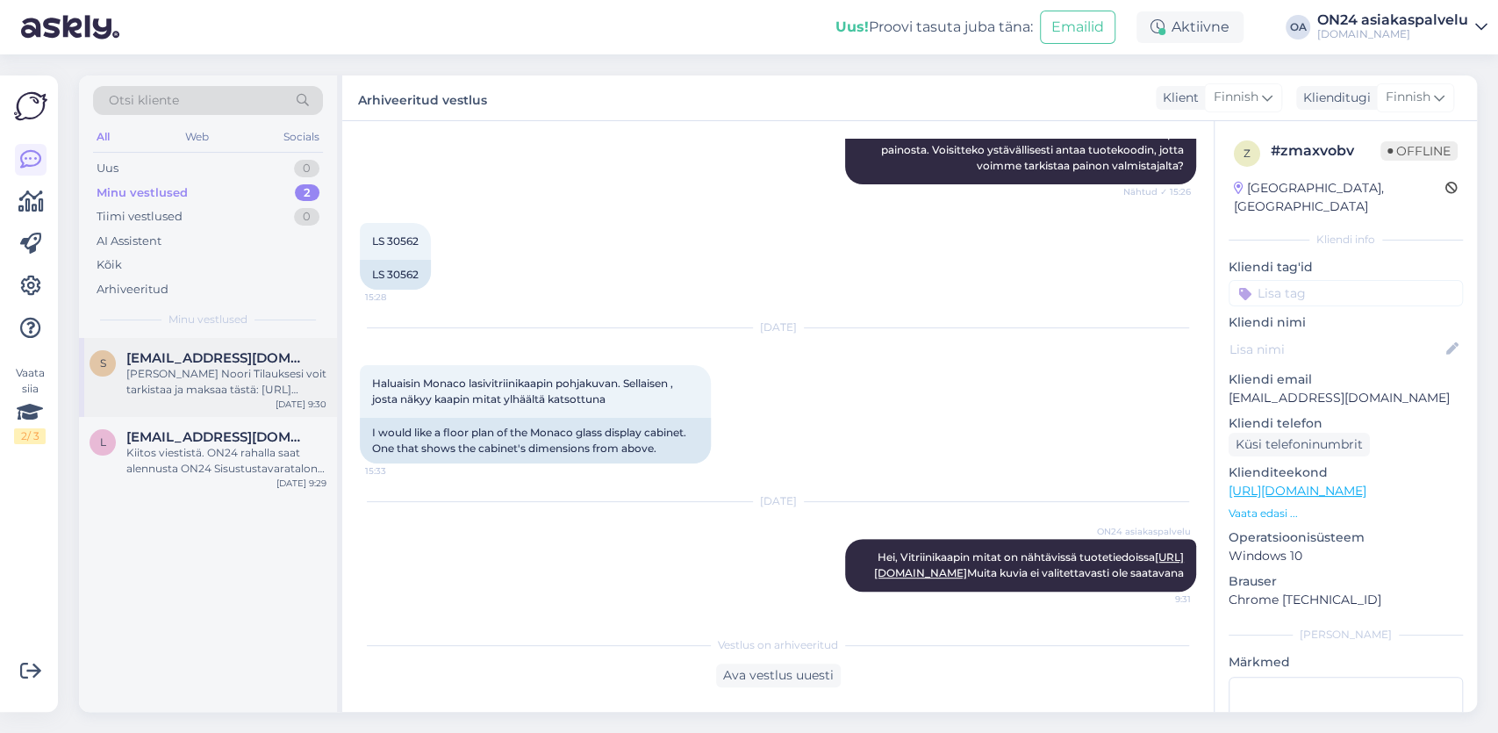
click at [264, 380] on div "[PERSON_NAME] Noori Tilauksesi voit tarkistaa ja maksaa tästä: [URL][DOMAIN_NAM…" at bounding box center [226, 382] width 200 height 32
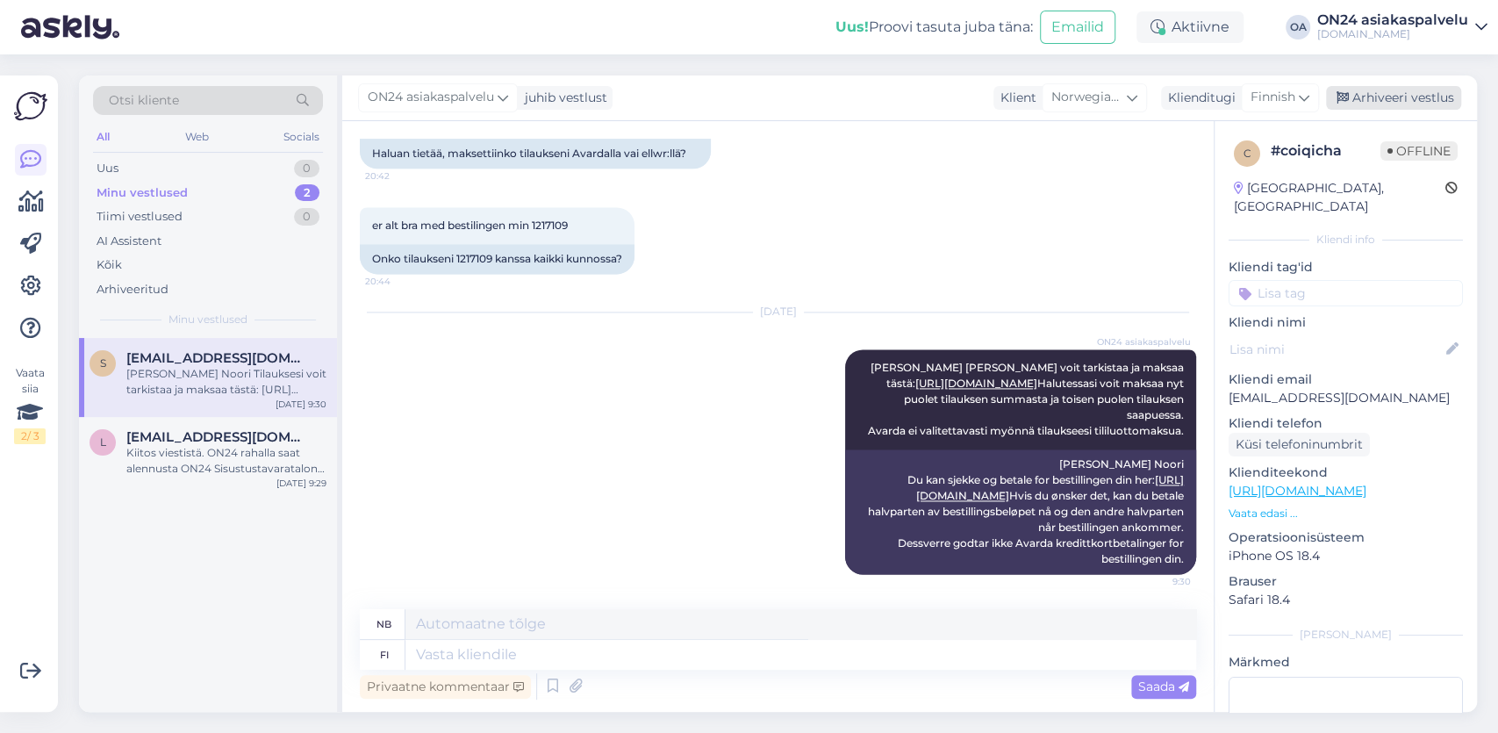
click at [1423, 96] on div "Arhiveeri vestlus" at bounding box center [1393, 98] width 135 height 24
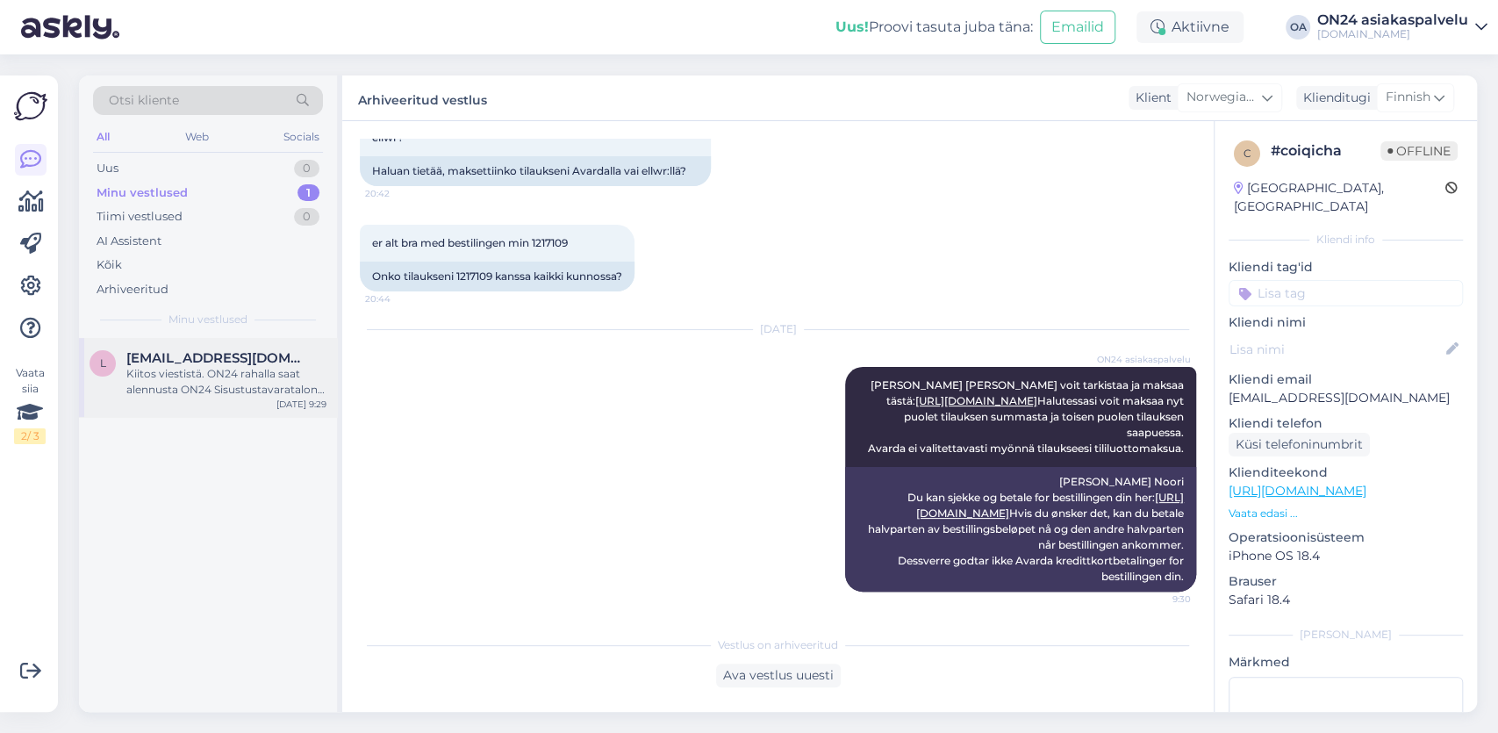
click at [252, 387] on div "Kiitos viestistä. ON24 rahalla saat alennusta ON24 Sisustustavaratalon hinnoist…" at bounding box center [226, 382] width 200 height 32
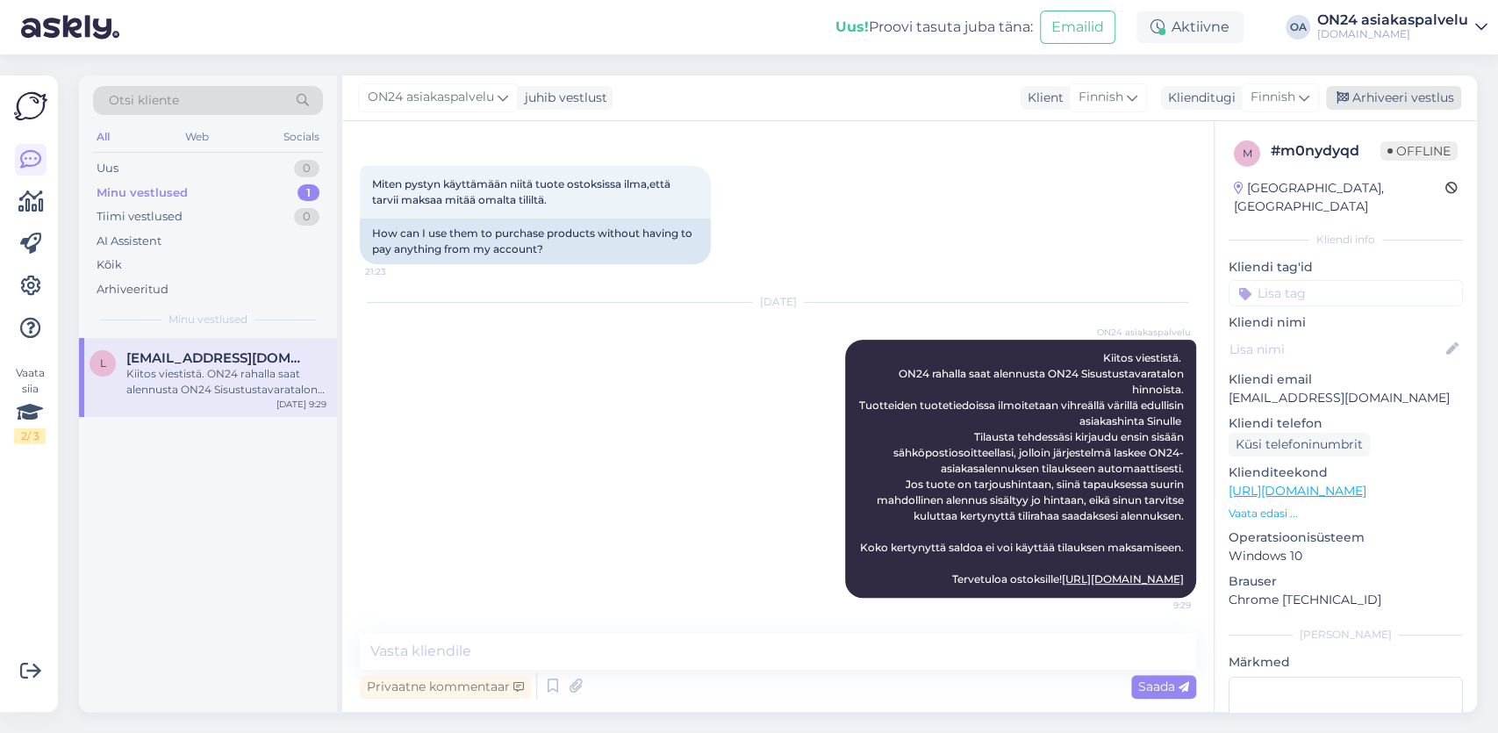
click at [1427, 95] on div "Arhiveeri vestlus" at bounding box center [1393, 98] width 135 height 24
